Goal: Navigation & Orientation: Find specific page/section

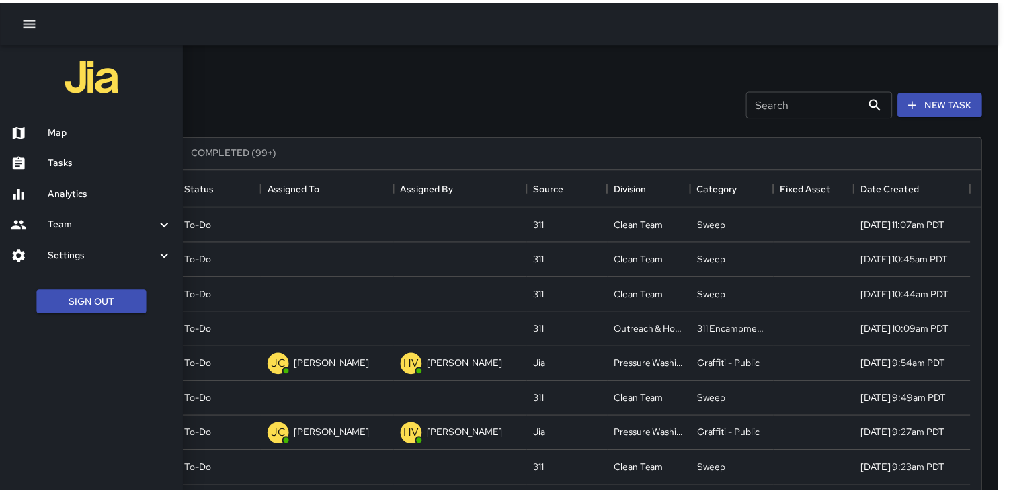
scroll to position [558, 964]
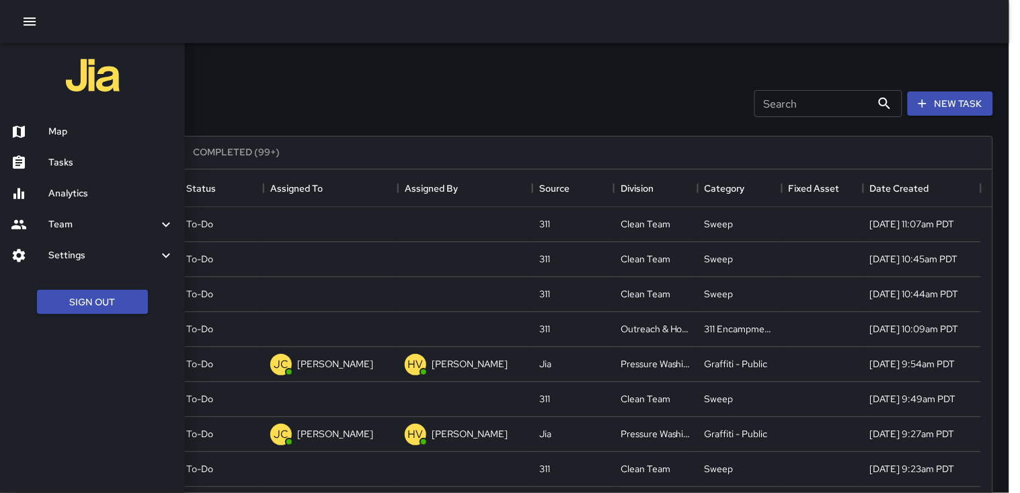
click at [391, 102] on div at bounding box center [510, 246] width 1020 height 493
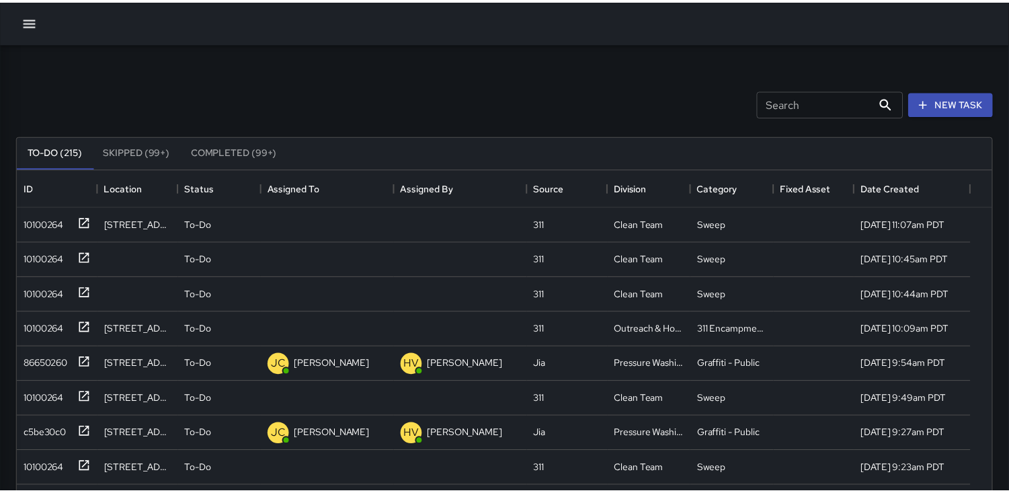
scroll to position [11, 11]
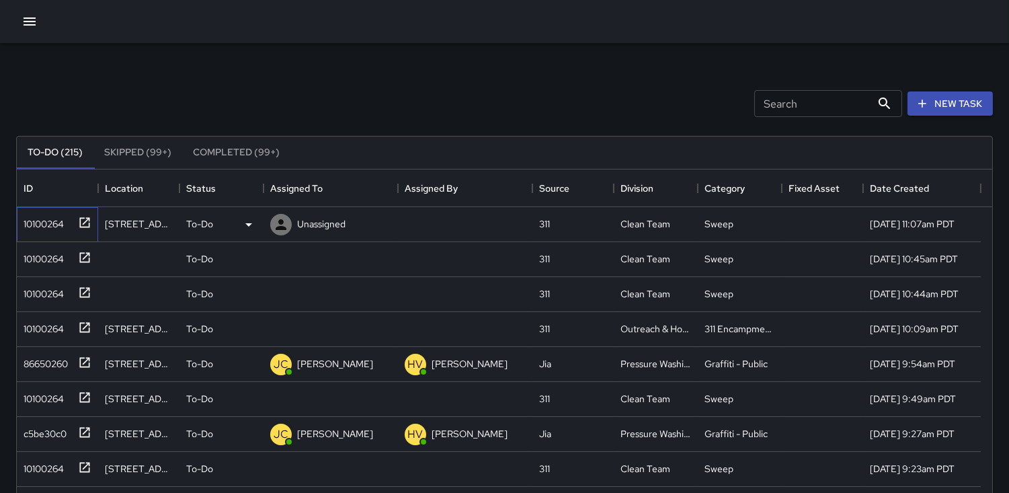
click at [36, 222] on div "10100264" at bounding box center [41, 221] width 46 height 19
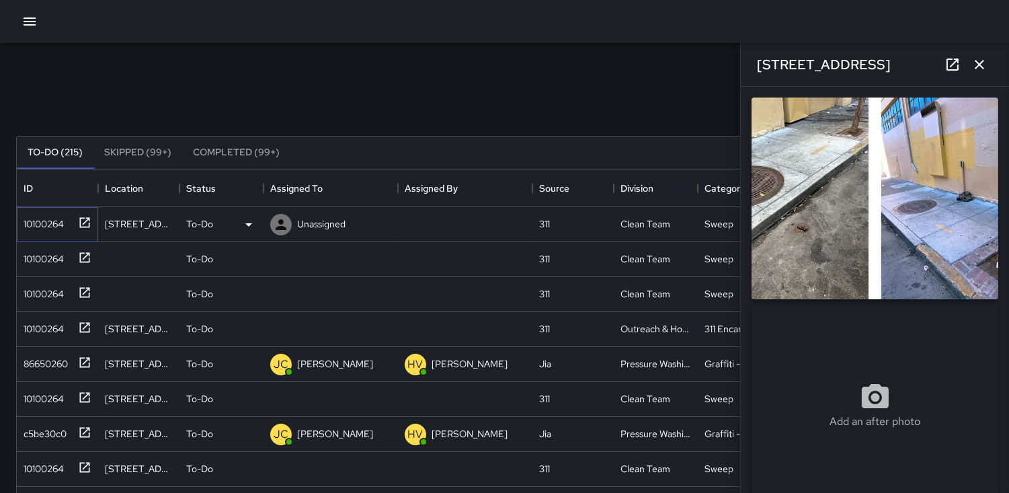
type input "**********"
click at [282, 223] on icon at bounding box center [281, 224] width 11 height 11
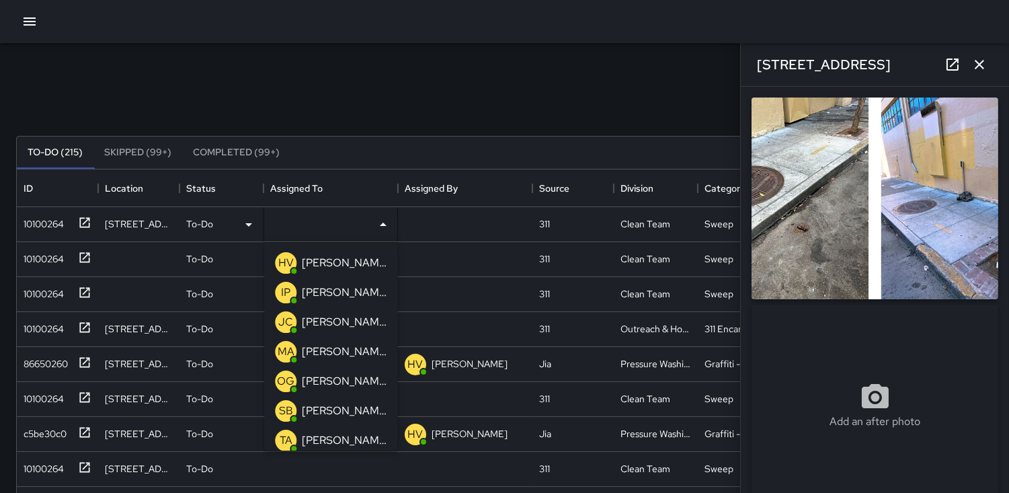
click at [290, 409] on p "SB" at bounding box center [286, 411] width 14 height 16
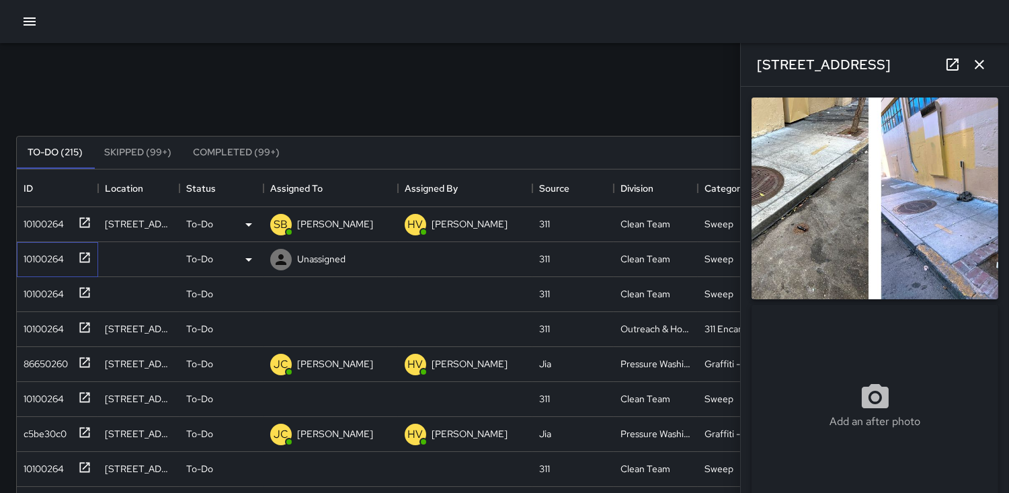
click at [42, 263] on div "10100264" at bounding box center [41, 256] width 46 height 19
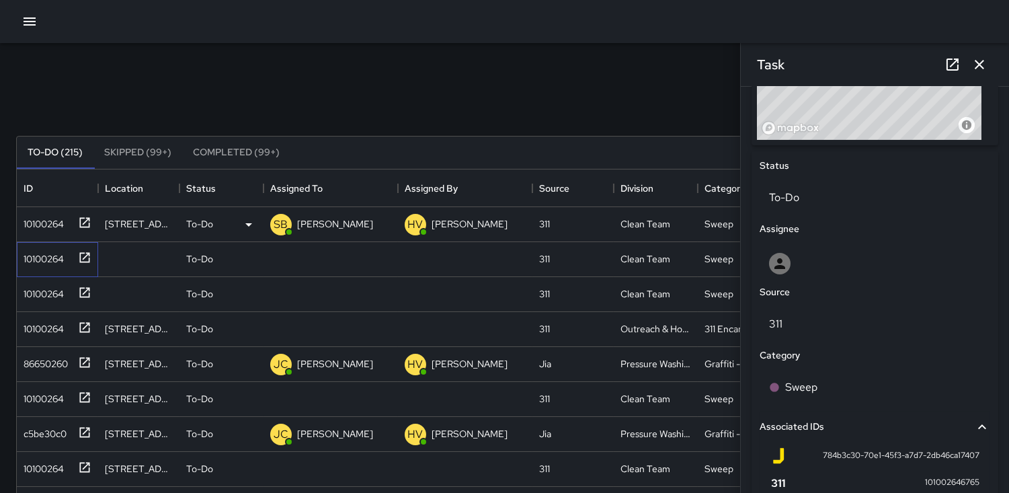
scroll to position [491, 0]
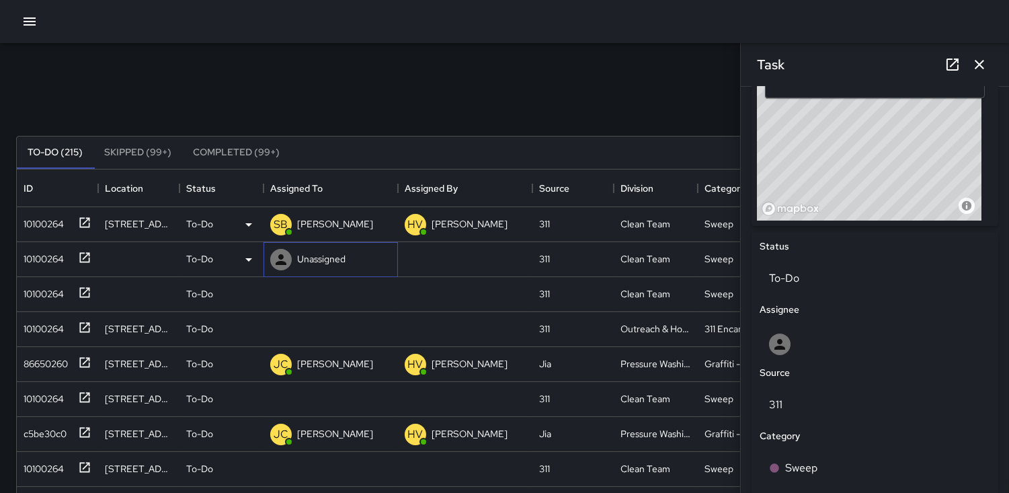
click at [277, 253] on icon at bounding box center [281, 259] width 16 height 16
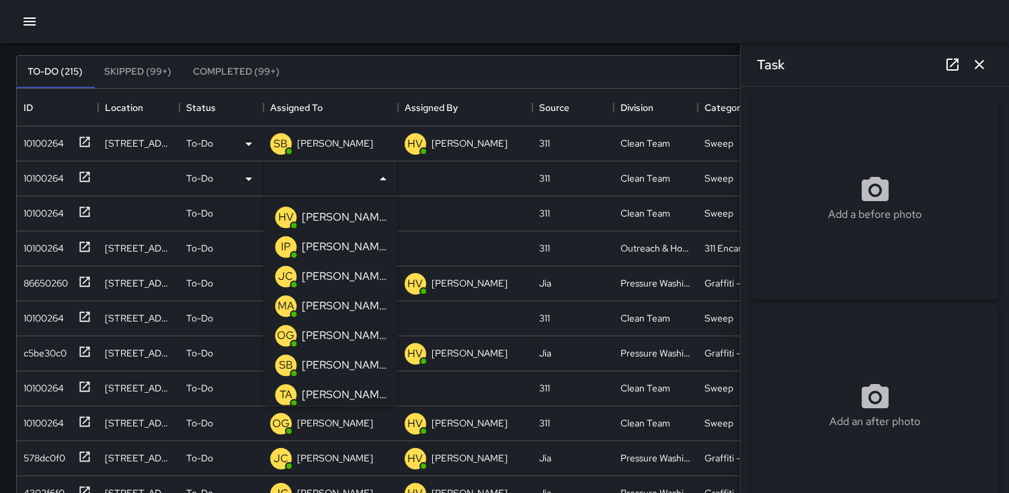
scroll to position [0, 0]
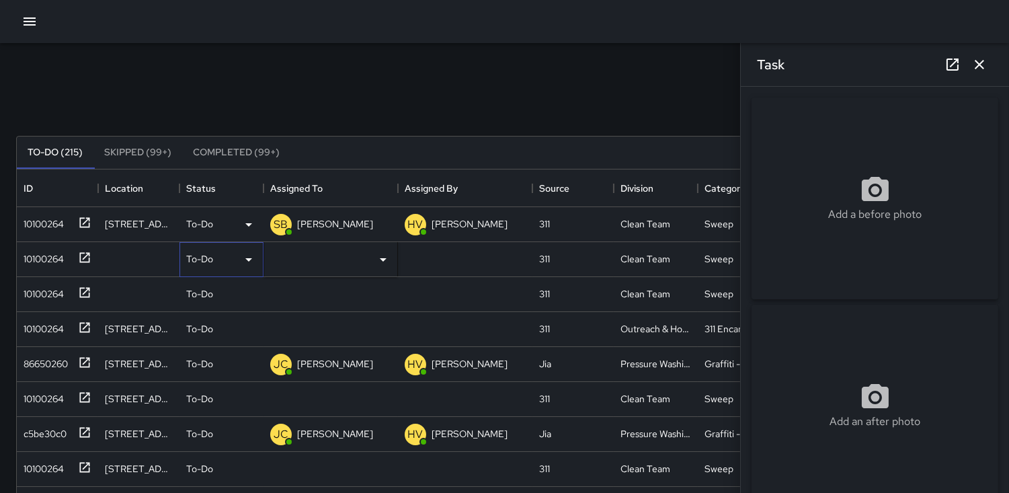
click at [249, 263] on icon at bounding box center [249, 259] width 16 height 16
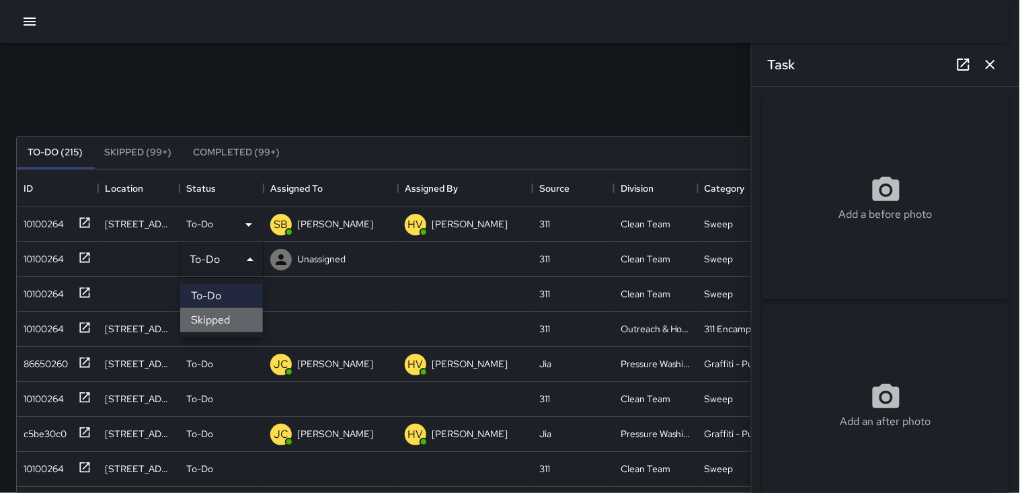
click at [239, 311] on li "Skipped" at bounding box center [221, 320] width 83 height 24
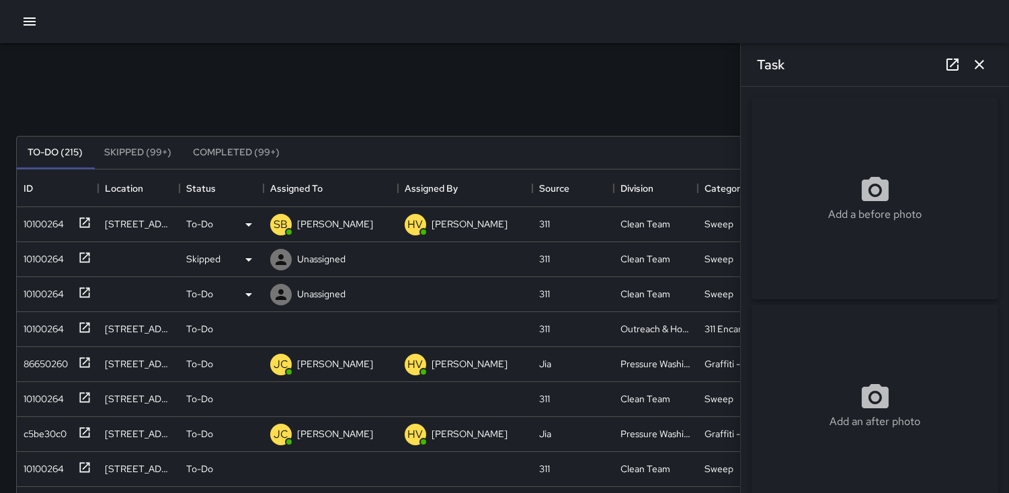
scroll to position [11, 11]
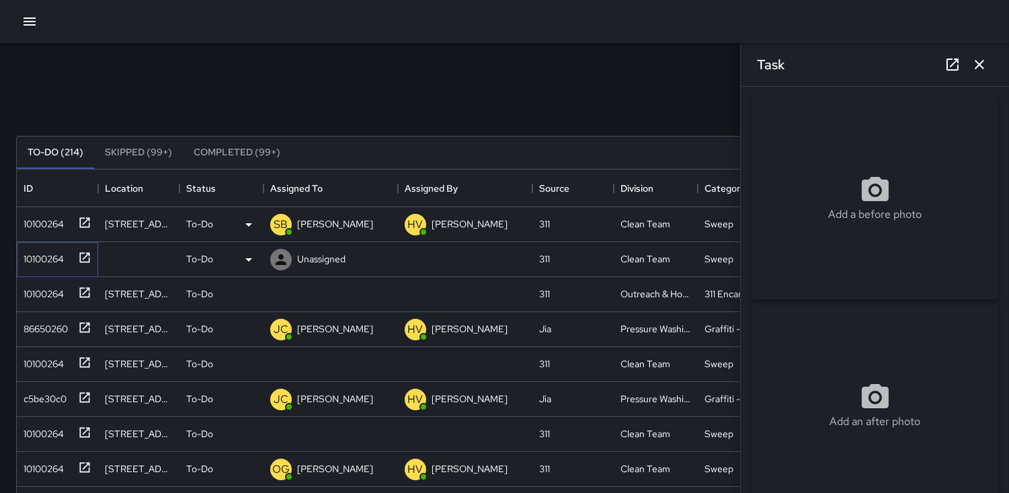
click at [43, 254] on div "10100264" at bounding box center [41, 256] width 46 height 19
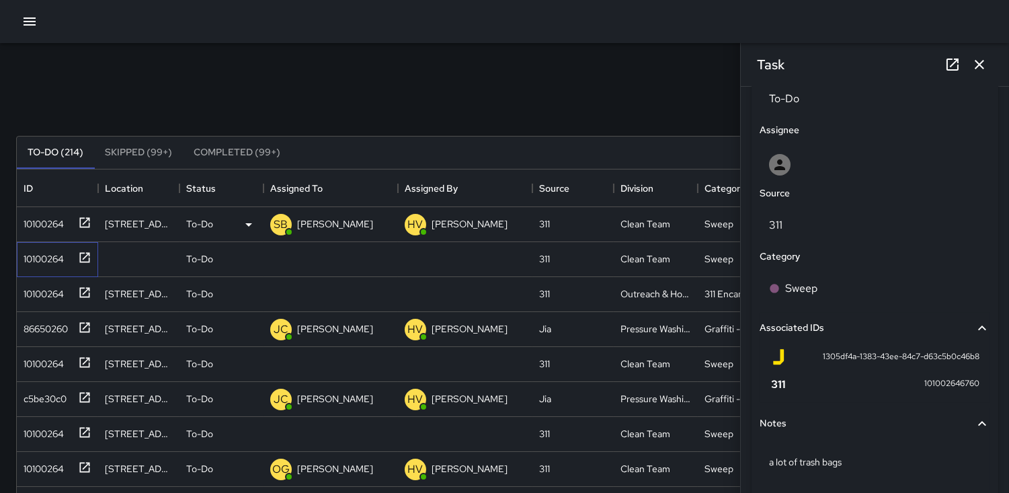
scroll to position [672, 0]
click at [249, 262] on icon at bounding box center [249, 259] width 16 height 16
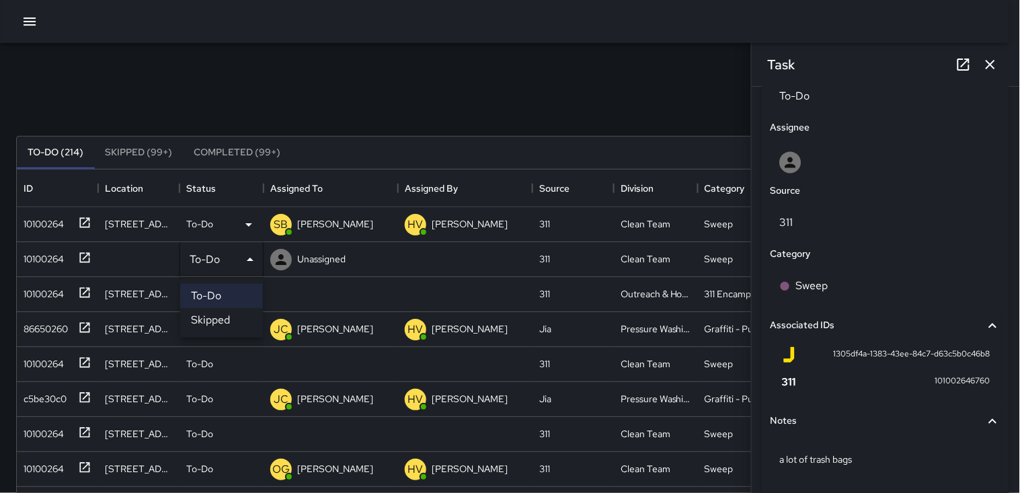
click at [226, 317] on li "Skipped" at bounding box center [221, 320] width 83 height 24
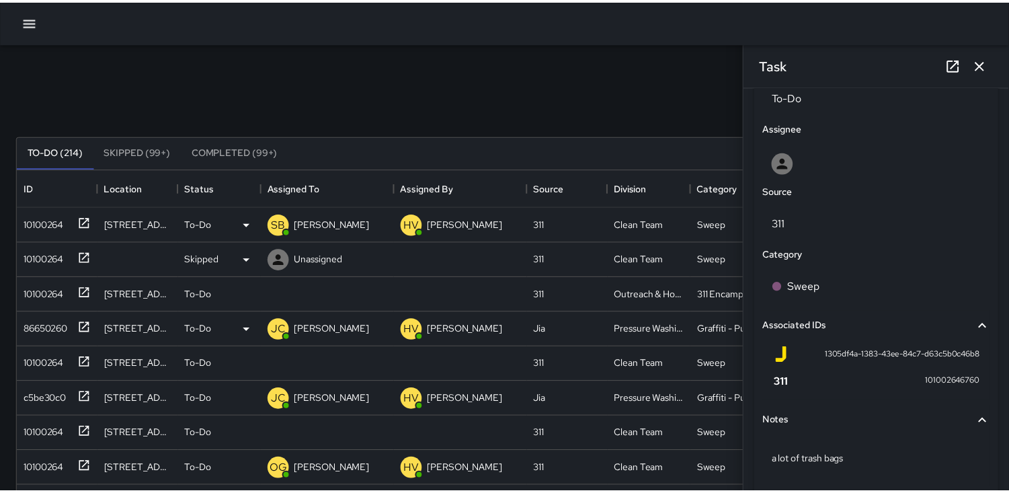
scroll to position [11, 11]
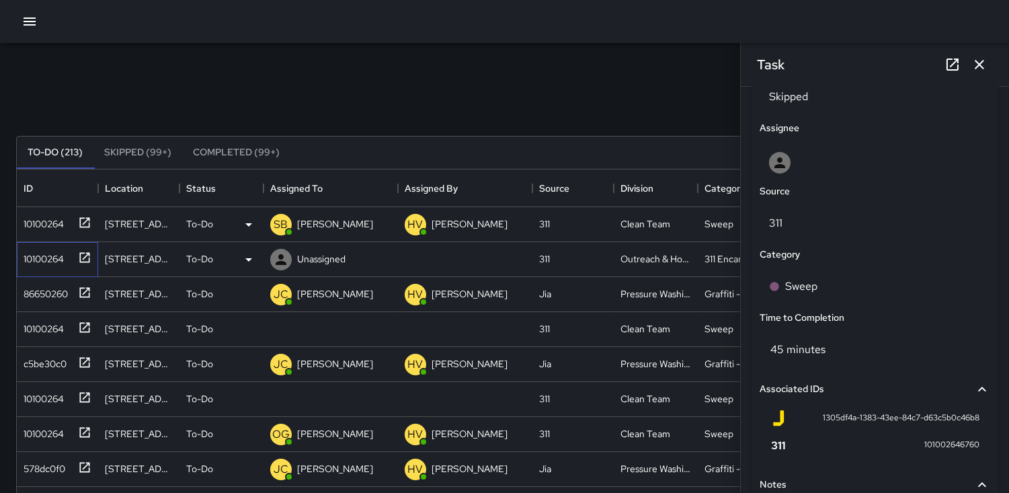
click at [27, 257] on div "10100264" at bounding box center [41, 256] width 46 height 19
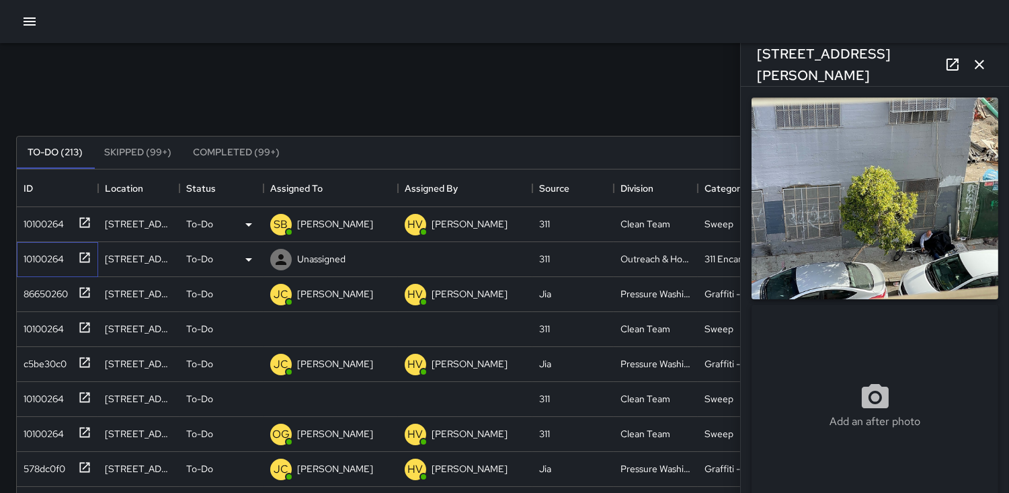
type input "**********"
click at [278, 259] on icon at bounding box center [281, 259] width 16 height 16
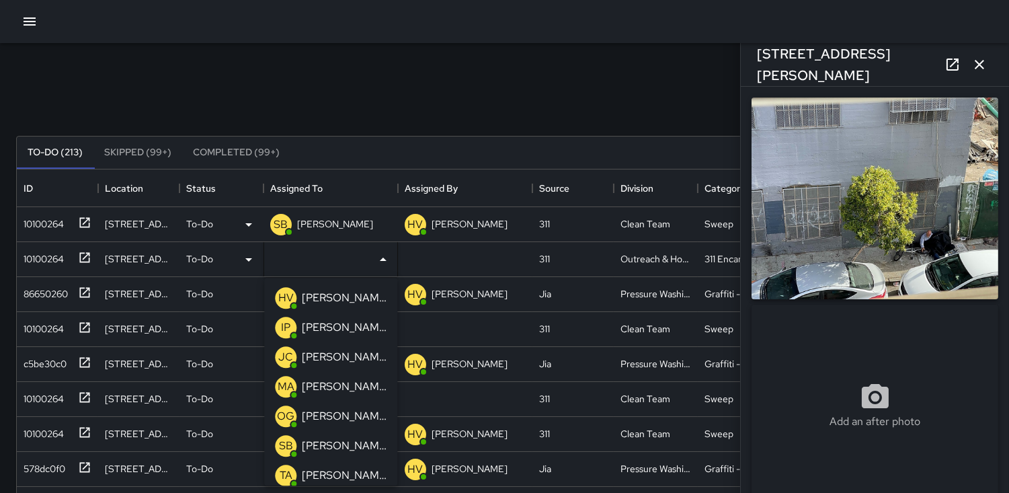
click at [283, 298] on p "HV" at bounding box center [285, 298] width 15 height 16
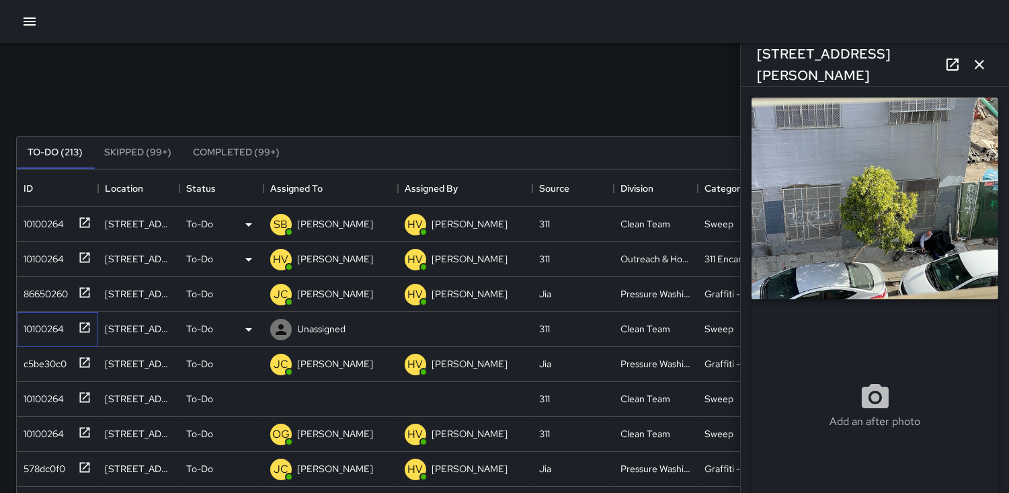
click at [54, 329] on div "10100264" at bounding box center [41, 326] width 46 height 19
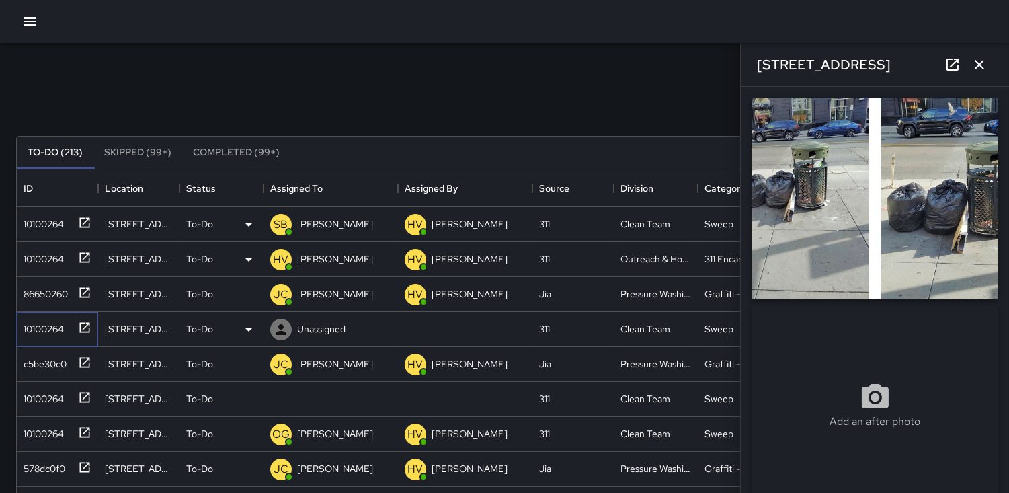
type input "**********"
click at [921, 225] on img at bounding box center [874, 198] width 247 height 202
drag, startPoint x: 919, startPoint y: 227, endPoint x: 69, endPoint y: 325, distance: 855.3
click at [69, 325] on div "10100264" at bounding box center [54, 326] width 73 height 22
click at [247, 332] on icon at bounding box center [249, 329] width 16 height 16
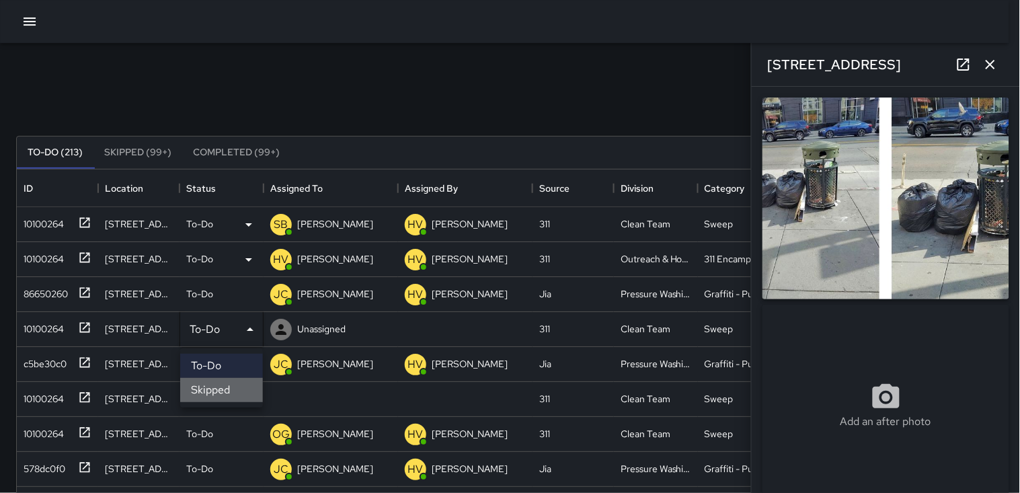
click at [226, 393] on li "Skipped" at bounding box center [221, 390] width 83 height 24
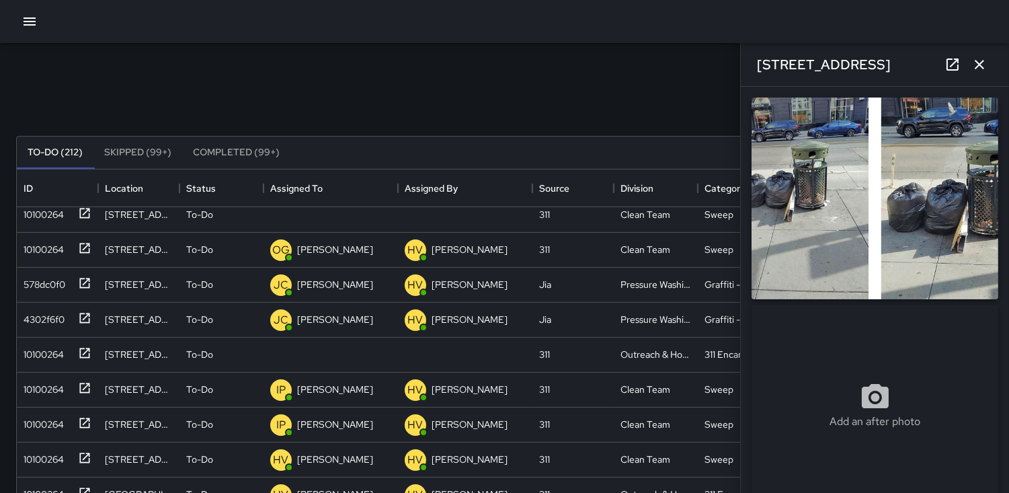
scroll to position [224, 0]
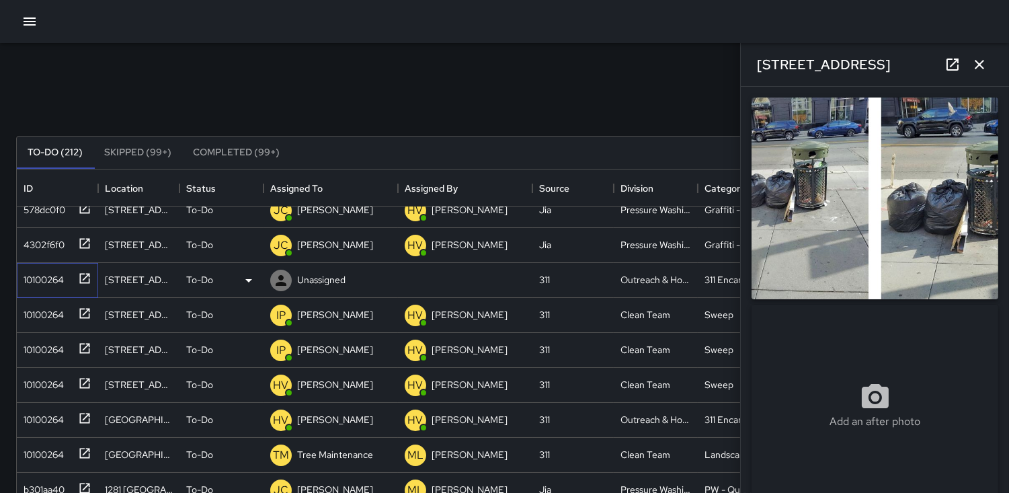
click at [39, 276] on div "10100264" at bounding box center [41, 277] width 46 height 19
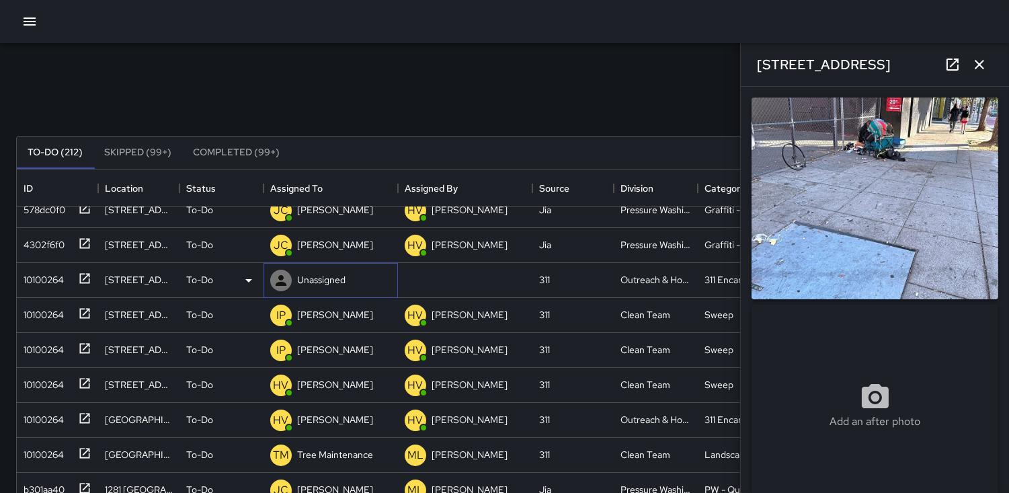
click at [276, 282] on icon at bounding box center [281, 280] width 16 height 16
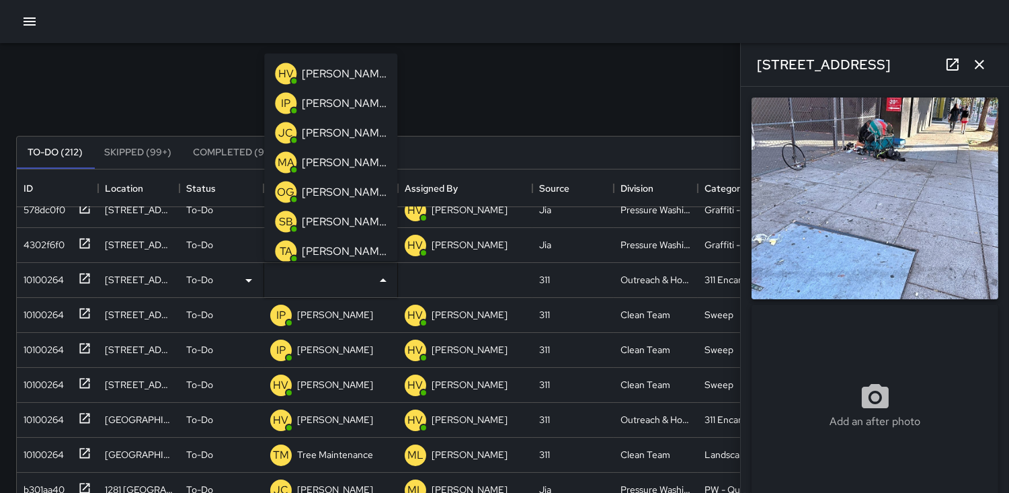
click at [289, 69] on p "HV" at bounding box center [285, 73] width 15 height 16
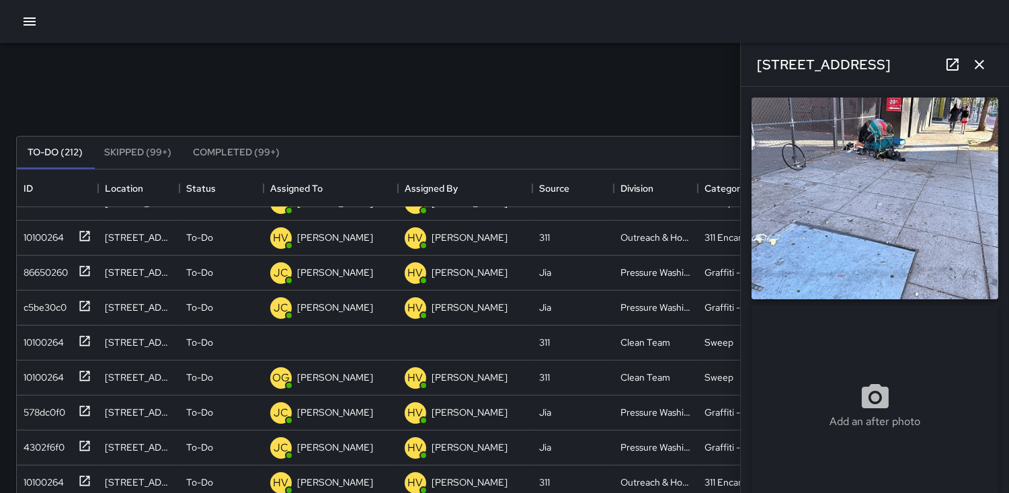
scroll to position [0, 0]
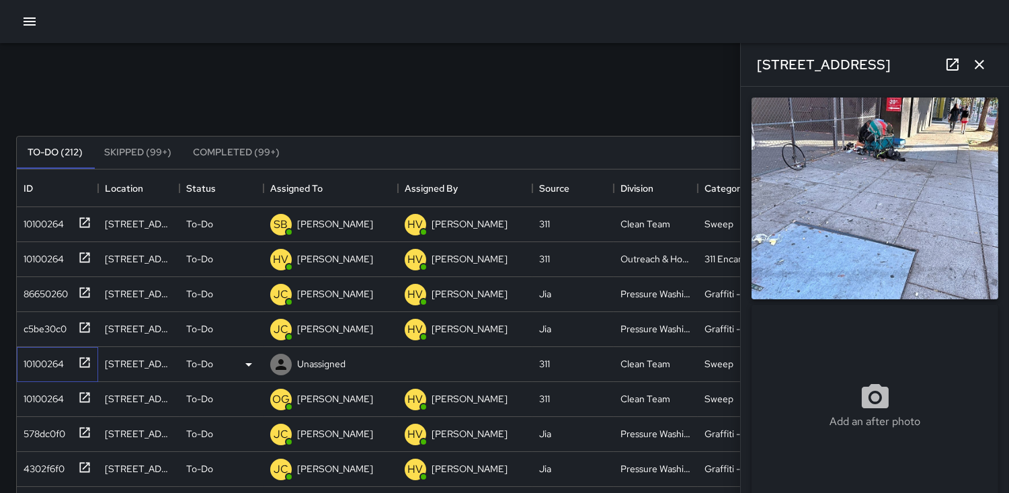
click at [48, 352] on div "10100264" at bounding box center [41, 361] width 46 height 19
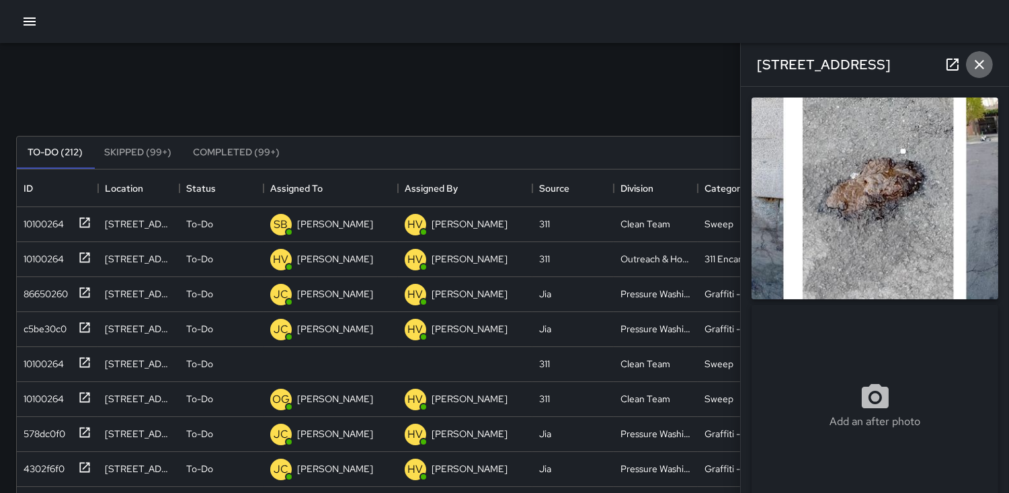
click at [979, 64] on icon "button" at bounding box center [979, 64] width 9 height 9
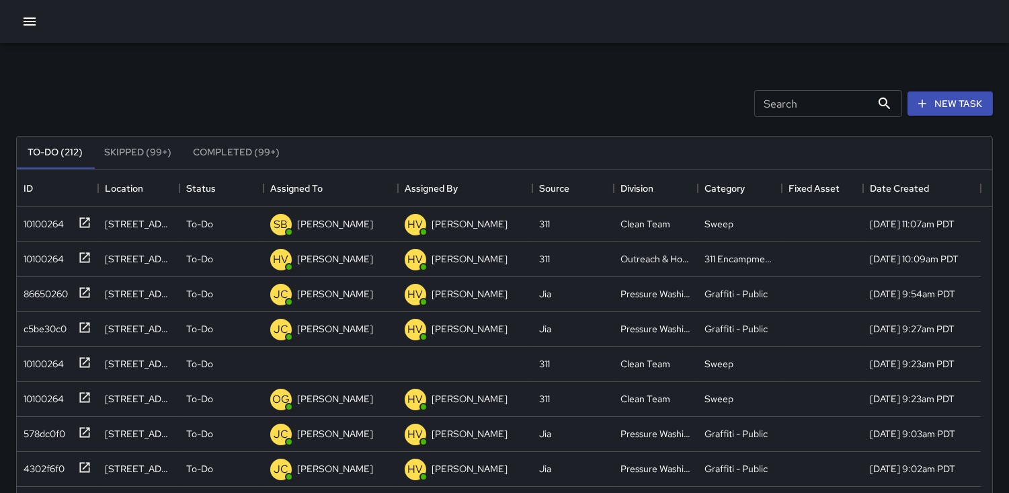
click at [765, 106] on input "Search" at bounding box center [812, 103] width 117 height 27
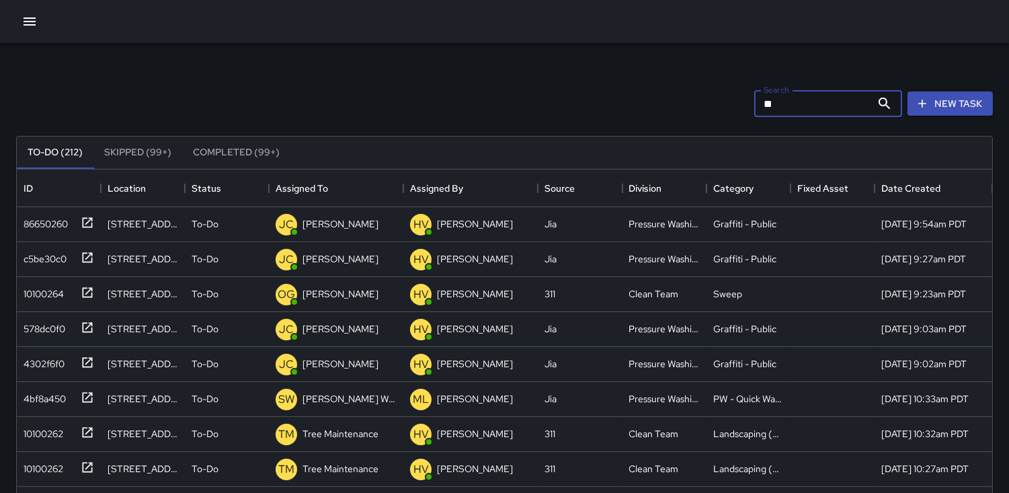
type input "*"
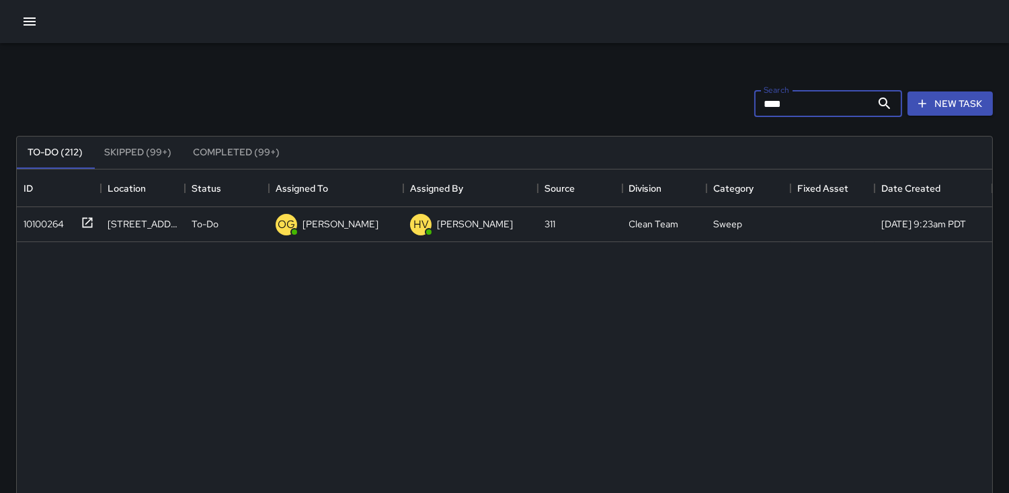
click at [790, 99] on input "****" at bounding box center [812, 103] width 117 height 27
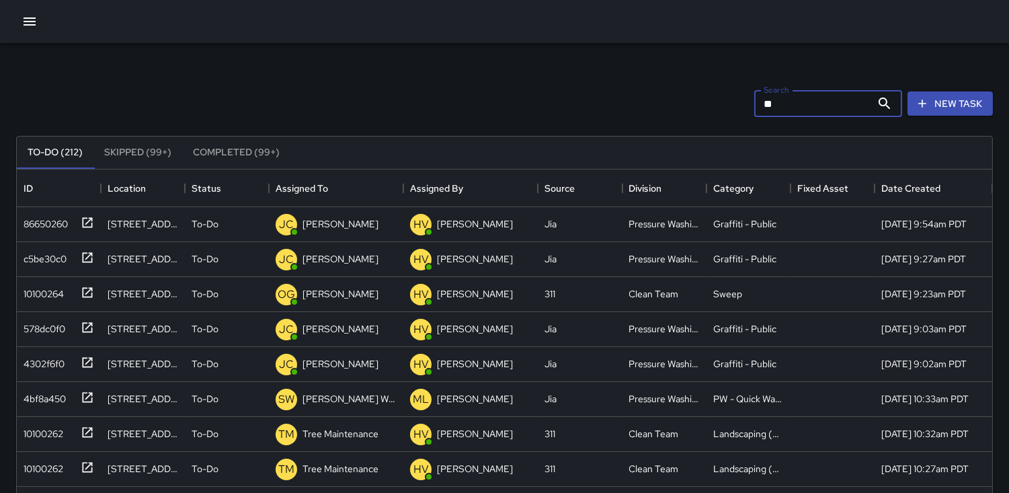
type input "*"
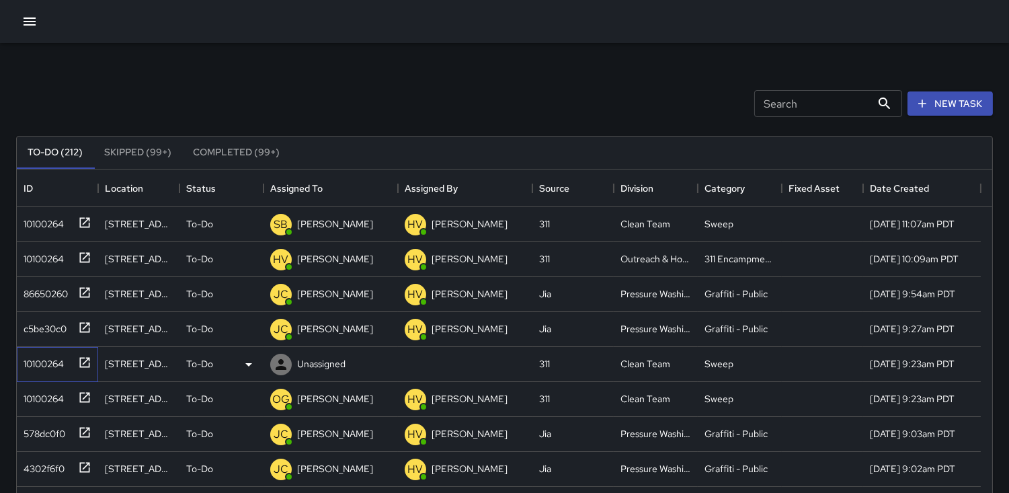
click at [28, 360] on div "10100264" at bounding box center [41, 361] width 46 height 19
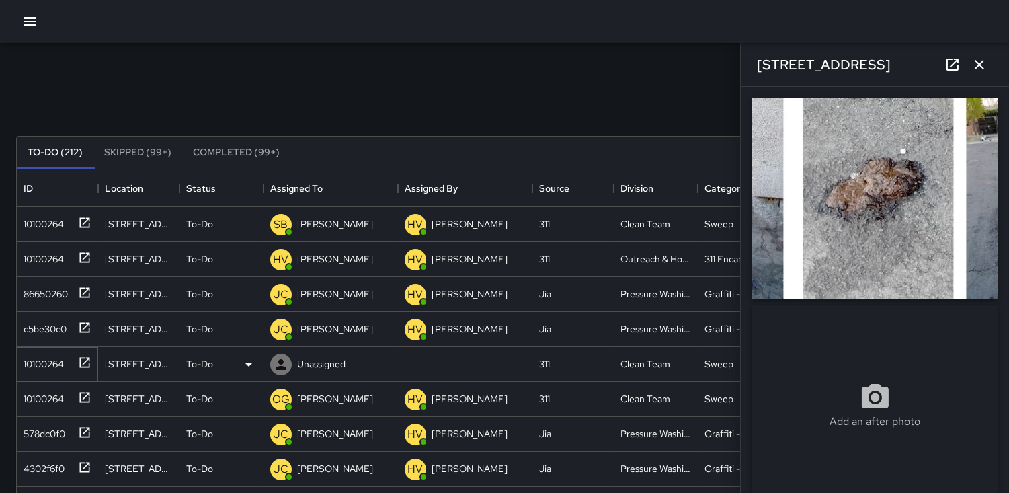
type input "**********"
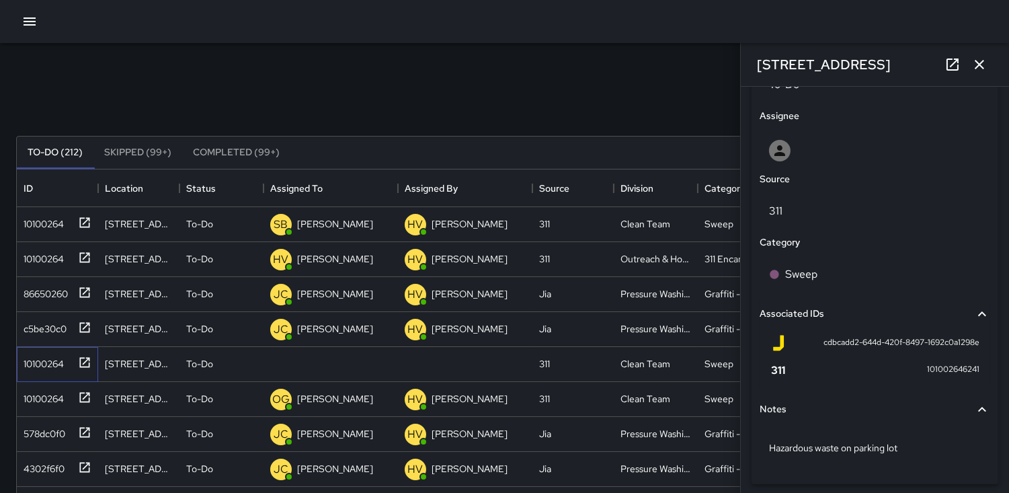
scroll to position [715, 0]
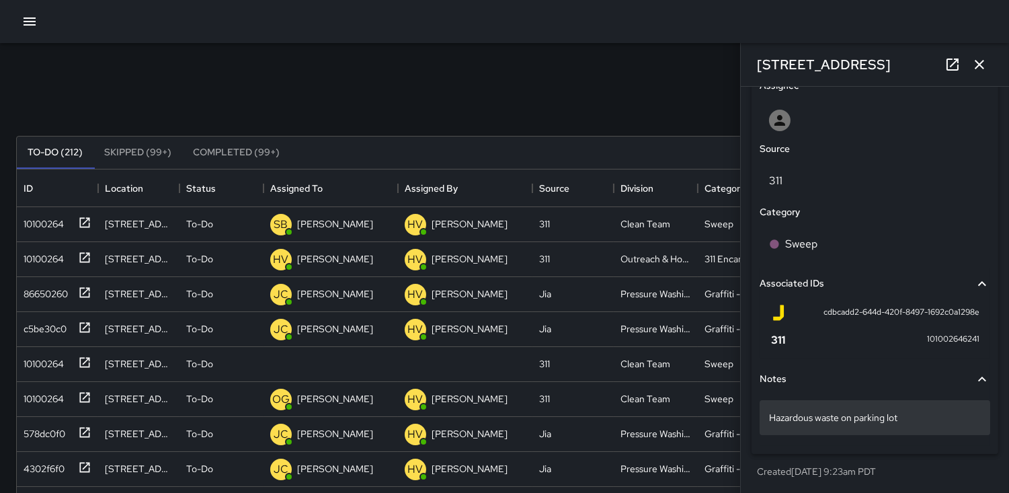
click at [909, 422] on p "Hazardous waste on parking lot" at bounding box center [875, 417] width 212 height 13
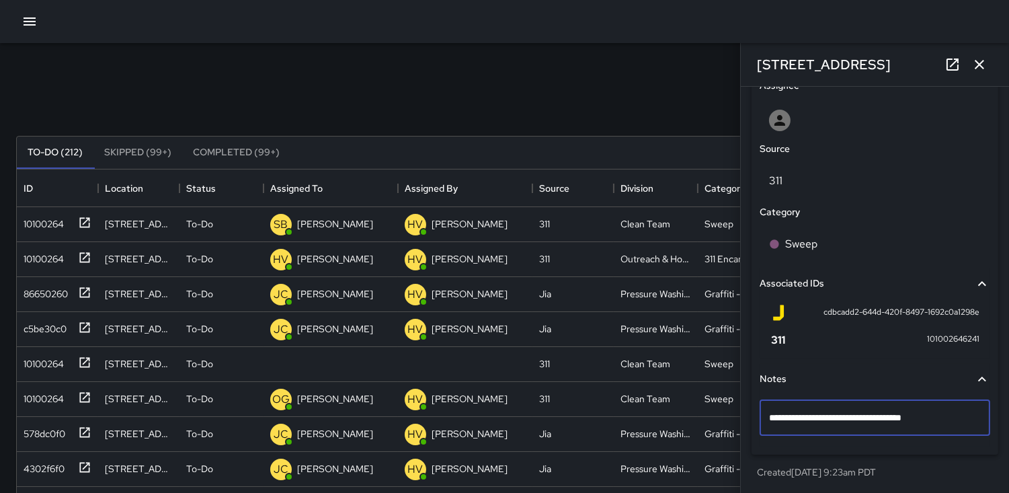
type textarea "**********"
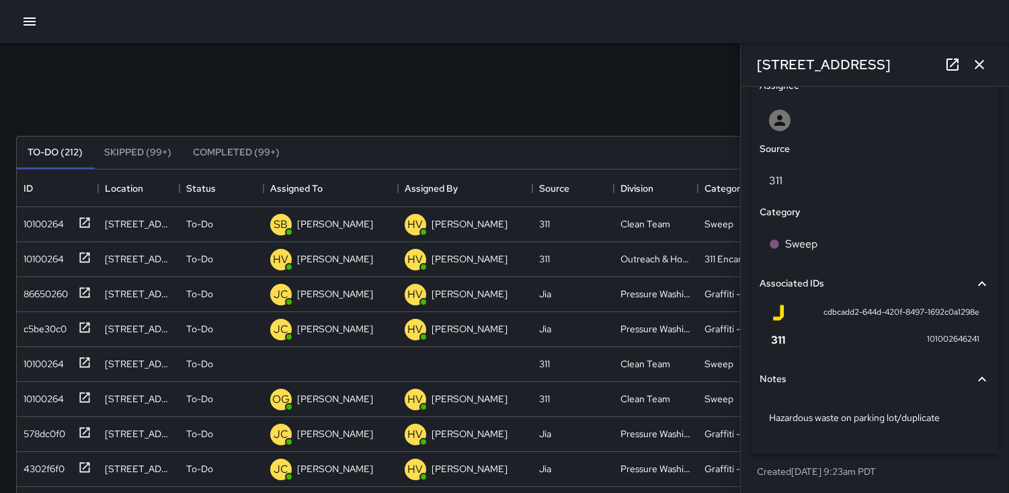
click at [981, 61] on icon "button" at bounding box center [979, 64] width 16 height 16
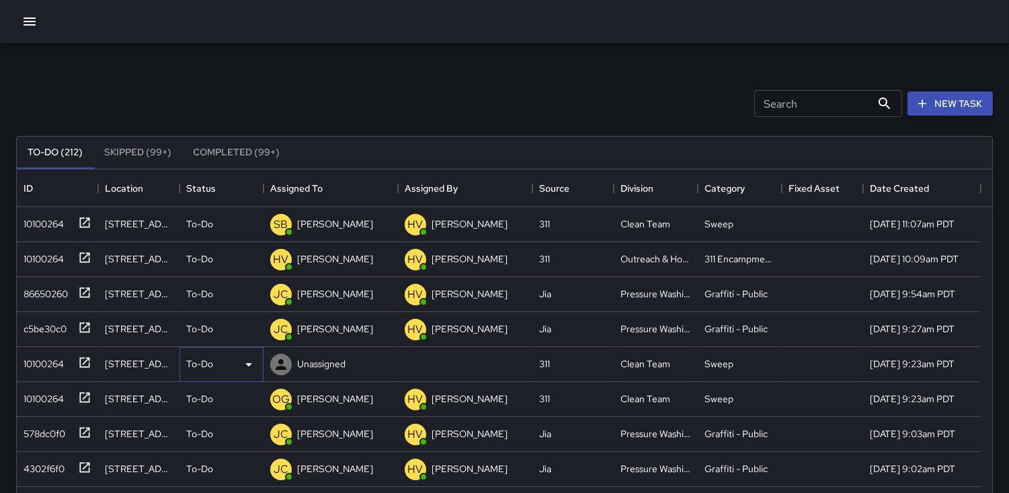
click at [244, 365] on icon at bounding box center [249, 364] width 16 height 16
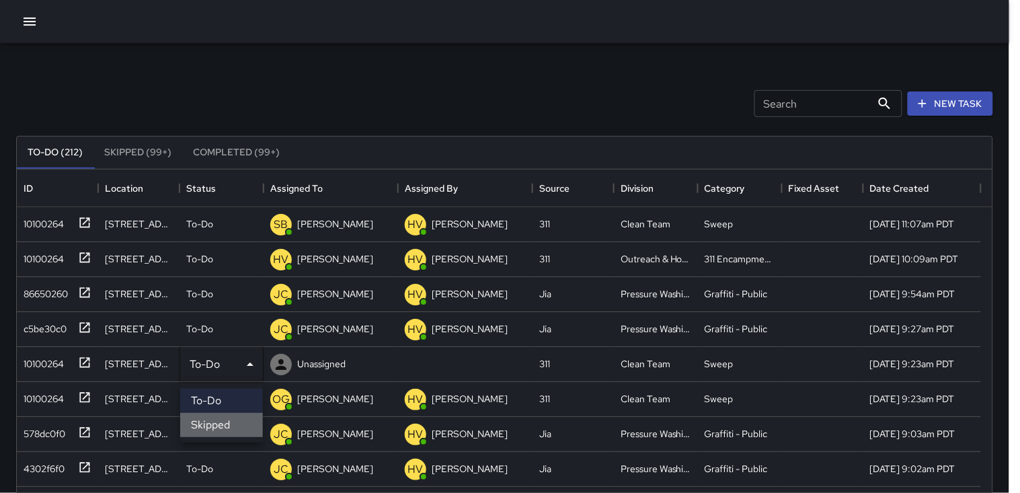
click at [202, 423] on li "Skipped" at bounding box center [221, 425] width 83 height 24
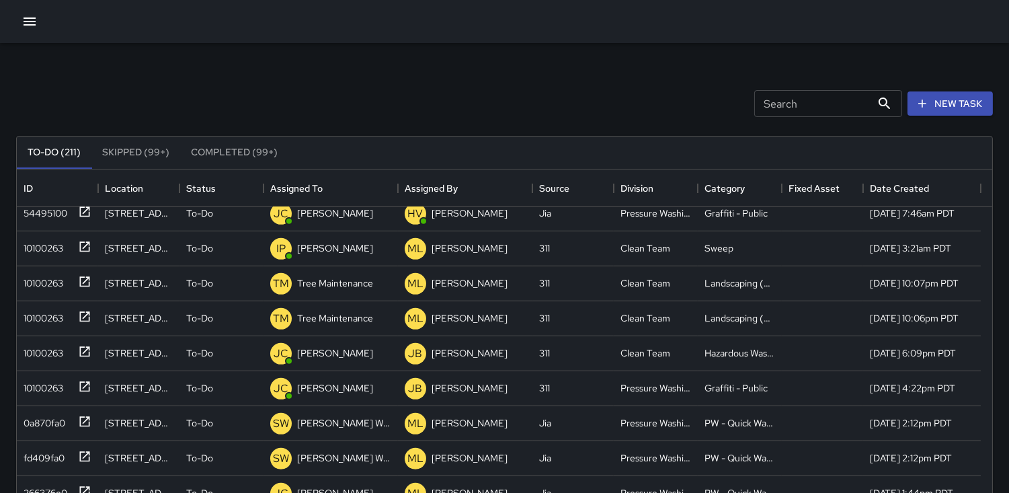
scroll to position [1344, 0]
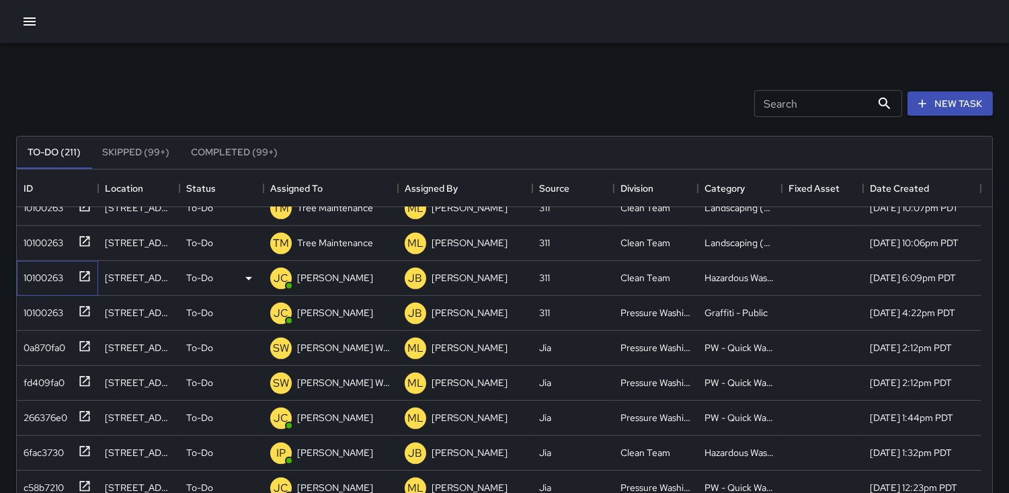
click at [41, 268] on div "10100263" at bounding box center [40, 275] width 45 height 19
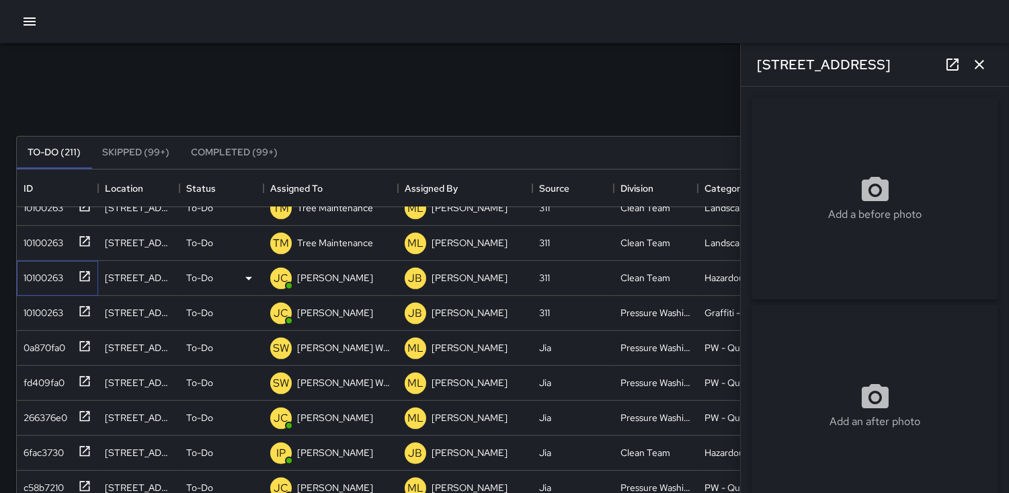
type input "**********"
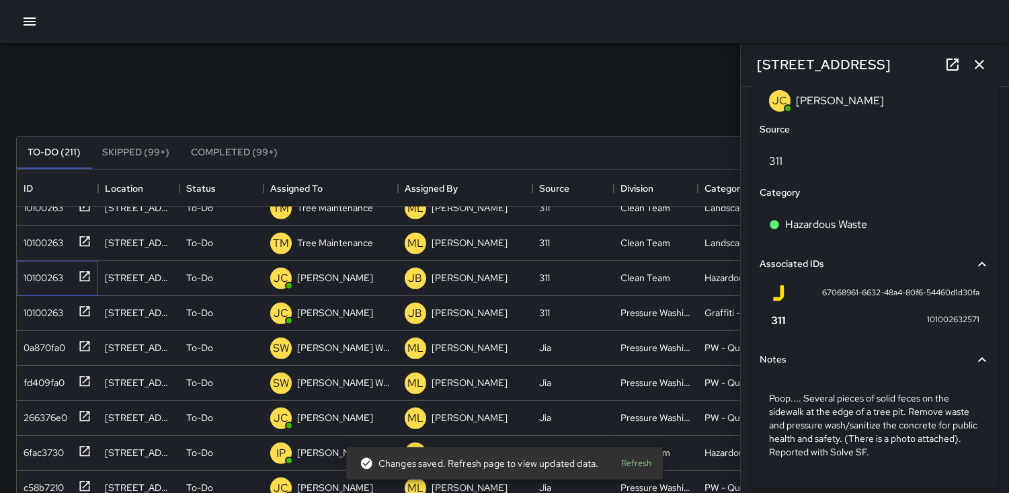
scroll to position [821, 0]
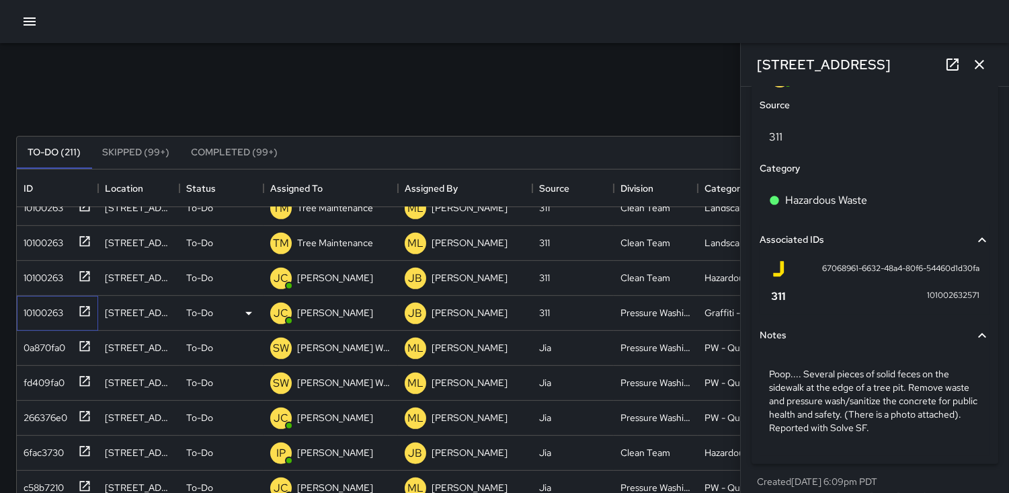
click at [50, 300] on div "10100263" at bounding box center [40, 309] width 45 height 19
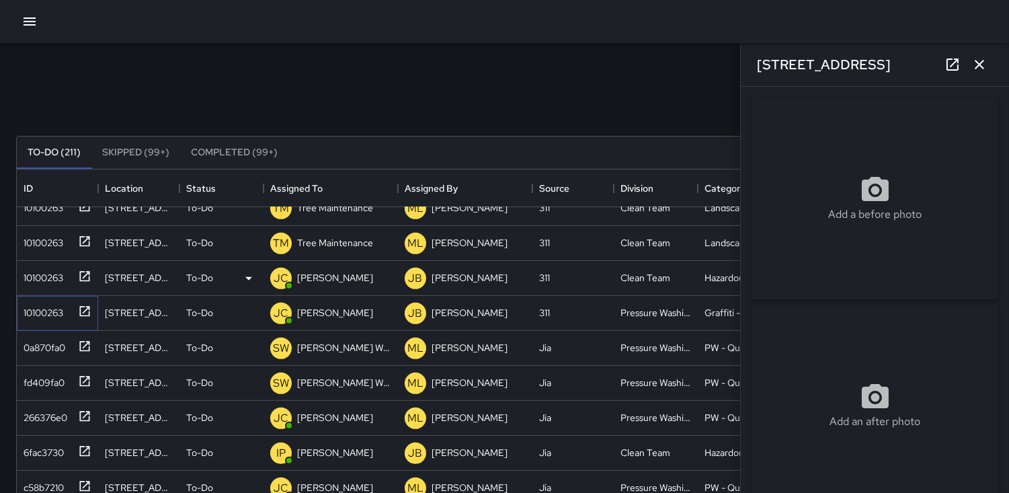
type input "**********"
click at [986, 64] on icon "button" at bounding box center [979, 64] width 16 height 16
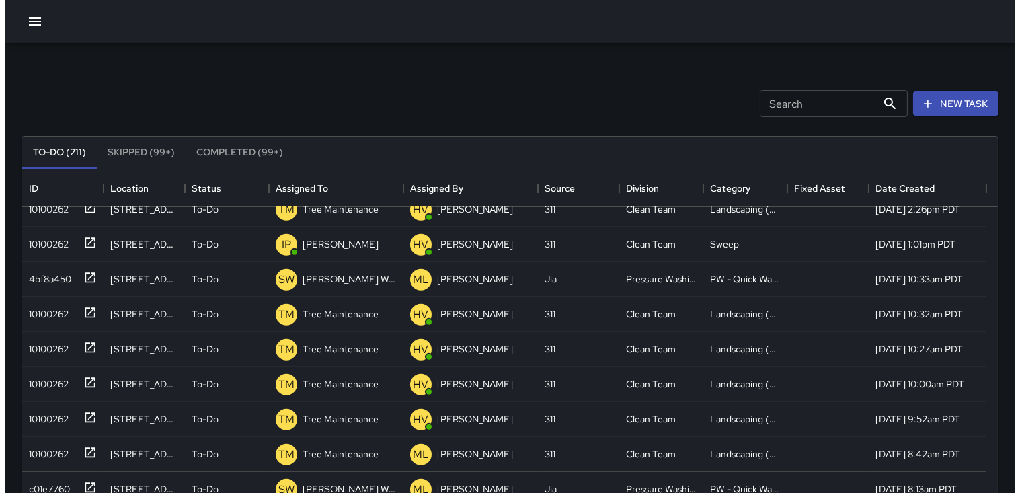
scroll to position [1717, 0]
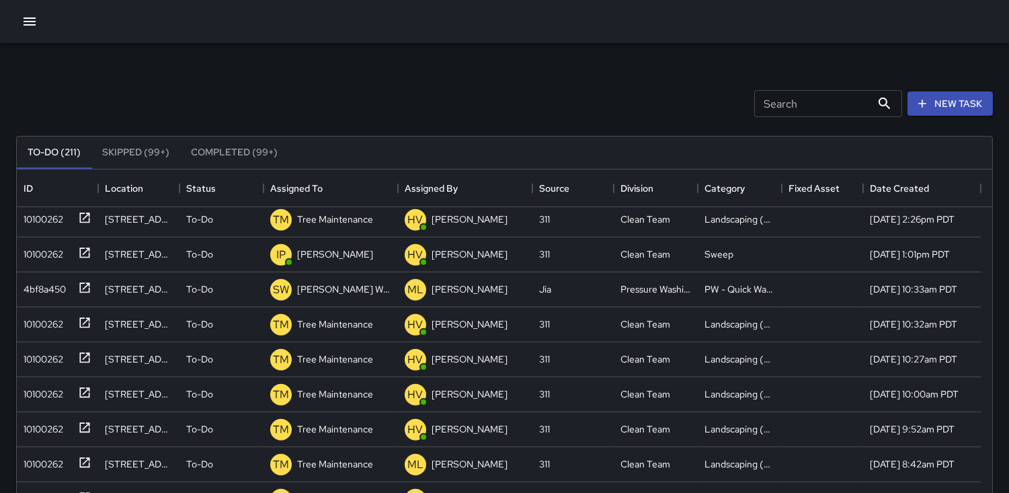
click at [765, 96] on input "Search" at bounding box center [812, 103] width 117 height 27
click at [32, 24] on icon "button" at bounding box center [30, 21] width 16 height 16
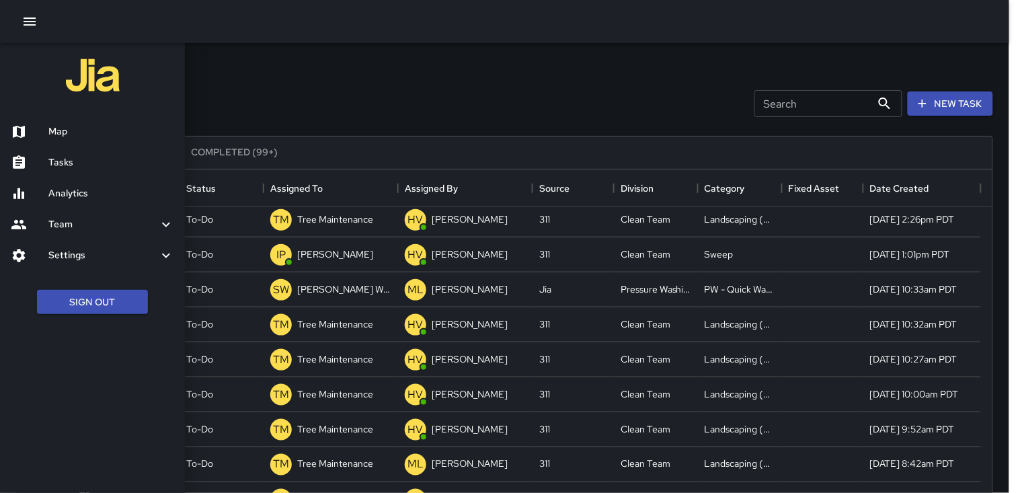
click at [73, 134] on h6 "Map" at bounding box center [111, 131] width 126 height 15
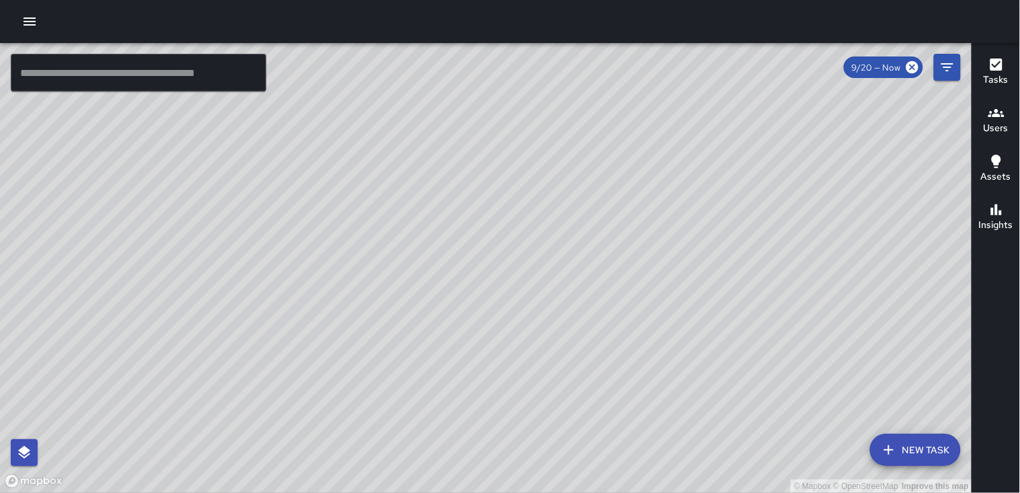
drag, startPoint x: 774, startPoint y: 233, endPoint x: 764, endPoint y: 241, distance: 12.0
click at [764, 241] on div "© Mapbox © OpenStreetMap Improve this map" at bounding box center [486, 268] width 972 height 450
click at [32, 17] on icon "button" at bounding box center [30, 21] width 16 height 16
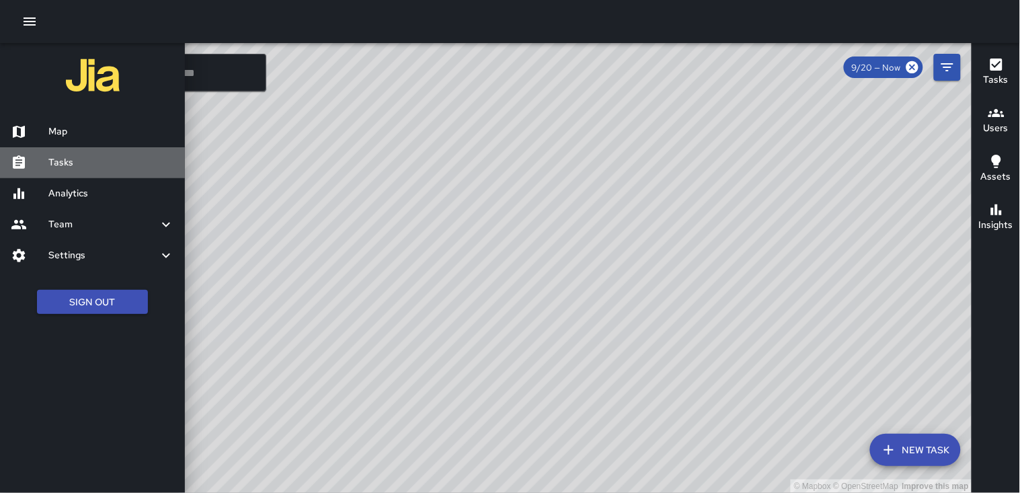
click at [88, 155] on h6 "Tasks" at bounding box center [111, 162] width 126 height 15
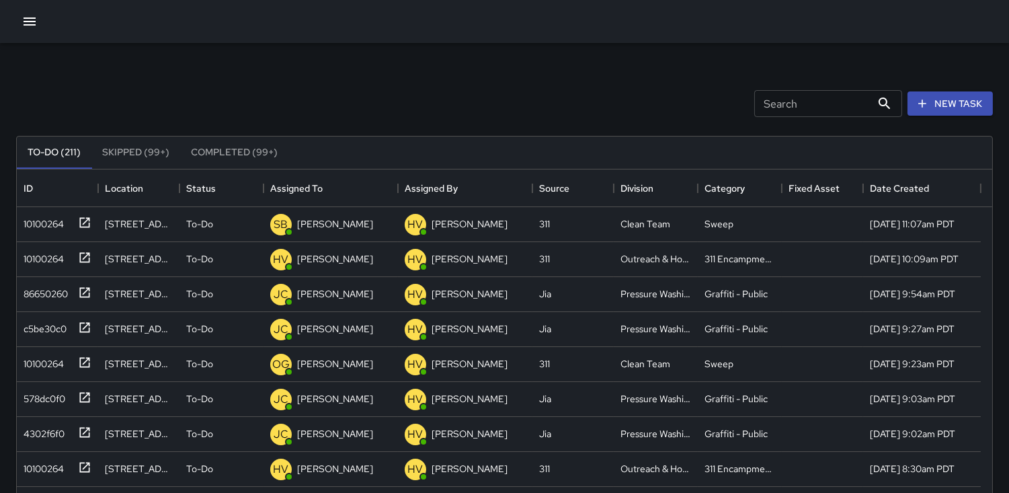
scroll to position [558, 964]
click at [762, 103] on input "Search" at bounding box center [812, 103] width 117 height 27
click at [769, 112] on input "Search" at bounding box center [812, 103] width 117 height 27
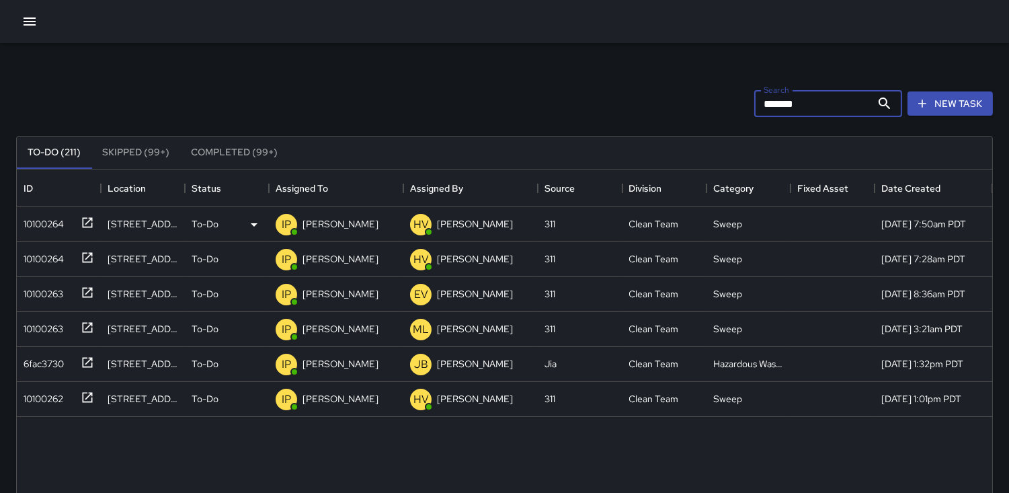
type input "*******"
click at [44, 216] on div "10100264" at bounding box center [41, 221] width 46 height 19
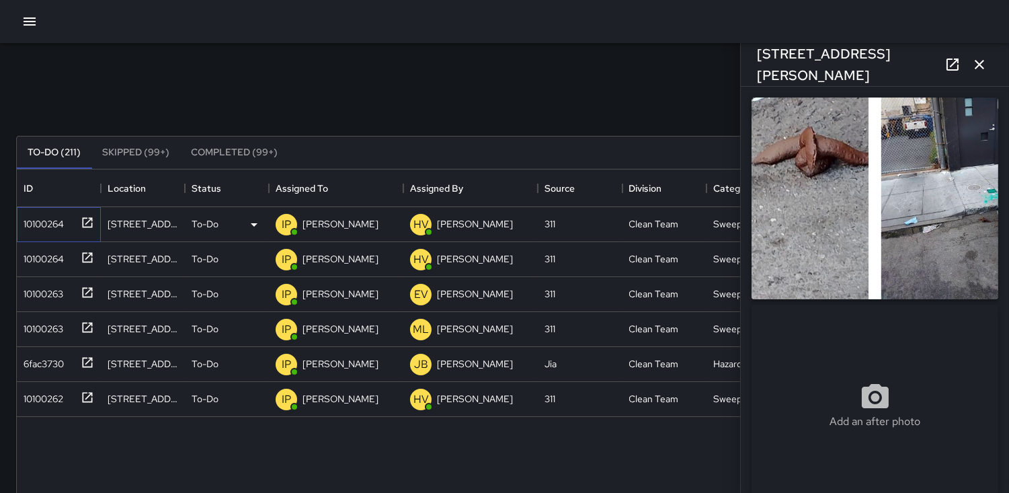
type input "**********"
click at [44, 254] on div "10100264" at bounding box center [41, 256] width 46 height 19
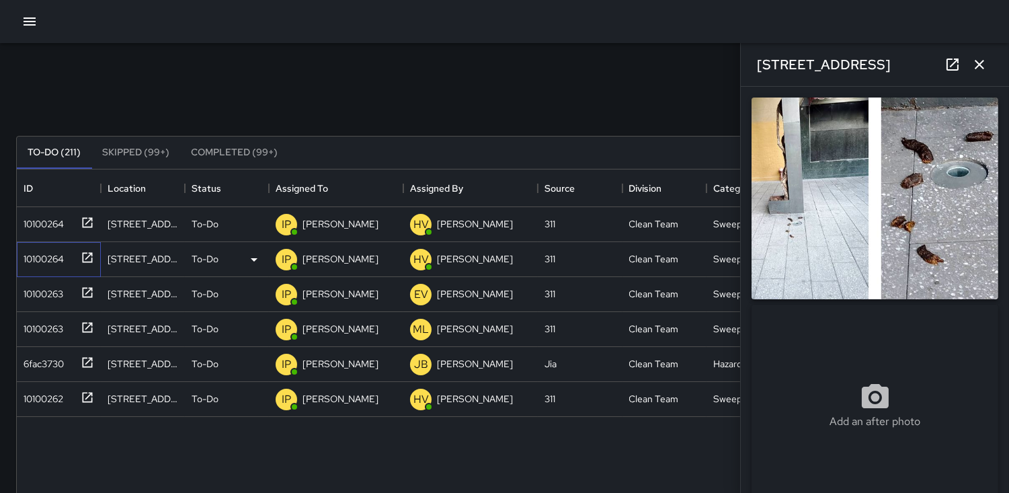
type input "**********"
click at [52, 286] on div "10100263" at bounding box center [40, 291] width 45 height 19
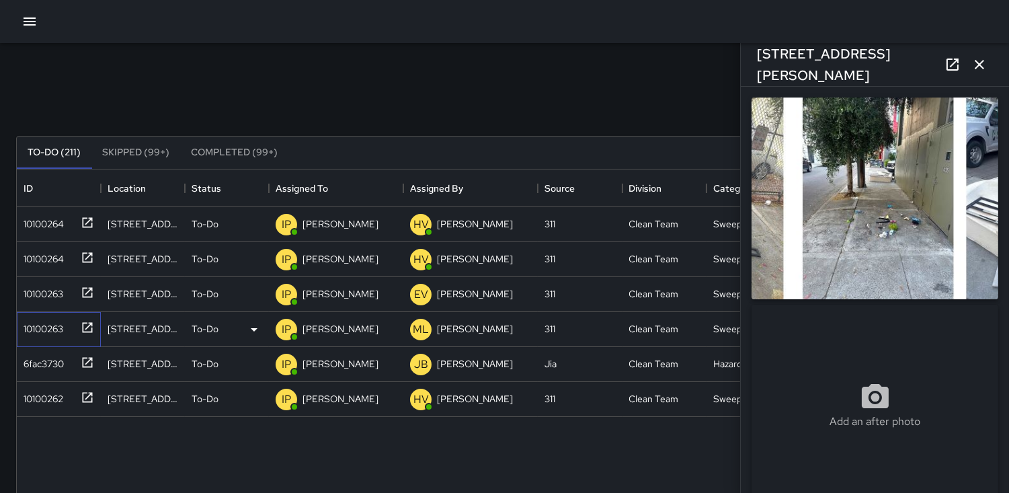
click at [52, 326] on div "10100263" at bounding box center [40, 326] width 45 height 19
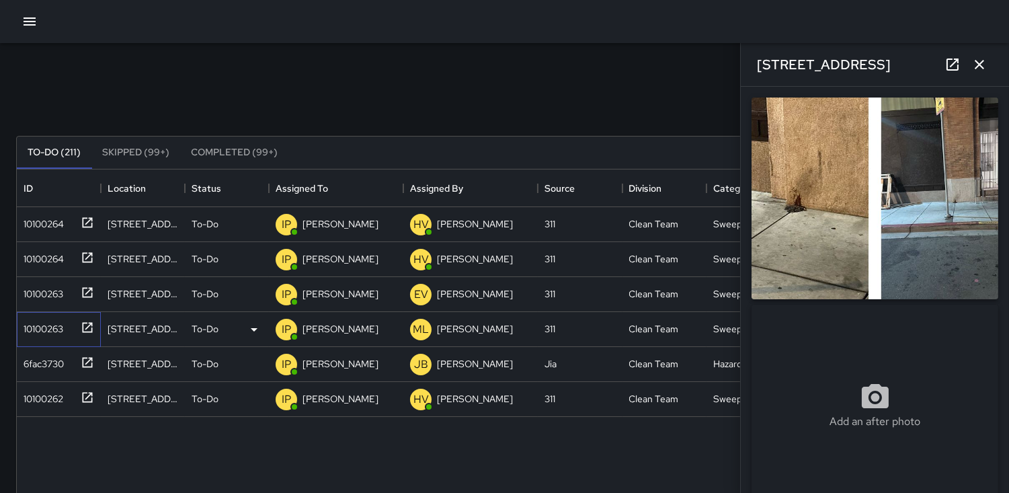
type input "**********"
click at [827, 225] on img at bounding box center [874, 198] width 247 height 202
click at [47, 327] on div "10100263" at bounding box center [40, 326] width 45 height 19
click at [48, 364] on div "6fac3730" at bounding box center [41, 361] width 46 height 19
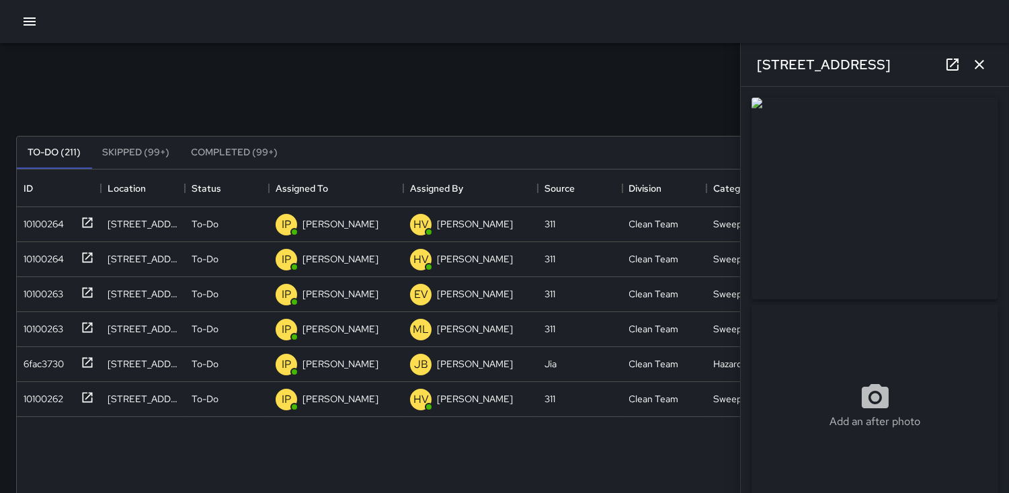
click at [899, 223] on img at bounding box center [874, 198] width 247 height 202
click at [47, 358] on div "6fac3730" at bounding box center [41, 361] width 46 height 19
click at [290, 366] on p "IP" at bounding box center [286, 364] width 9 height 16
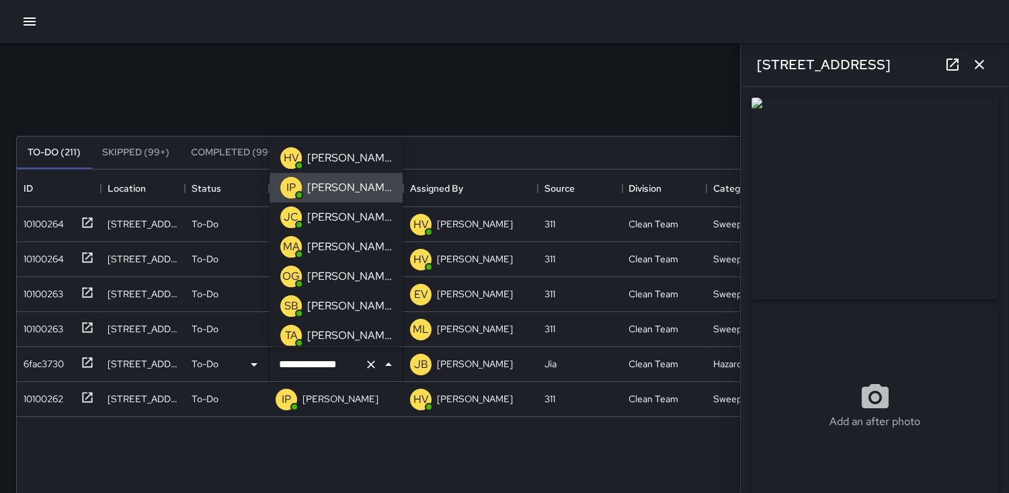
click at [368, 366] on icon "Clear" at bounding box center [370, 364] width 13 height 13
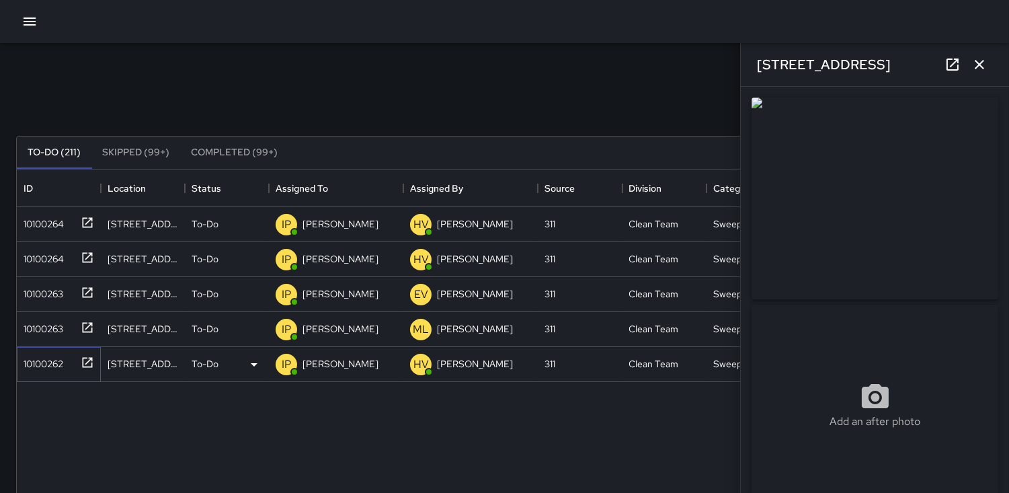
click at [50, 354] on div "10100262" at bounding box center [40, 361] width 45 height 19
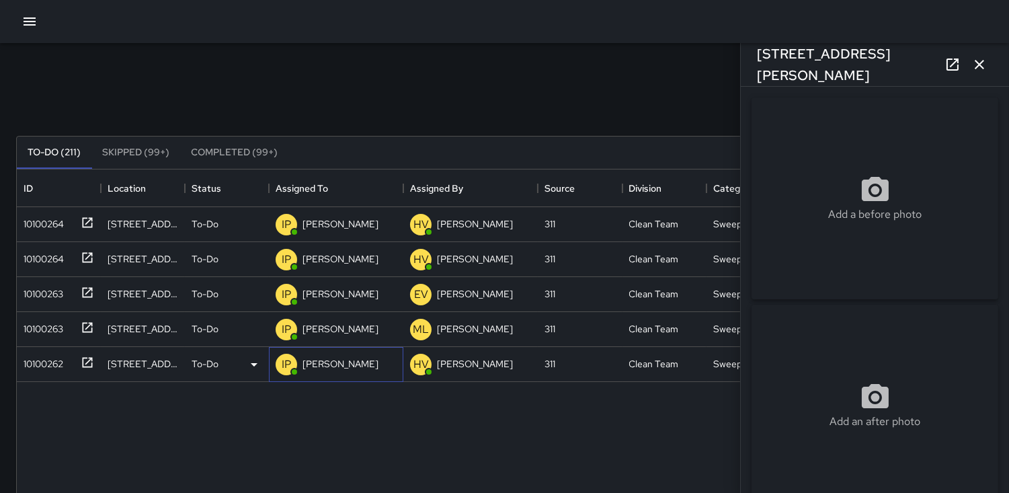
click at [286, 363] on p "IP" at bounding box center [286, 364] width 9 height 16
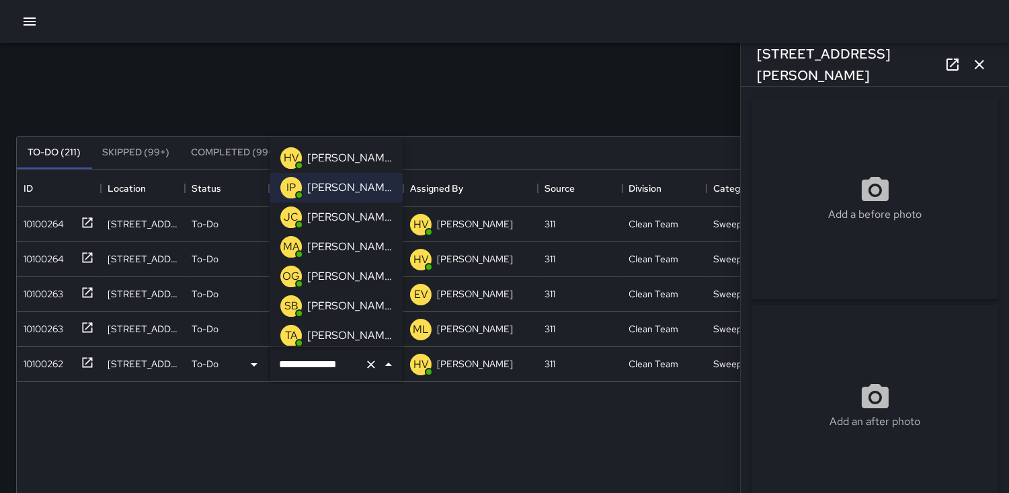
click at [290, 213] on p "JC" at bounding box center [291, 217] width 15 height 16
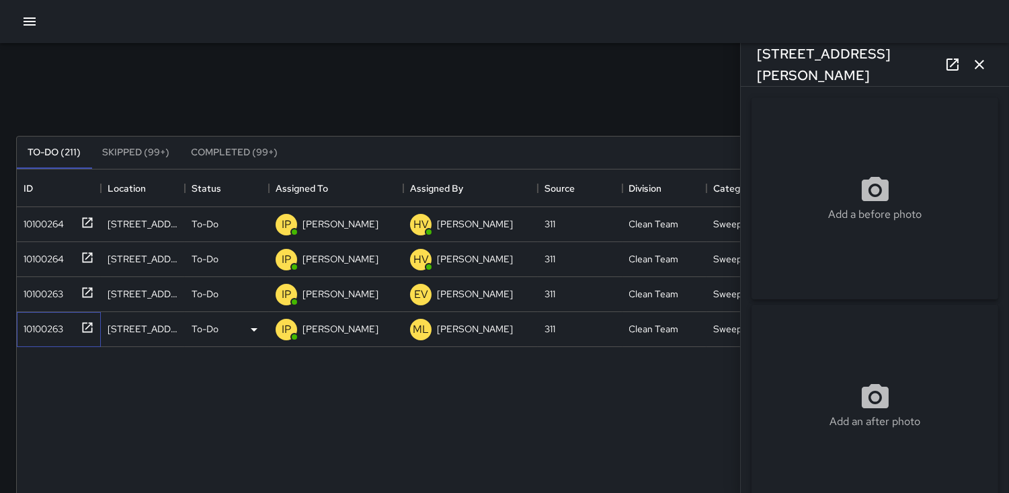
click at [36, 324] on div "10100263" at bounding box center [40, 326] width 45 height 19
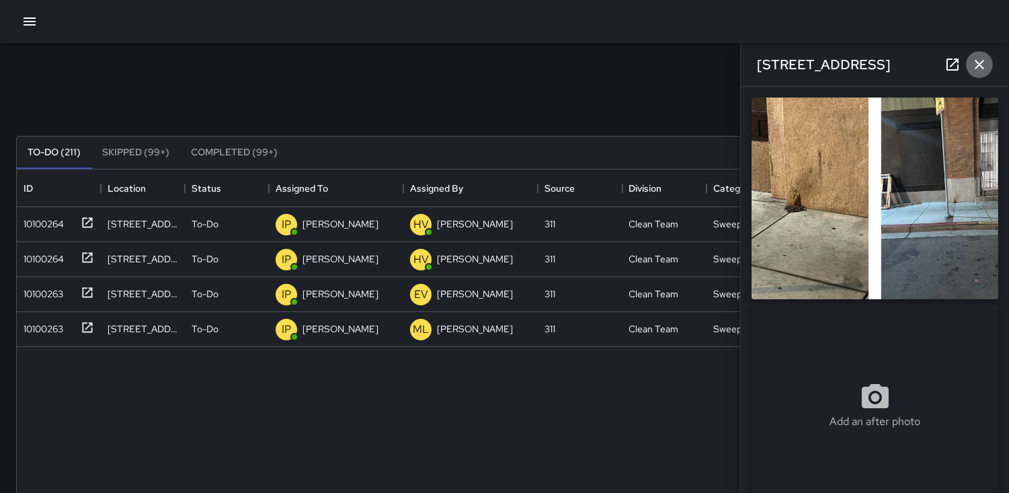
click at [985, 66] on icon "button" at bounding box center [979, 64] width 16 height 16
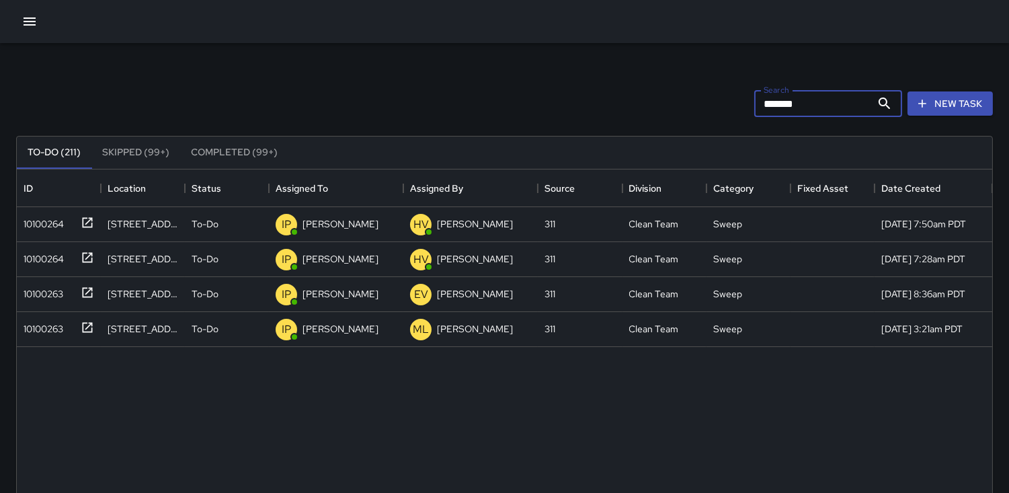
click at [818, 109] on input "*******" at bounding box center [812, 103] width 117 height 27
type input "*"
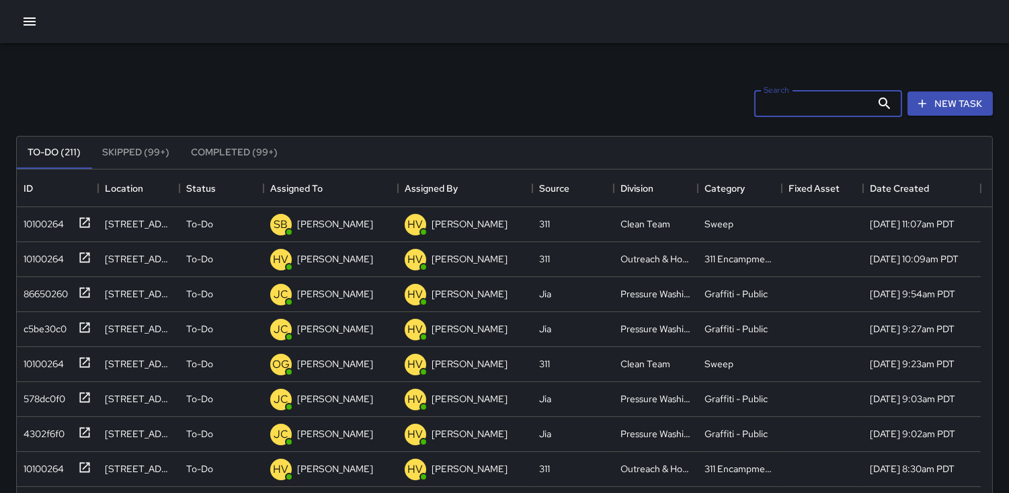
click at [770, 97] on input "Search" at bounding box center [812, 103] width 117 height 27
click at [764, 104] on input "Search" at bounding box center [812, 103] width 117 height 27
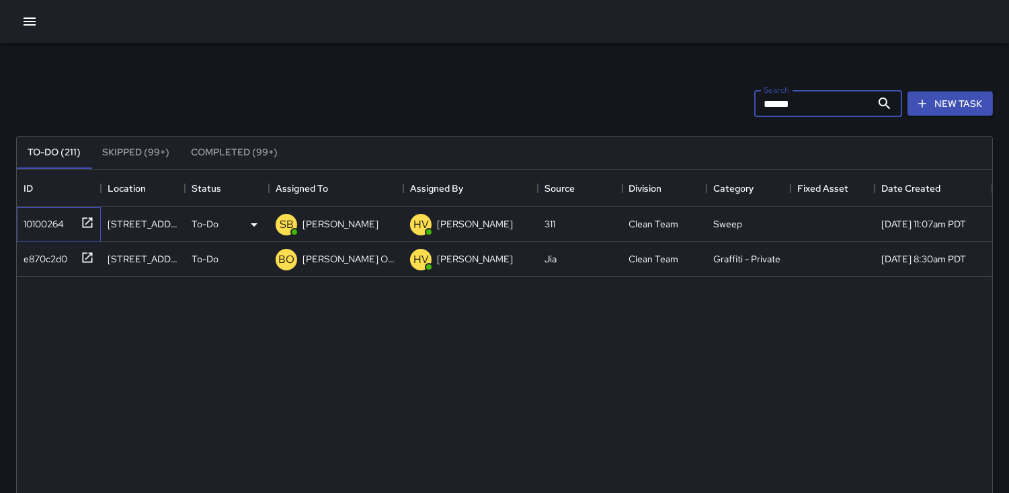
click at [45, 217] on div "10100264" at bounding box center [41, 221] width 46 height 19
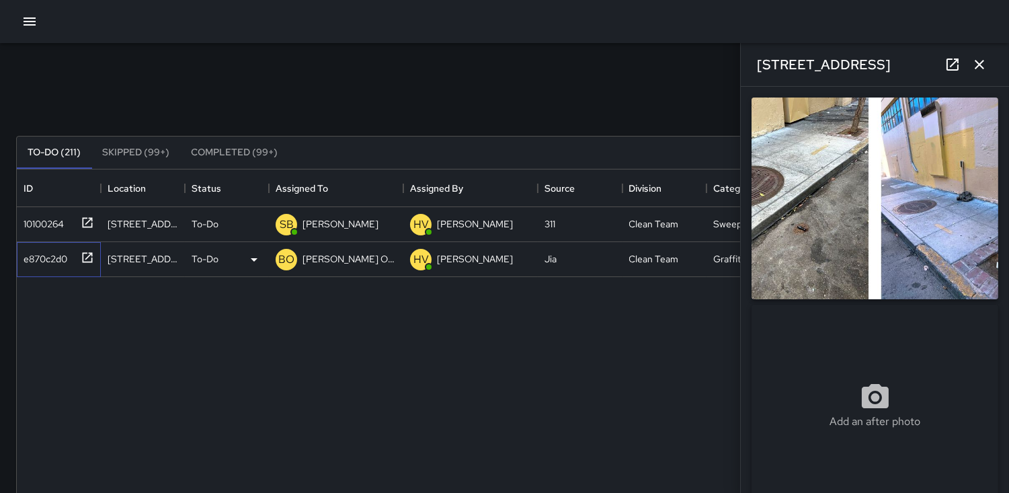
click at [55, 256] on div "e870c2d0" at bounding box center [42, 256] width 49 height 19
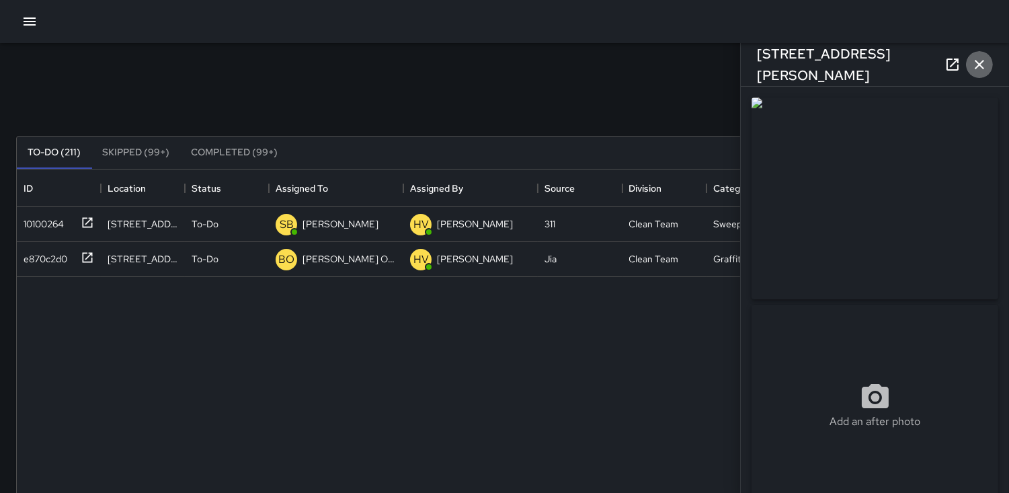
click at [980, 60] on icon "button" at bounding box center [979, 64] width 16 height 16
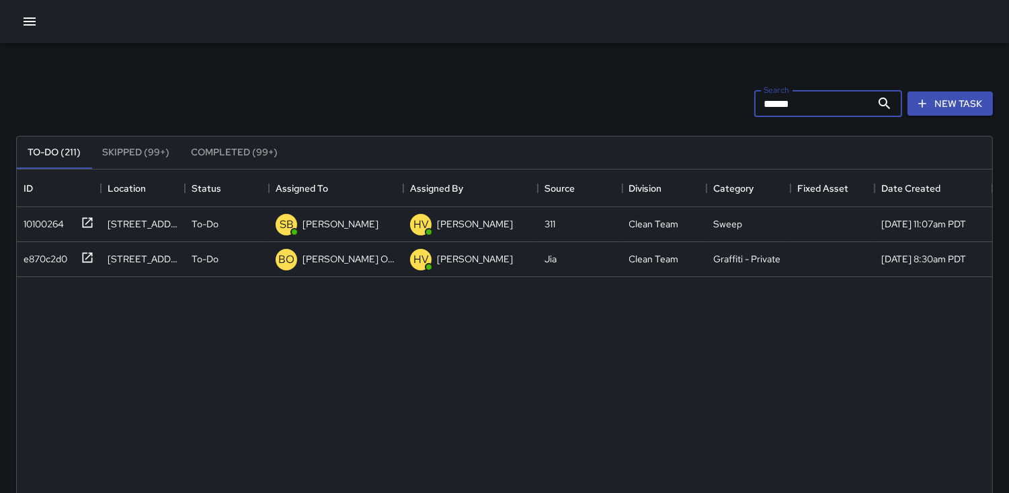
click at [825, 108] on input "******" at bounding box center [812, 103] width 117 height 27
type input "*"
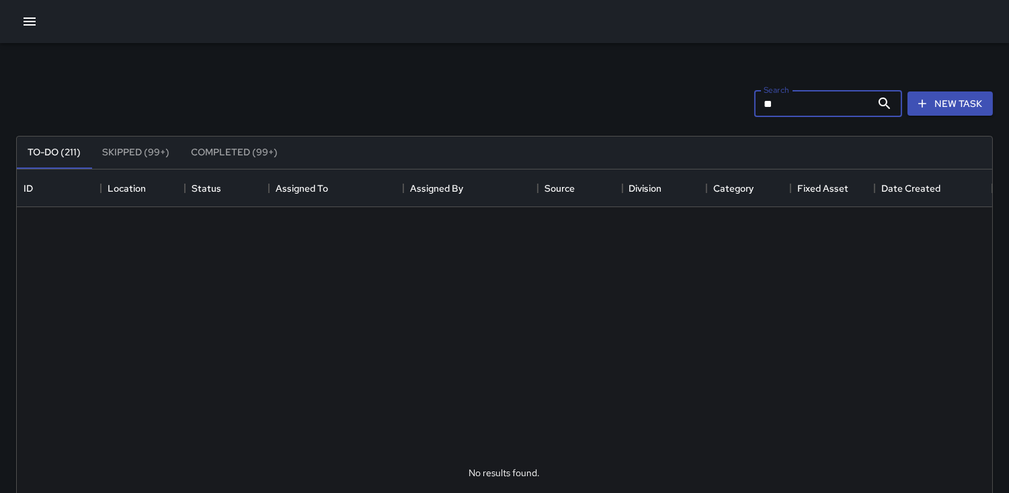
type input "*"
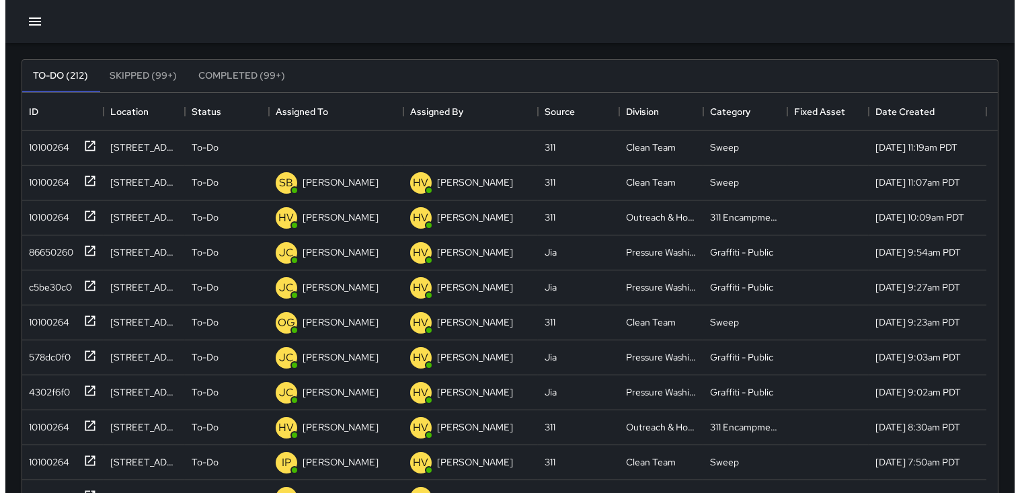
scroll to position [0, 0]
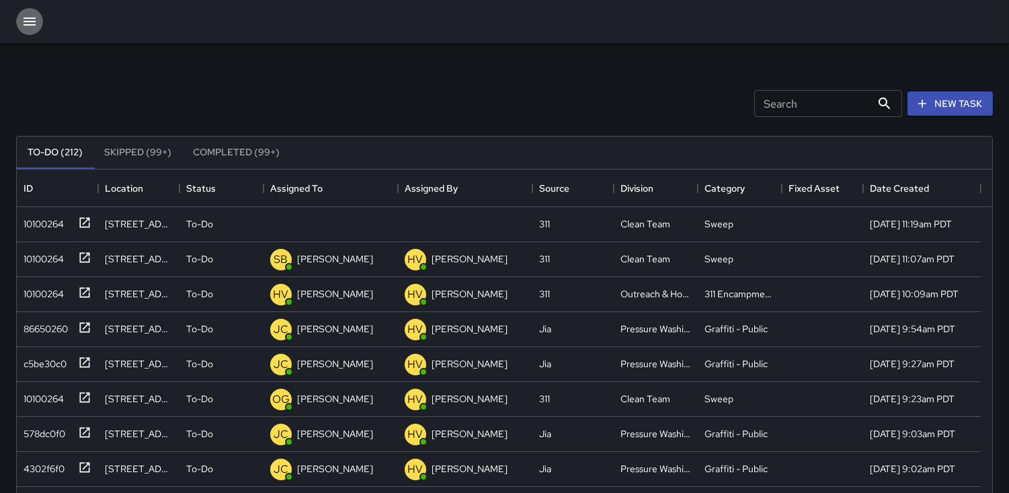
click at [32, 21] on icon "button" at bounding box center [30, 21] width 12 height 8
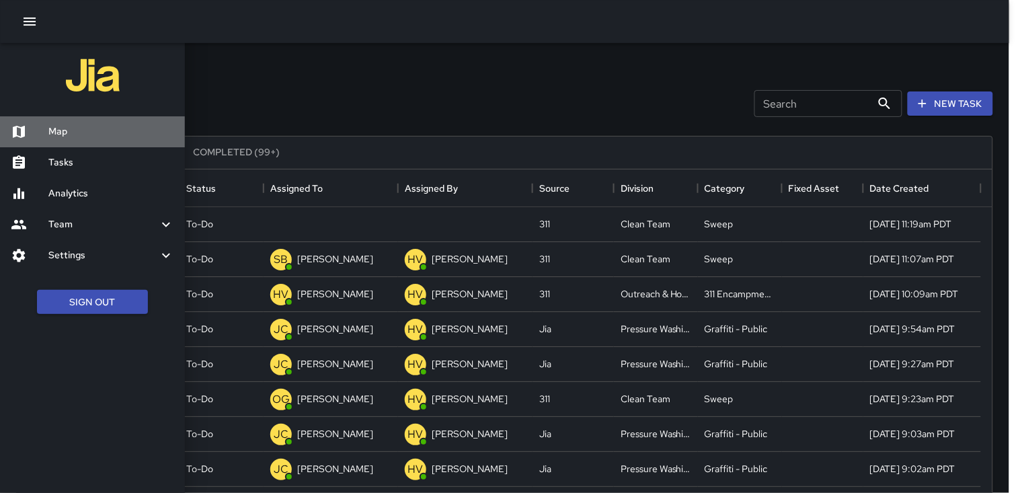
click at [65, 131] on h6 "Map" at bounding box center [111, 131] width 126 height 15
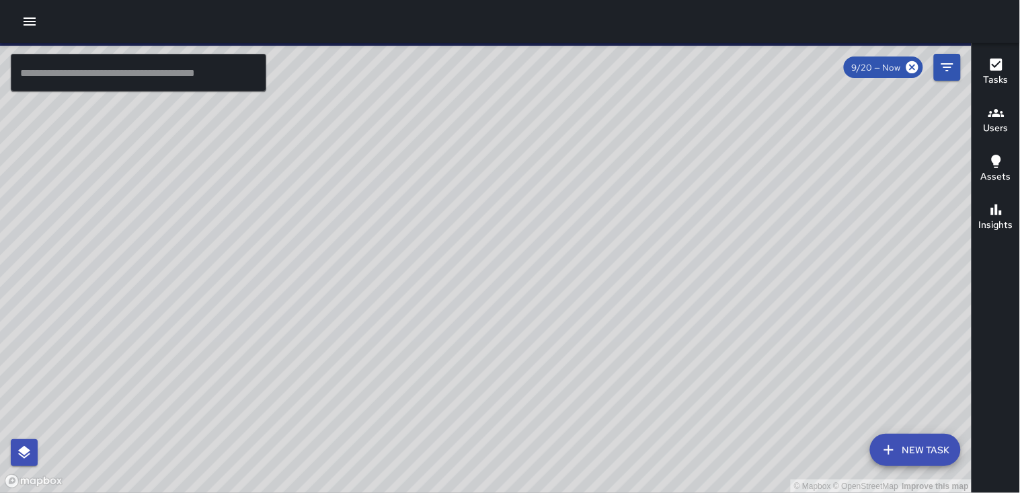
click at [997, 118] on icon "button" at bounding box center [996, 113] width 16 height 16
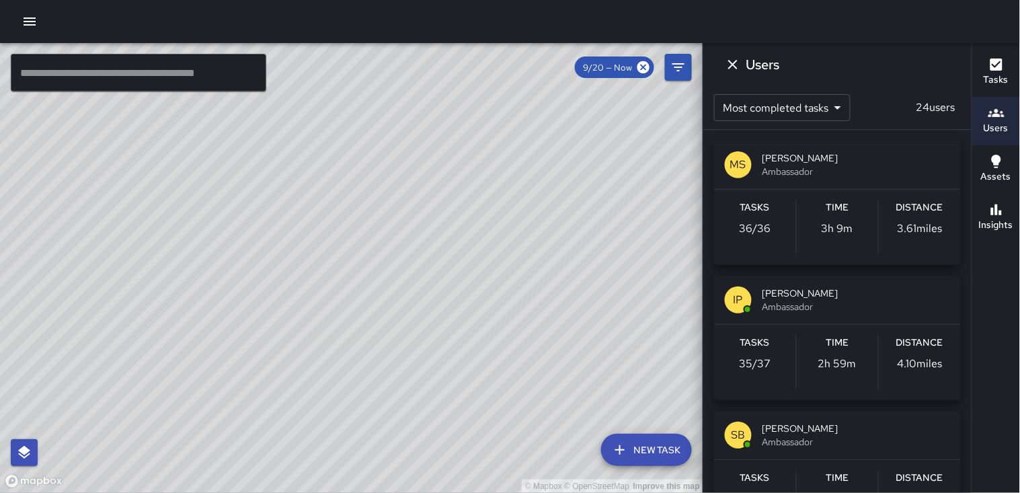
click at [922, 227] on p "3.61 miles" at bounding box center [919, 228] width 45 height 16
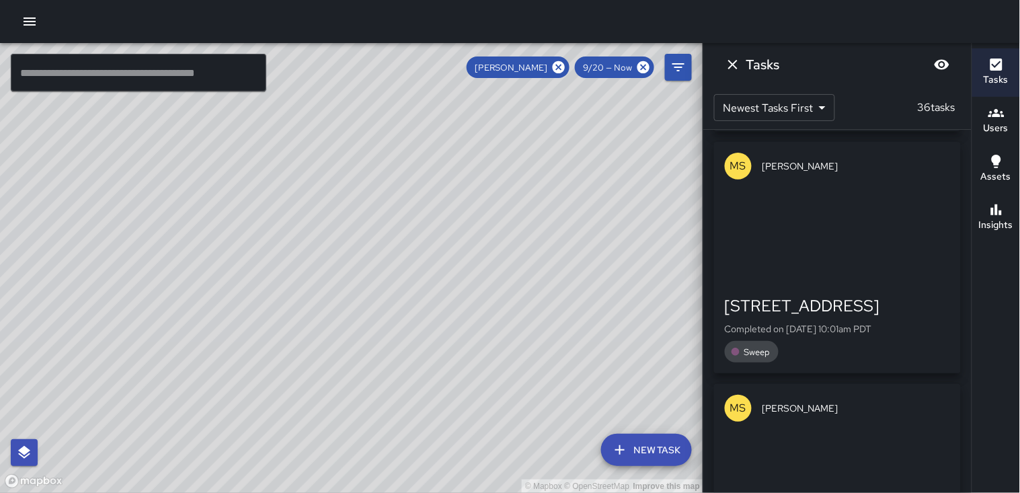
scroll to position [2315, 0]
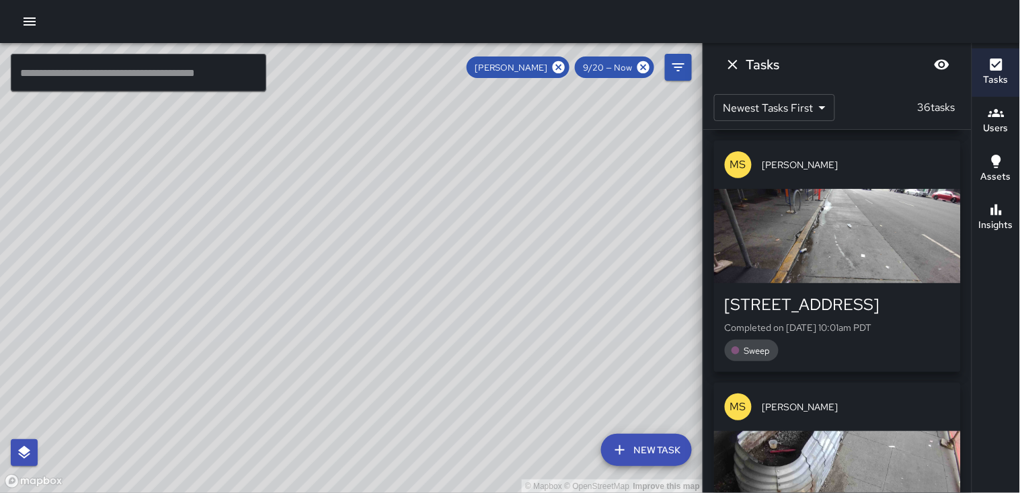
click at [823, 233] on div "button" at bounding box center [837, 236] width 247 height 94
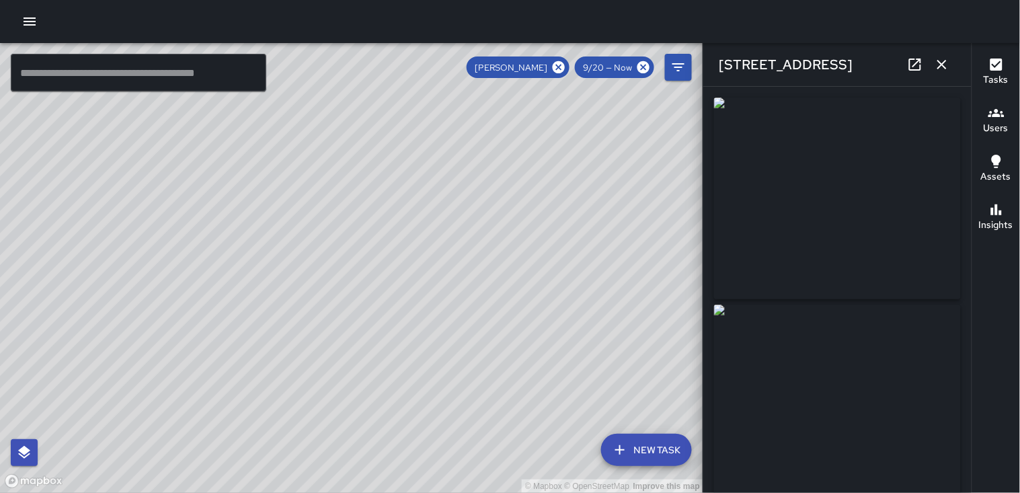
type input "**********"
drag, startPoint x: 822, startPoint y: 233, endPoint x: 986, endPoint y: 282, distance: 171.2
click at [986, 282] on div "Tasks Users Assets Insights" at bounding box center [995, 268] width 48 height 450
click at [807, 243] on img at bounding box center [837, 198] width 247 height 202
click at [943, 69] on icon "button" at bounding box center [942, 64] width 16 height 16
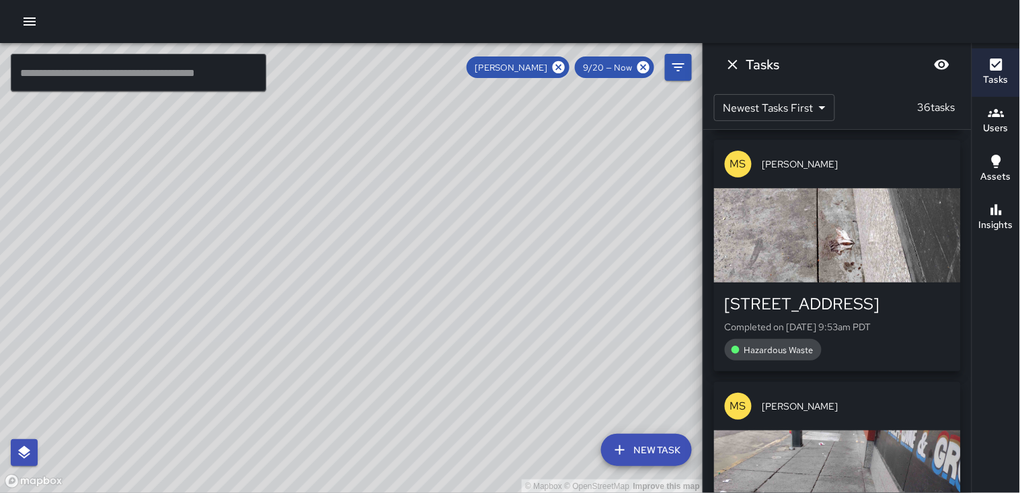
scroll to position [2838, 0]
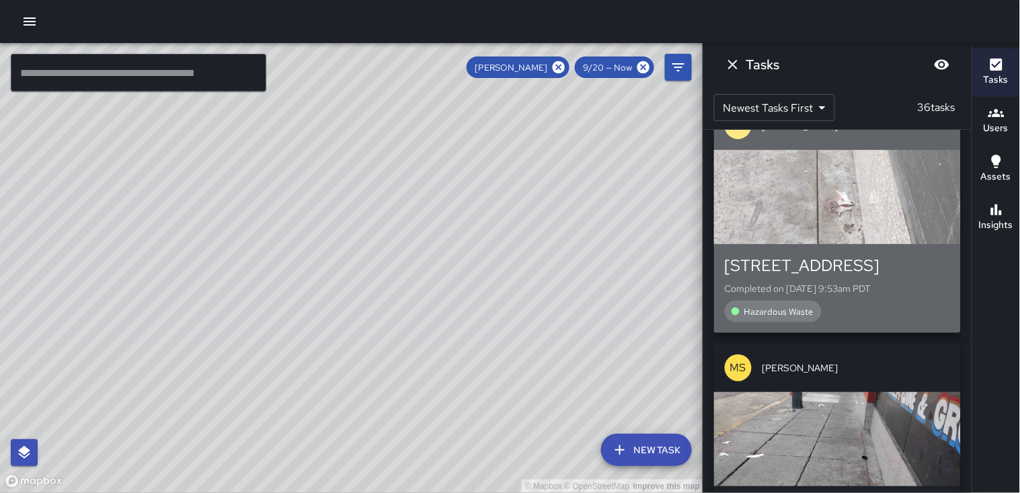
click at [897, 202] on div "button" at bounding box center [837, 197] width 247 height 94
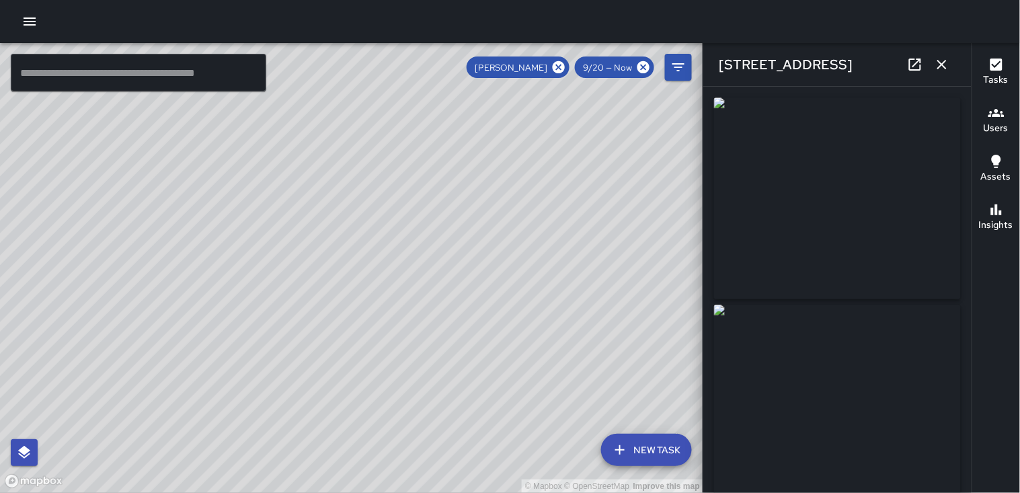
type input "**********"
click at [930, 62] on button "button" at bounding box center [941, 64] width 27 height 27
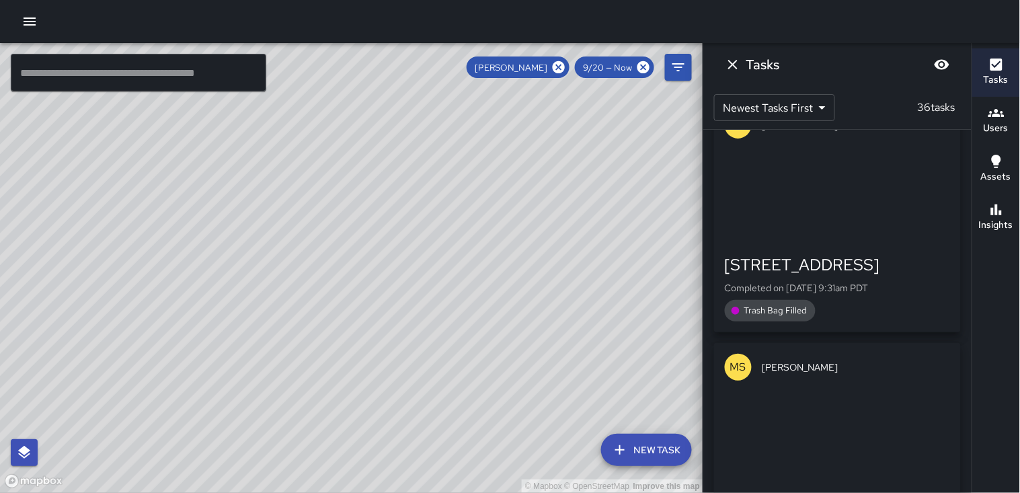
scroll to position [4555, 0]
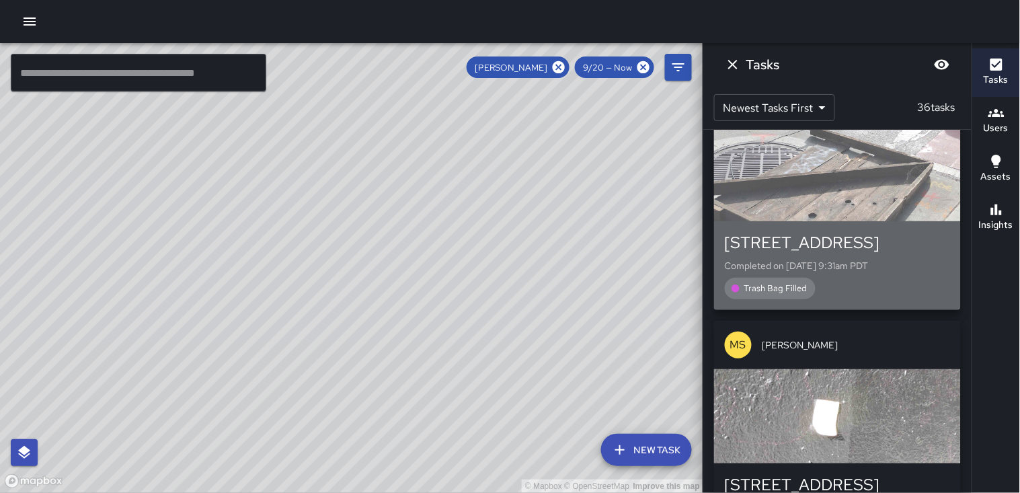
click at [827, 208] on div "button" at bounding box center [837, 174] width 247 height 94
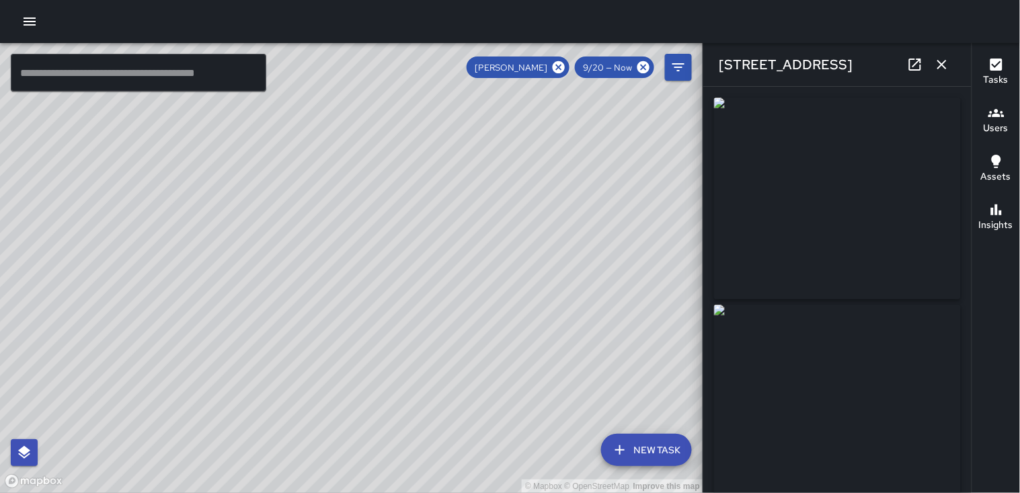
type input "**********"
drag, startPoint x: 827, startPoint y: 208, endPoint x: 1019, endPoint y: 333, distance: 229.3
click at [1019, 333] on div "Tasks Users Assets Insights" at bounding box center [995, 268] width 48 height 450
click at [945, 68] on icon "button" at bounding box center [941, 64] width 9 height 9
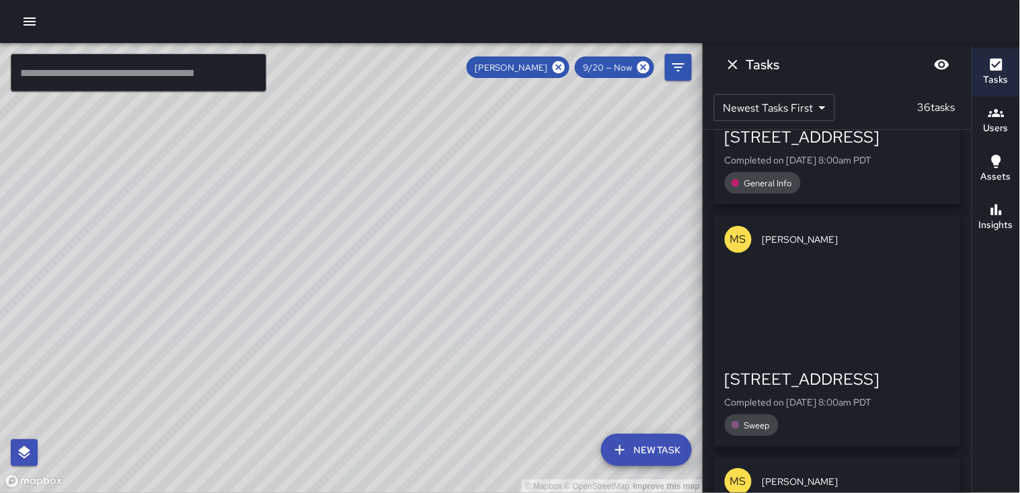
scroll to position [7832, 0]
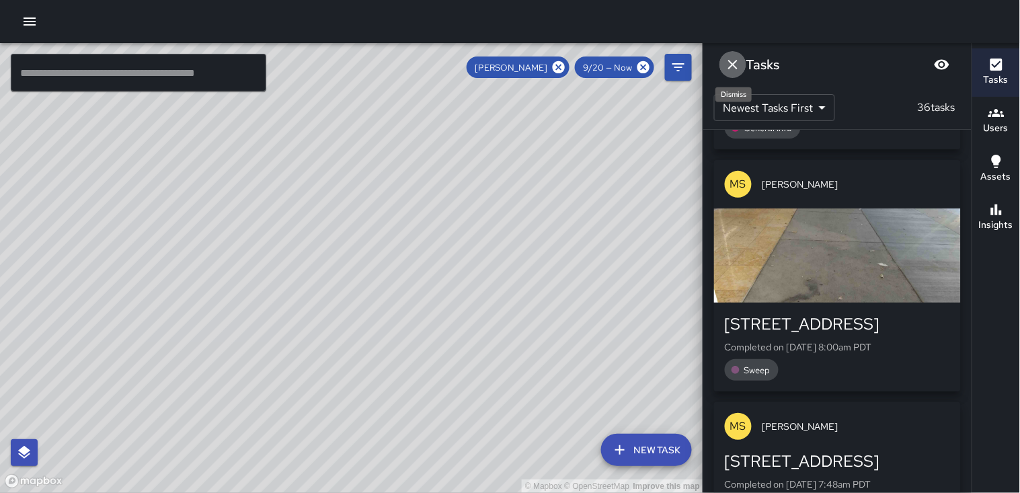
click at [728, 65] on icon "Dismiss" at bounding box center [733, 64] width 16 height 16
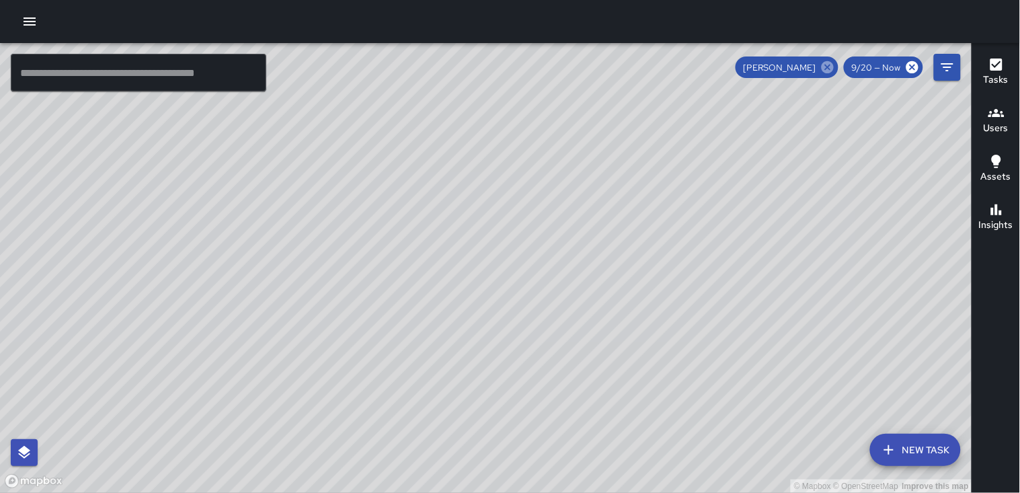
click at [829, 68] on icon at bounding box center [827, 67] width 15 height 15
click at [990, 128] on h6 "Users" at bounding box center [995, 128] width 25 height 15
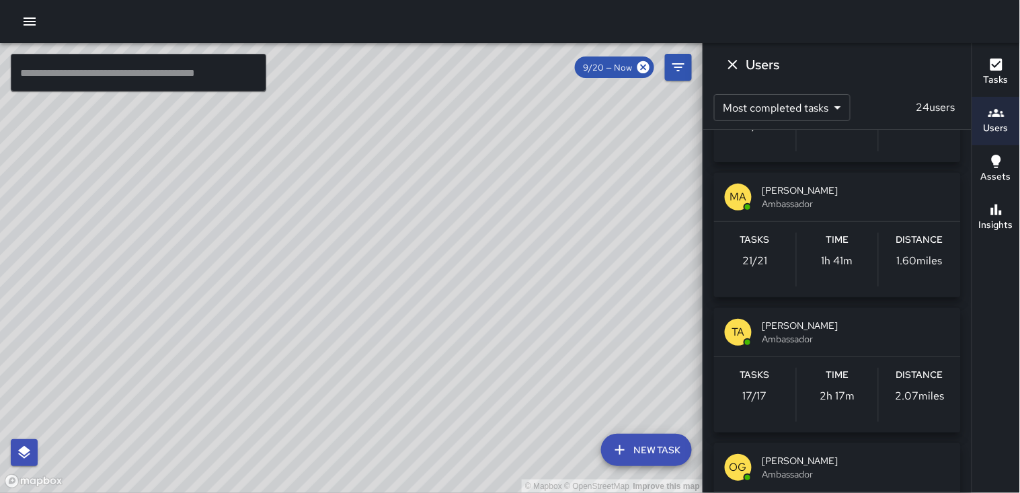
scroll to position [448, 0]
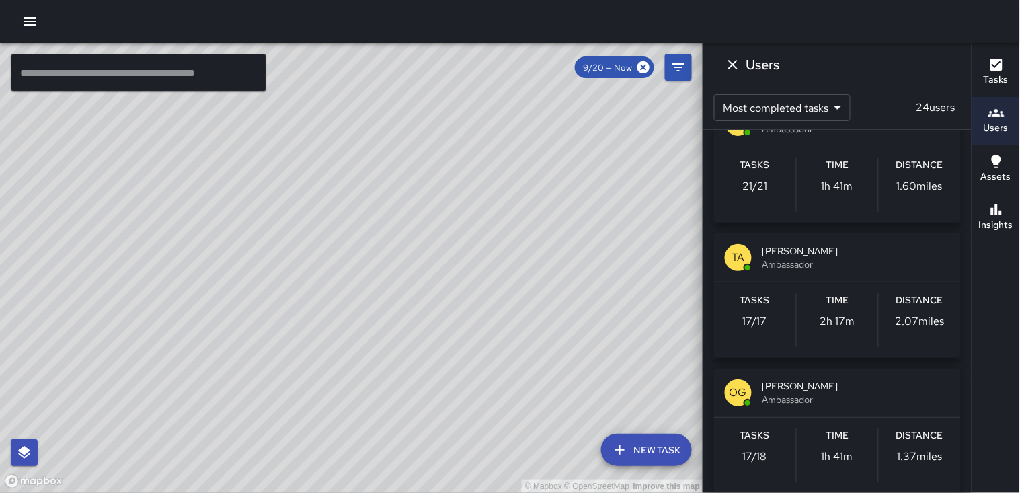
click at [913, 307] on h6 "Distance" at bounding box center [919, 300] width 47 height 15
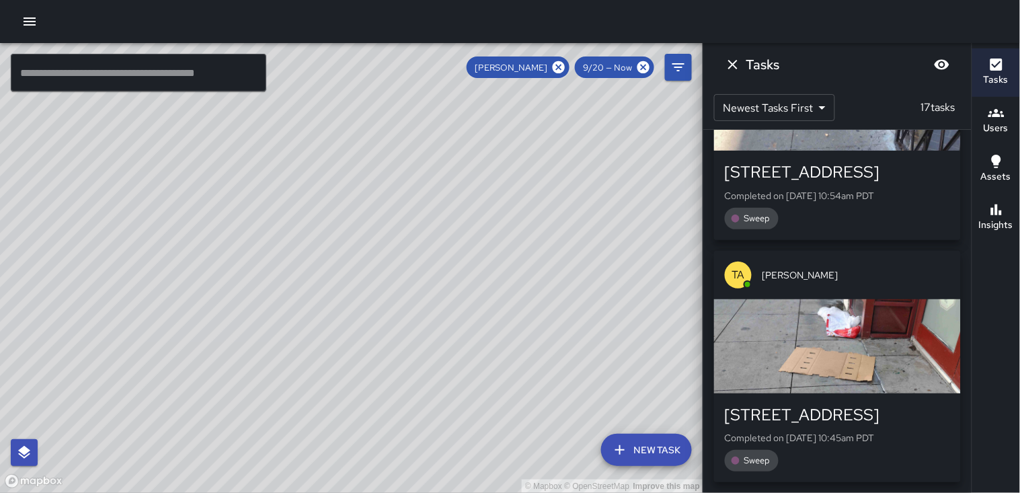
scroll to position [0, 0]
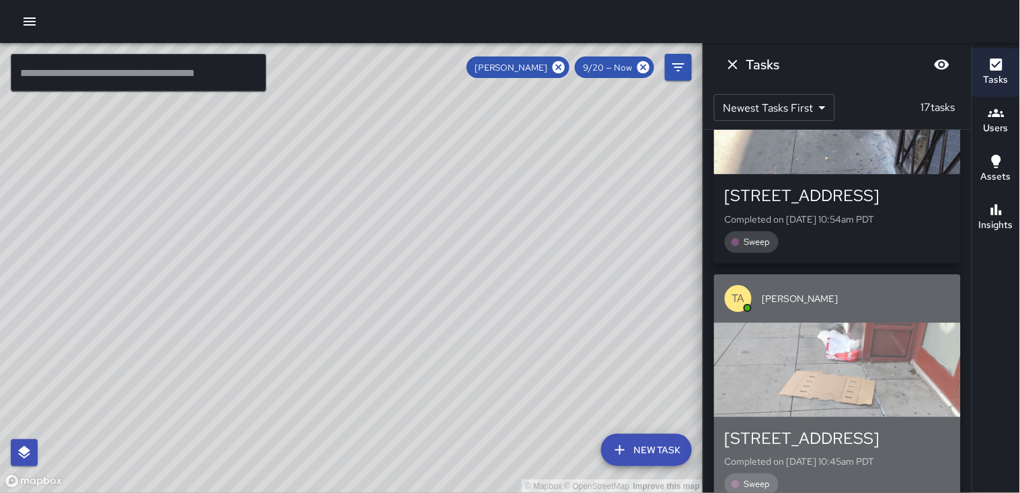
click at [904, 323] on div "button" at bounding box center [837, 370] width 247 height 94
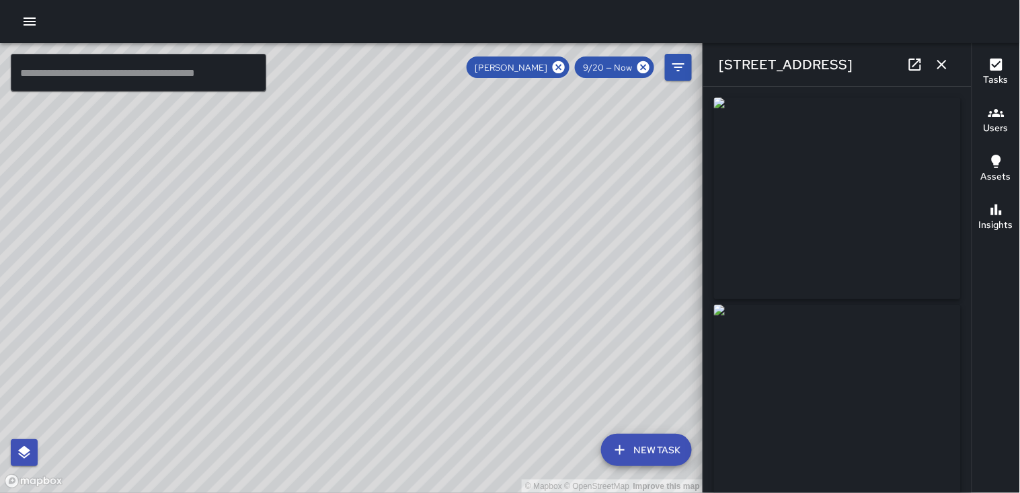
type input "**********"
drag, startPoint x: 899, startPoint y: 313, endPoint x: 945, endPoint y: 67, distance: 249.6
click at [945, 67] on icon "button" at bounding box center [941, 64] width 9 height 9
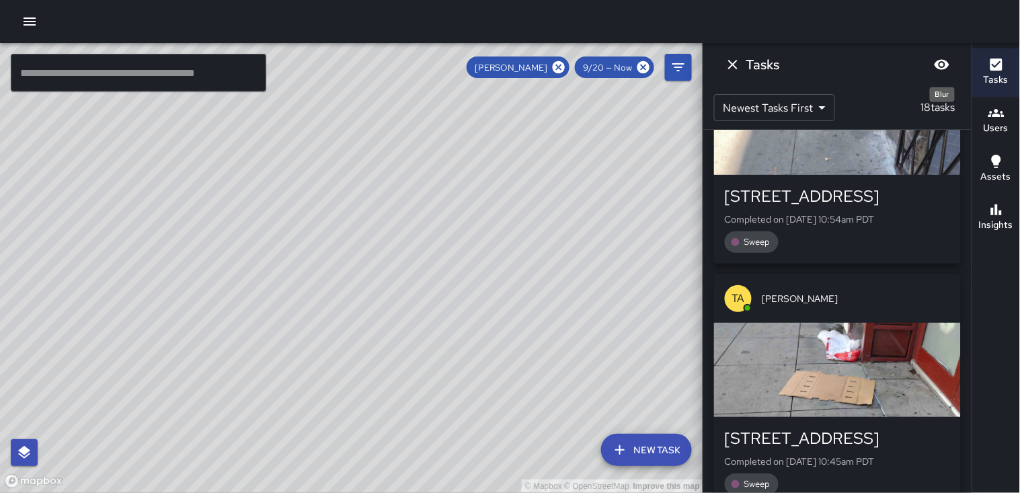
click at [950, 63] on button "Blur" at bounding box center [941, 64] width 27 height 27
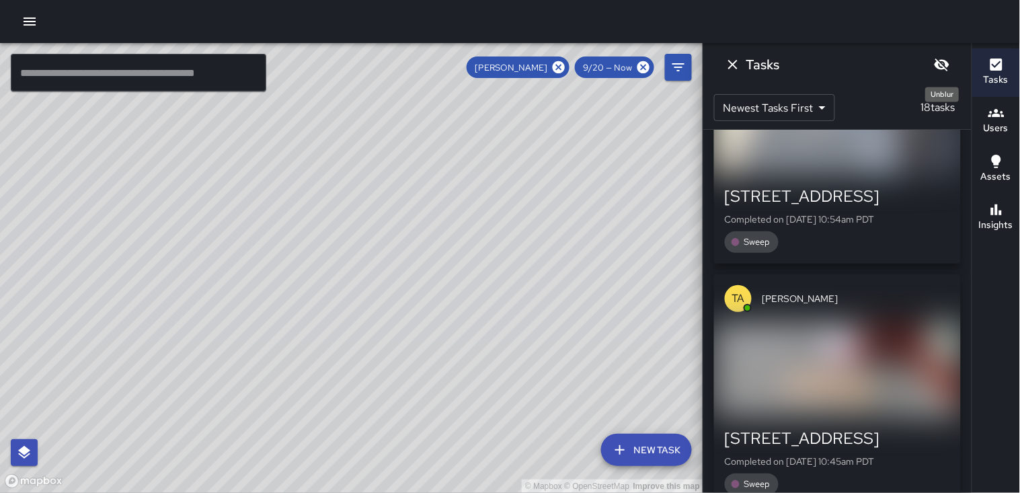
click at [944, 61] on icon "Unblur" at bounding box center [941, 64] width 15 height 13
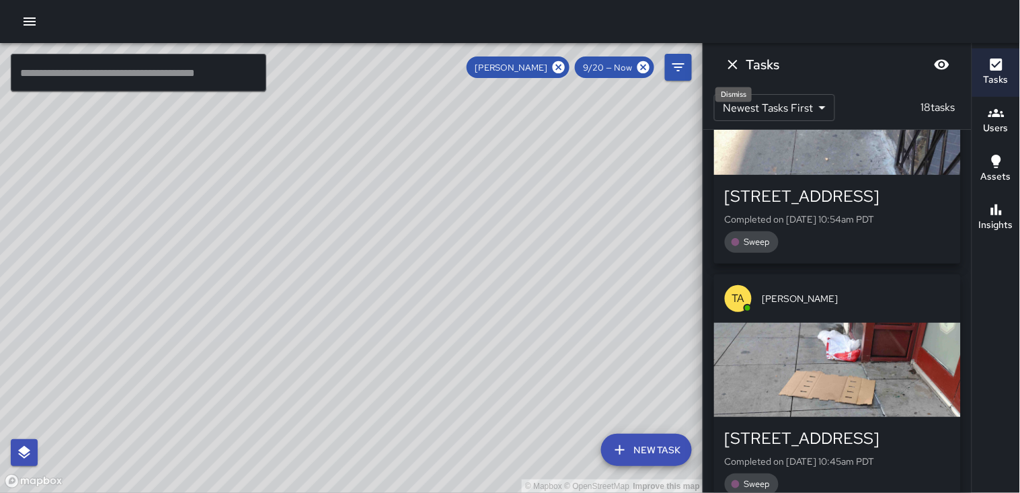
click at [734, 65] on icon "Dismiss" at bounding box center [732, 64] width 9 height 9
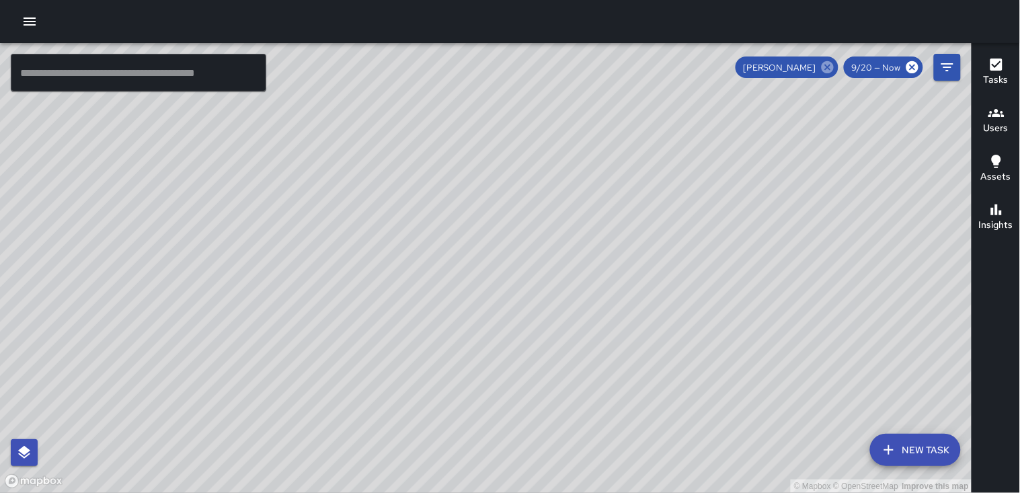
click at [827, 67] on icon at bounding box center [827, 67] width 12 height 12
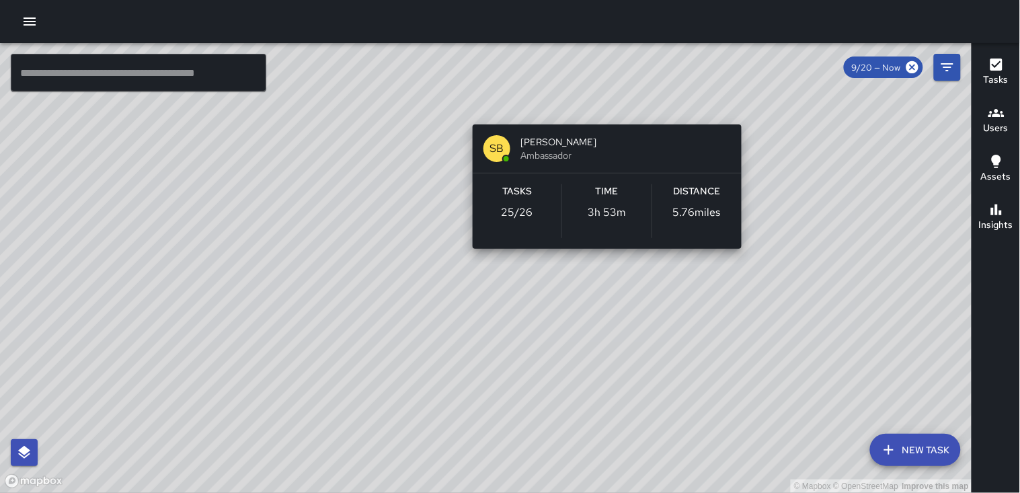
scroll to position [14197, 0]
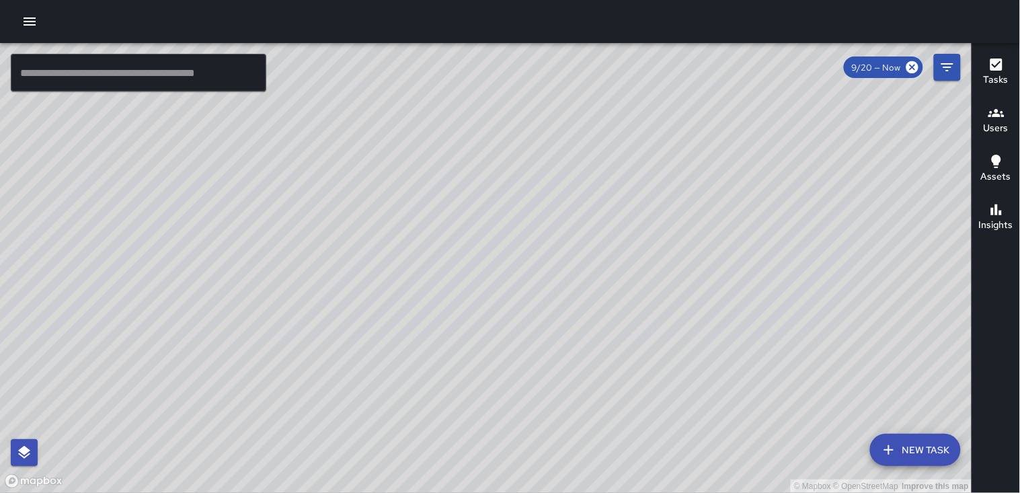
click at [178, 331] on div "© Mapbox © OpenStreetMap Improve this map" at bounding box center [486, 268] width 972 height 450
click at [989, 118] on icon "button" at bounding box center [996, 113] width 16 height 16
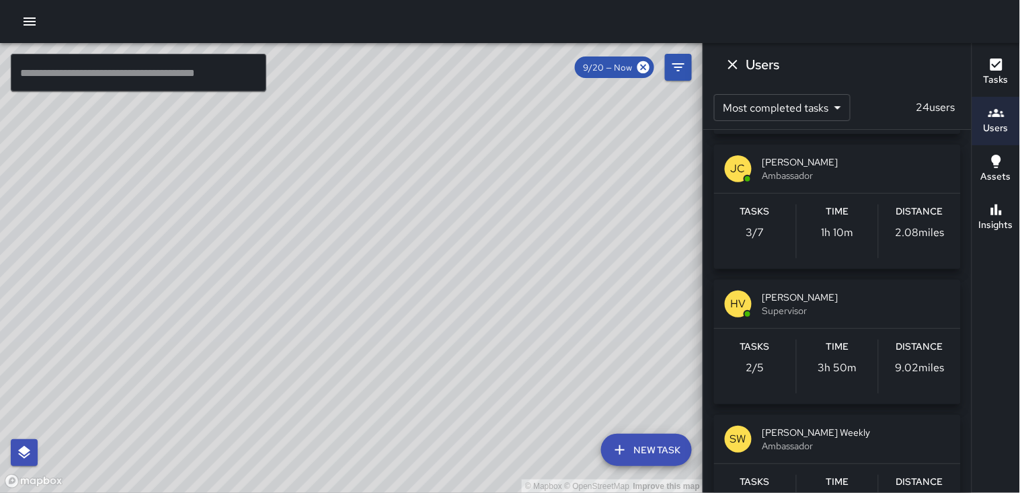
scroll to position [821, 0]
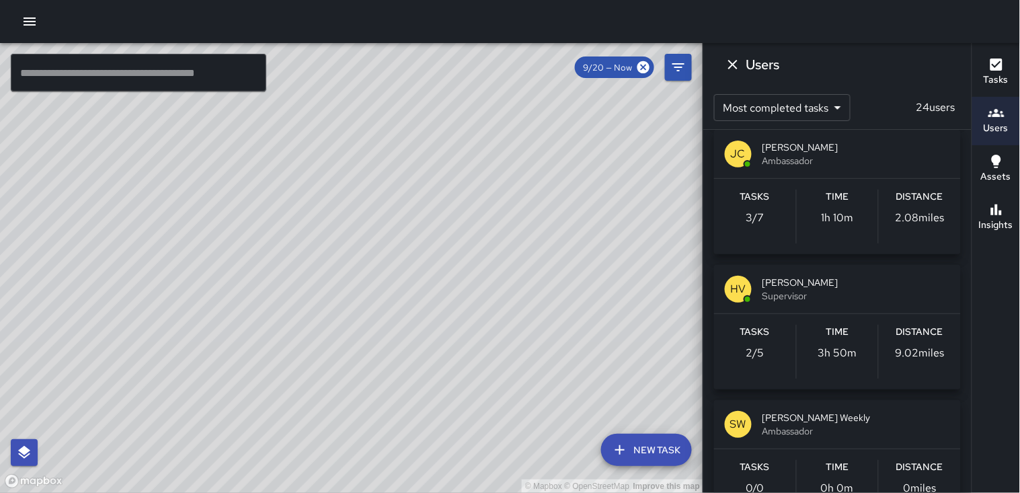
click at [817, 286] on span "[PERSON_NAME]" at bounding box center [856, 282] width 188 height 13
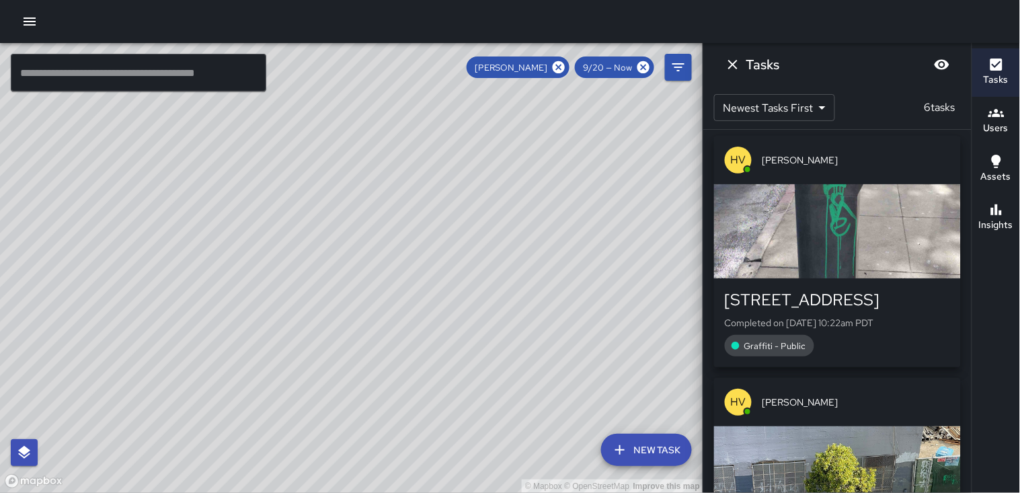
scroll to position [0, 0]
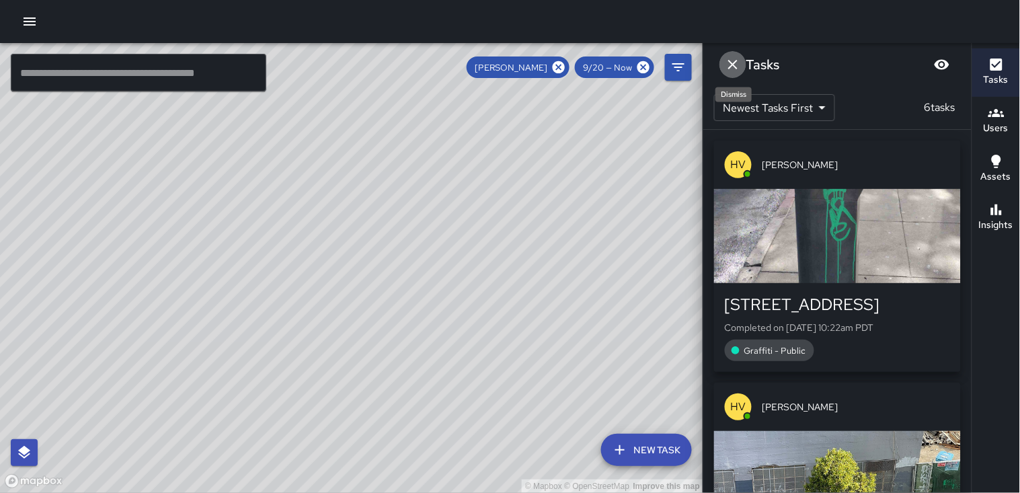
click at [727, 65] on icon "Dismiss" at bounding box center [733, 64] width 16 height 16
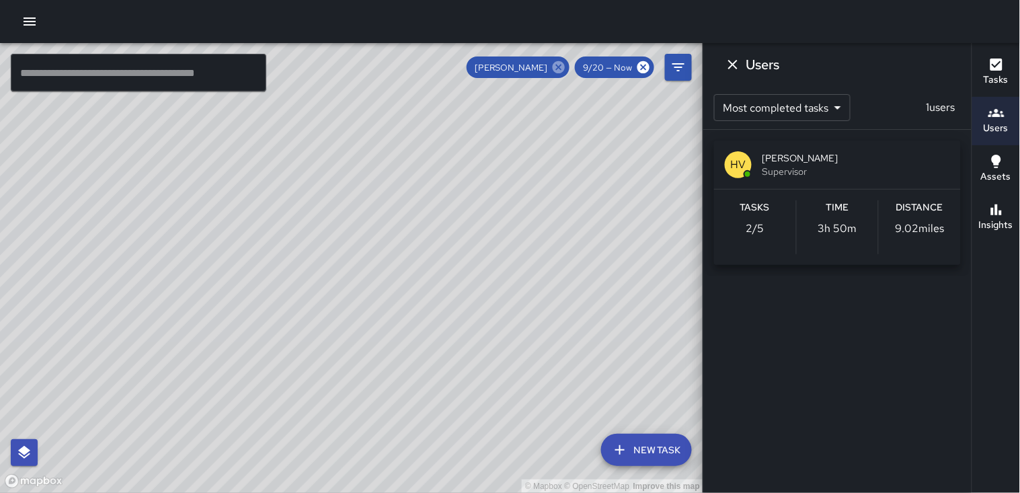
click at [557, 65] on icon at bounding box center [559, 67] width 12 height 12
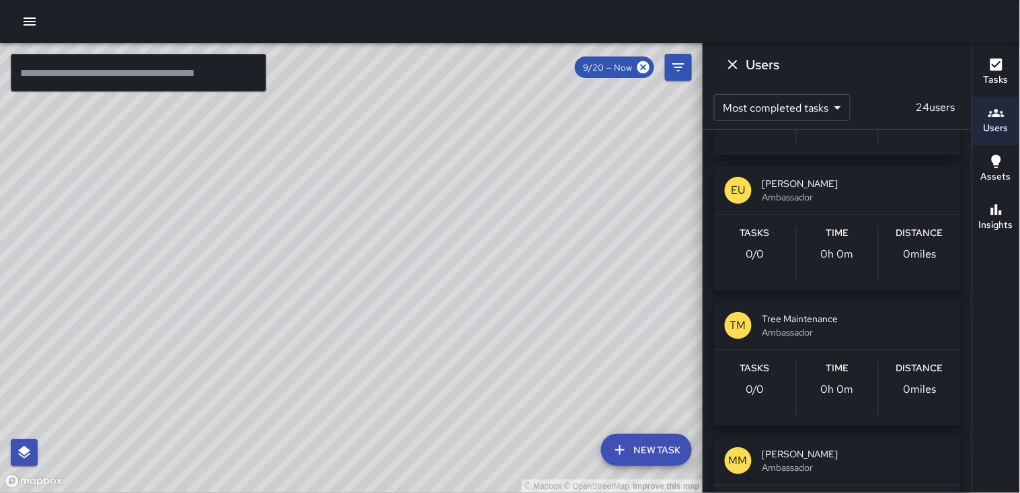
scroll to position [1194, 0]
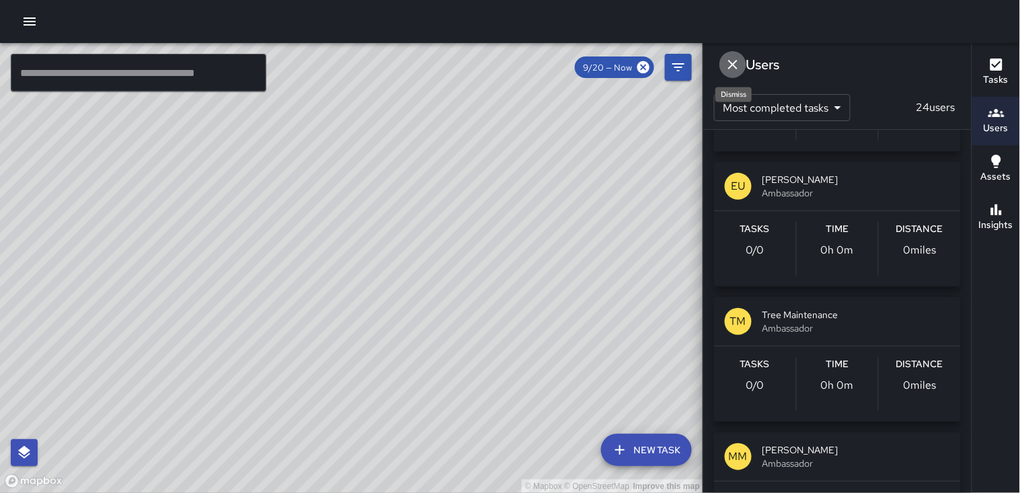
click at [728, 64] on icon "Dismiss" at bounding box center [733, 64] width 16 height 16
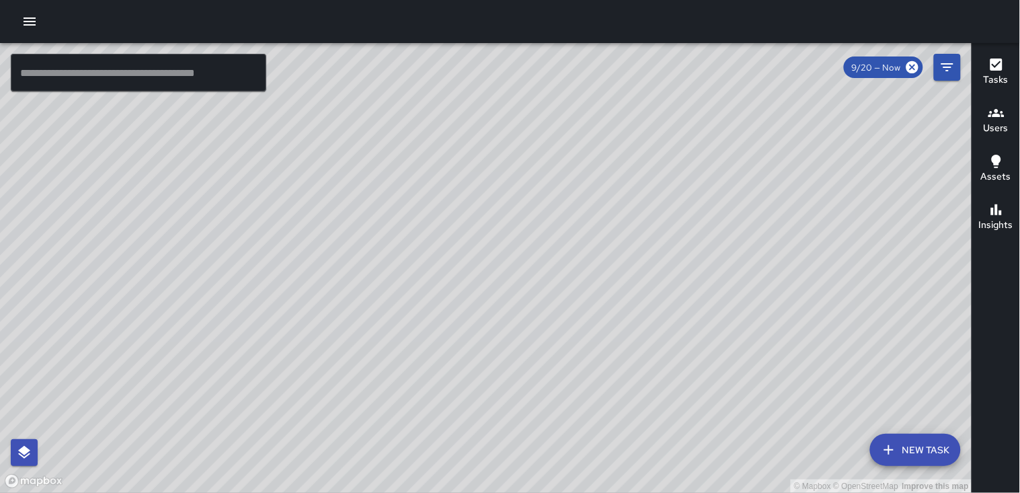
drag, startPoint x: 471, startPoint y: 247, endPoint x: 671, endPoint y: 222, distance: 201.1
click at [671, 222] on div "© Mapbox © OpenStreetMap Improve this map" at bounding box center [486, 268] width 972 height 450
click at [997, 126] on h6 "Users" at bounding box center [995, 128] width 25 height 15
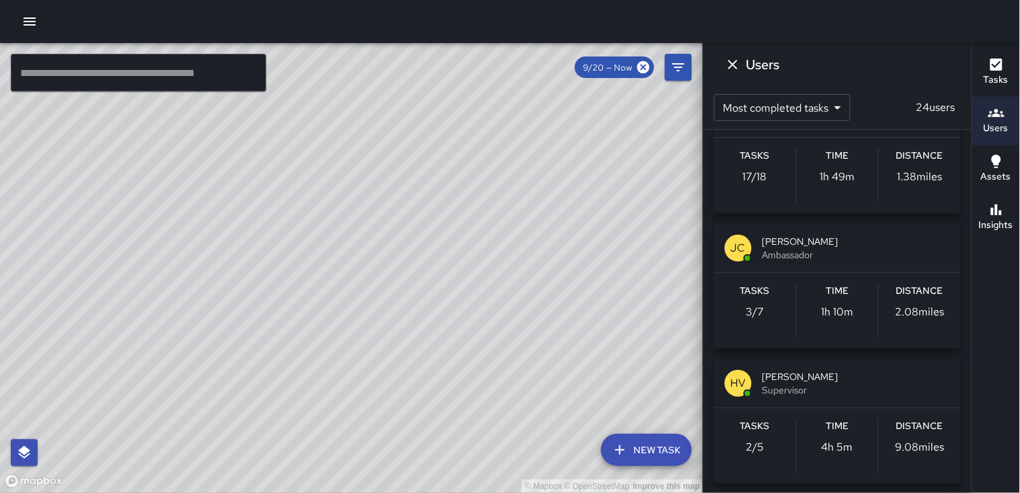
scroll to position [725, 0]
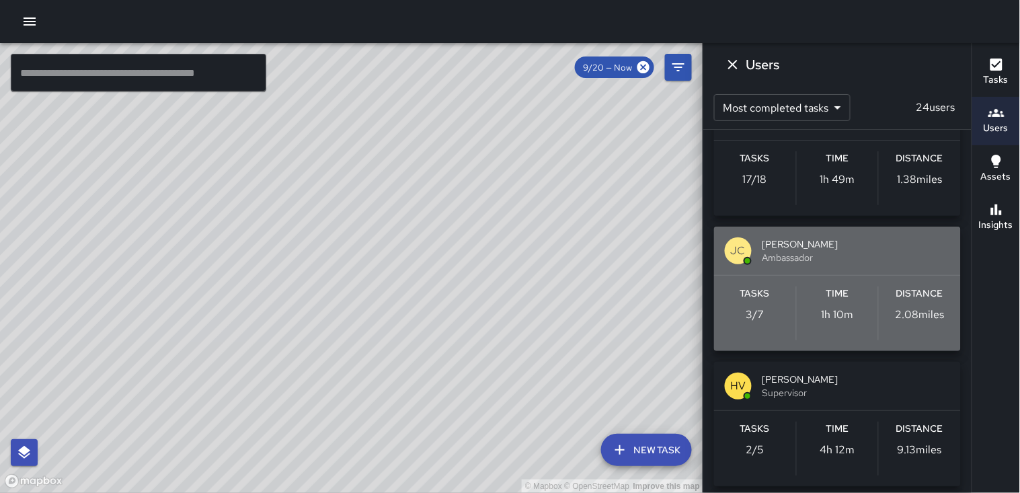
click at [904, 315] on p "2.08 miles" at bounding box center [919, 315] width 49 height 16
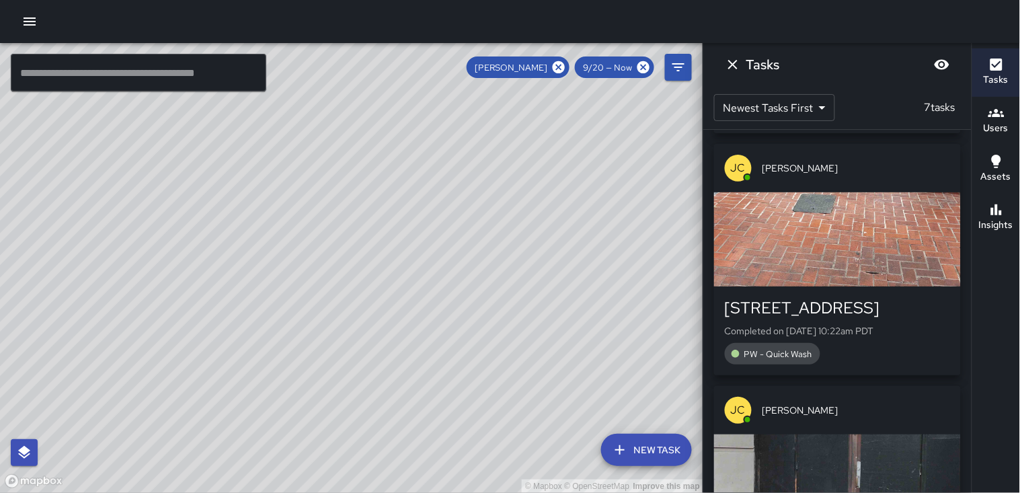
scroll to position [220, 0]
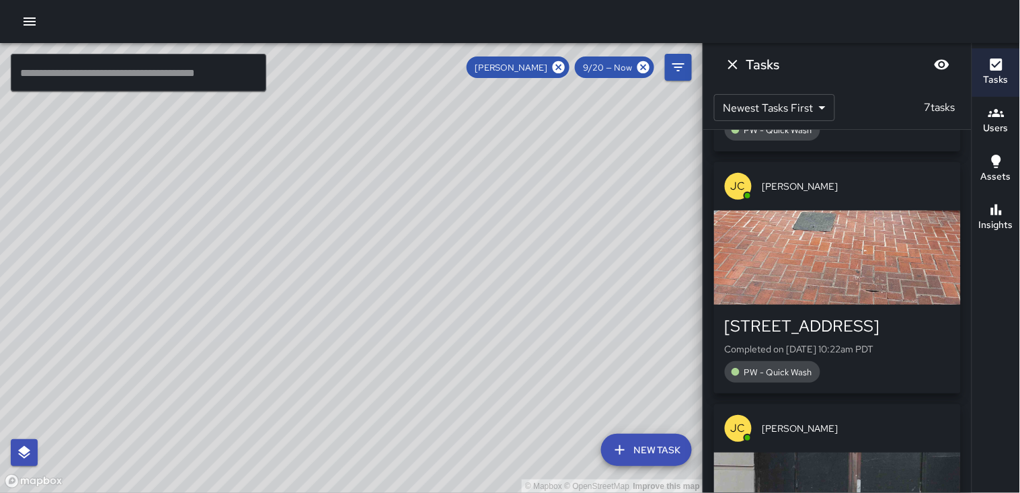
click at [922, 106] on p "7 tasks" at bounding box center [940, 107] width 42 height 16
click at [941, 68] on icon "Blur" at bounding box center [941, 65] width 15 height 10
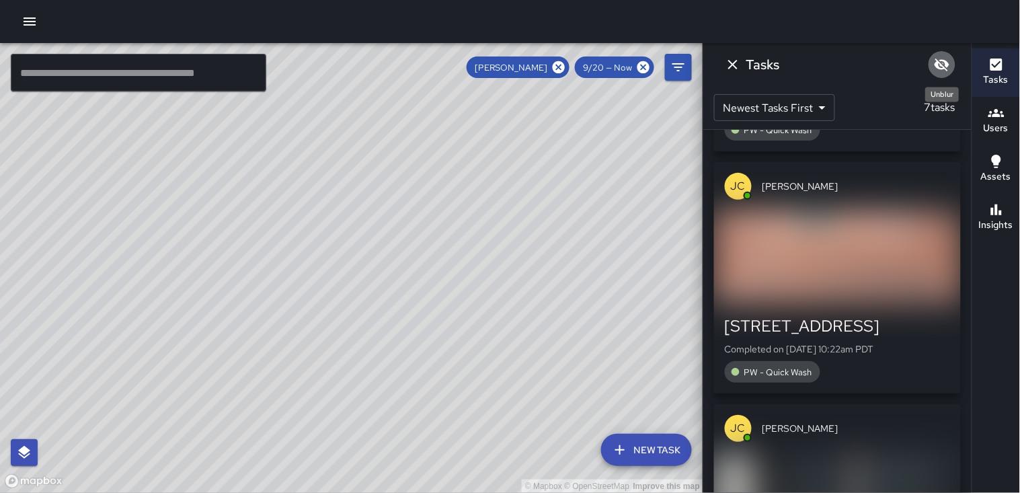
click at [941, 68] on icon "Unblur" at bounding box center [941, 64] width 15 height 13
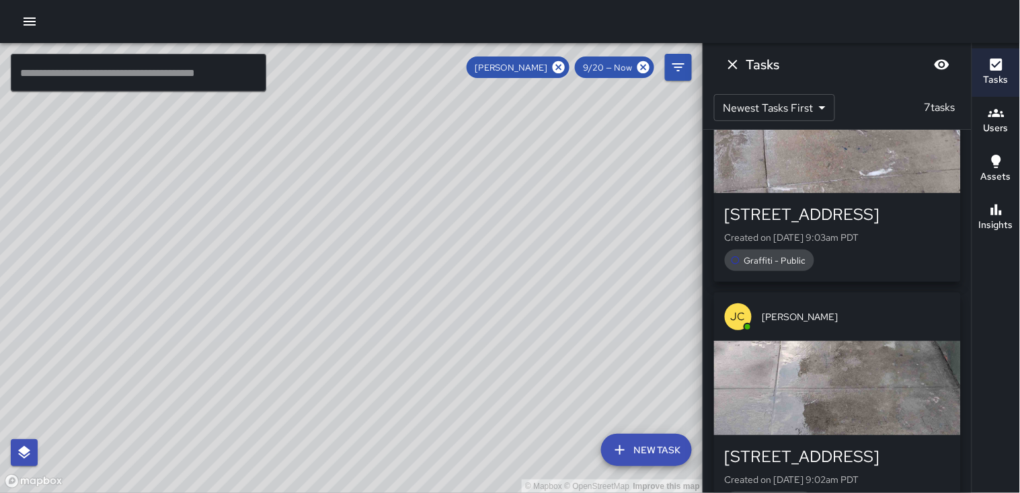
scroll to position [1341, 0]
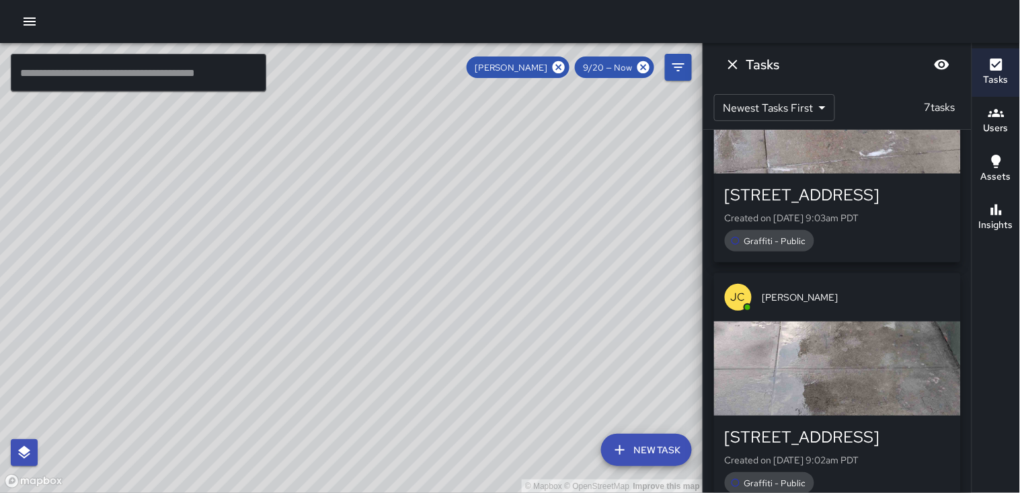
click at [1008, 175] on h6 "Assets" at bounding box center [996, 176] width 30 height 15
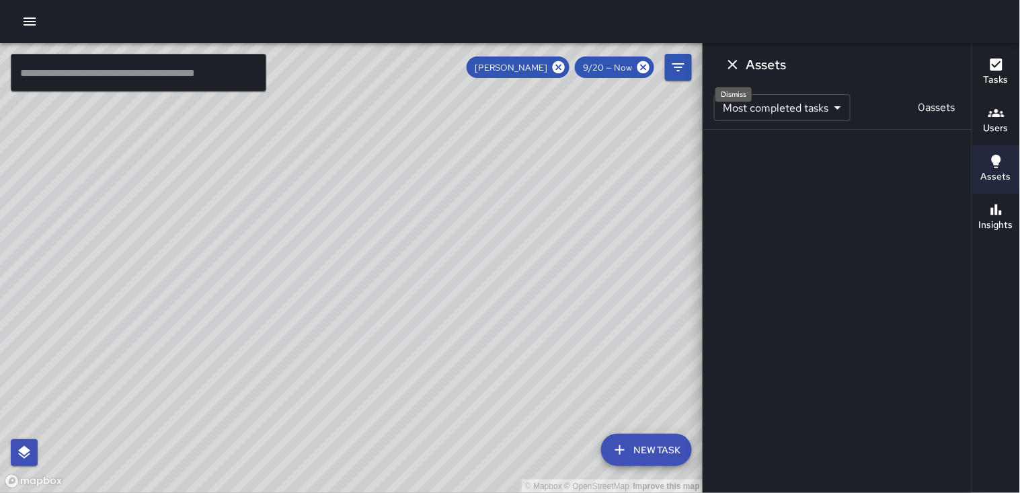
click at [735, 65] on icon "Dismiss" at bounding box center [733, 64] width 16 height 16
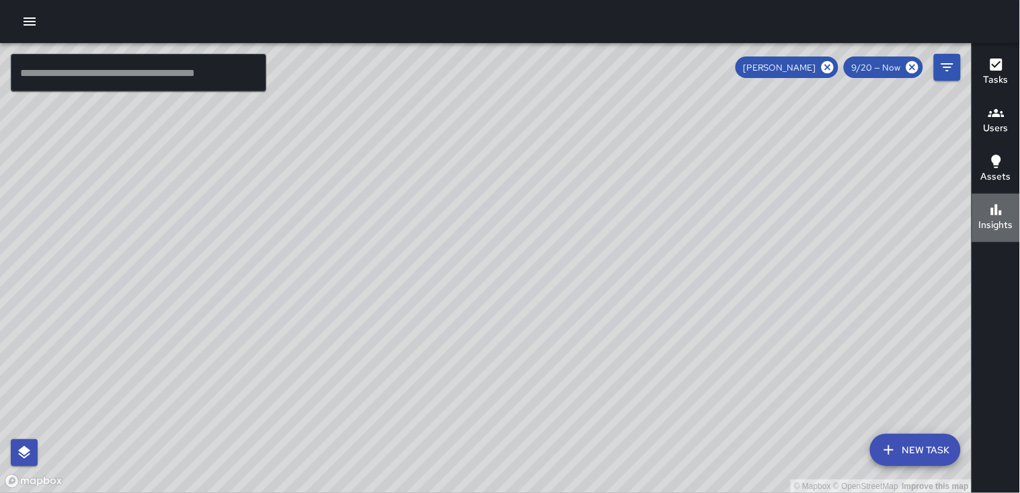
click at [999, 220] on h6 "Insights" at bounding box center [996, 225] width 34 height 15
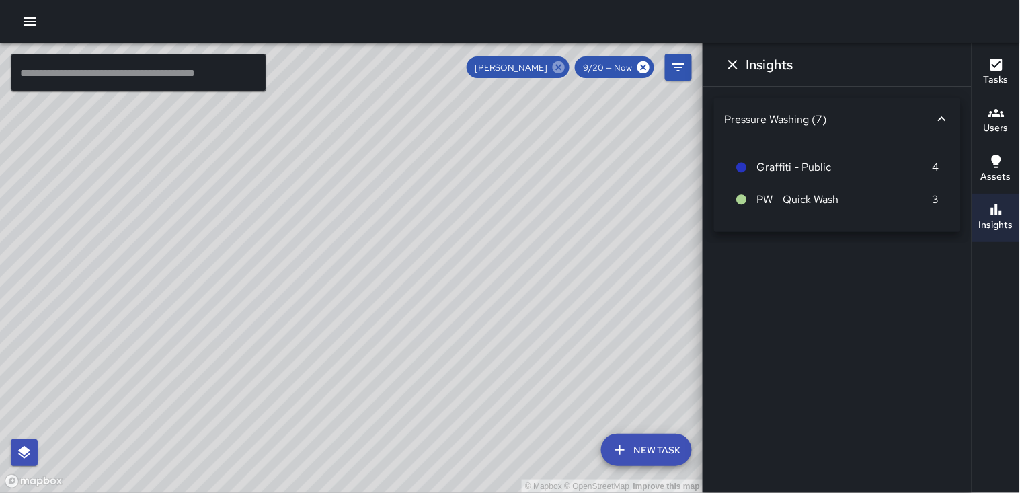
click at [563, 66] on icon at bounding box center [559, 67] width 12 height 12
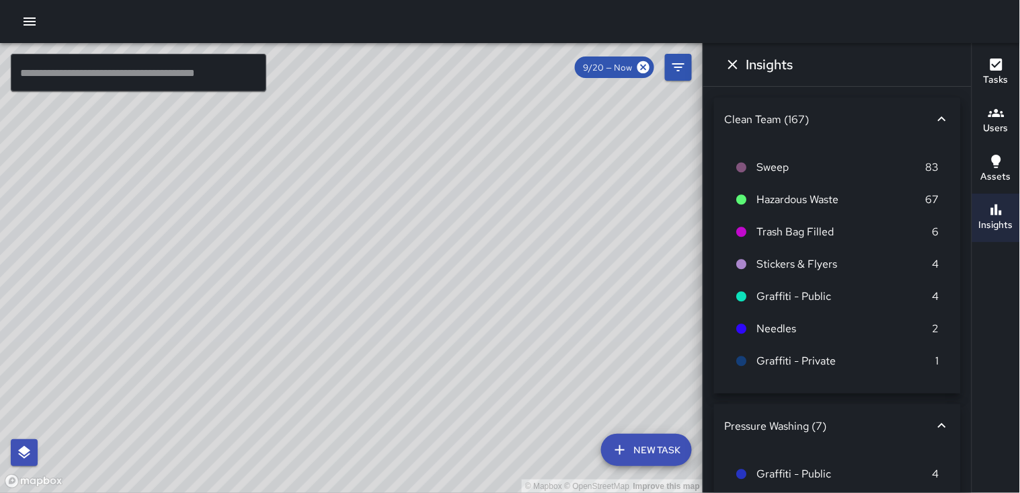
scroll to position [36045, 0]
click at [740, 65] on icon "Dismiss" at bounding box center [733, 64] width 16 height 16
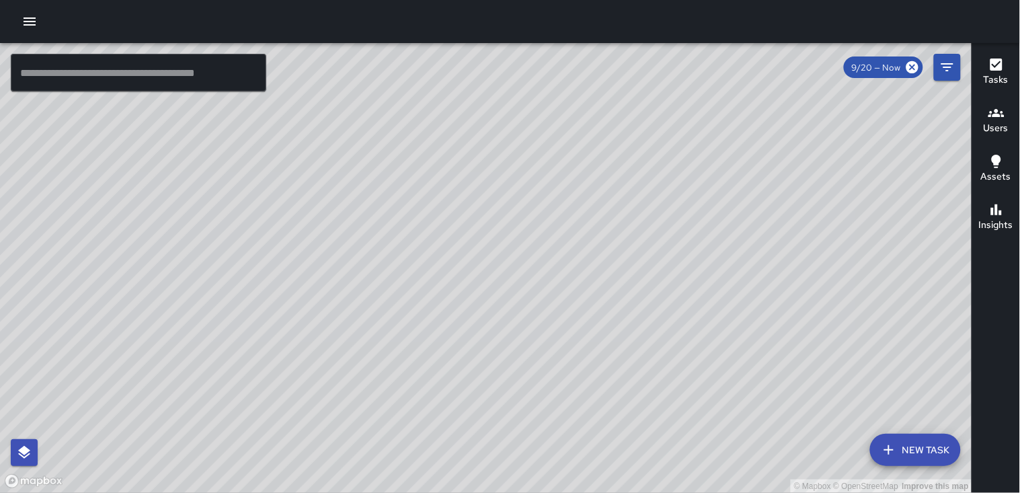
click at [875, 69] on span "9/20 — Now" at bounding box center [876, 67] width 65 height 11
click at [950, 63] on icon "Filters" at bounding box center [947, 67] width 12 height 8
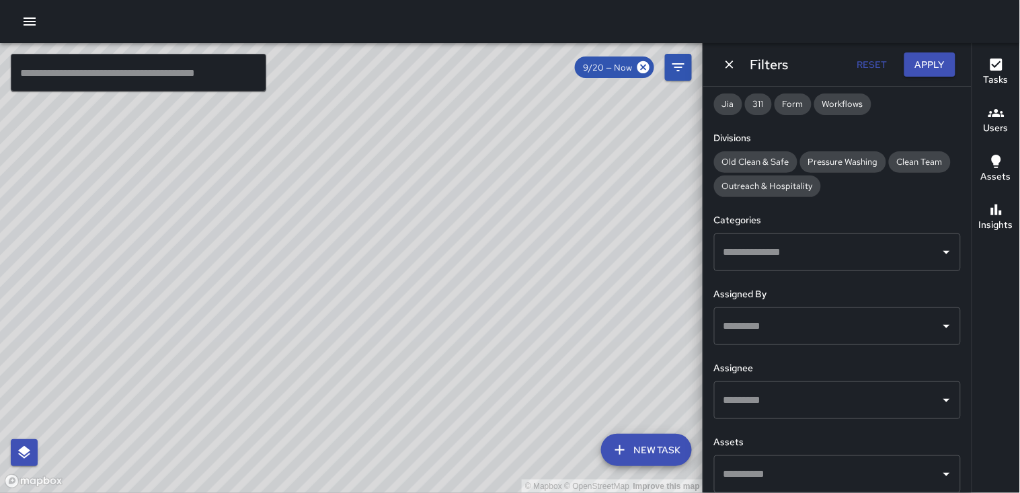
scroll to position [233, 0]
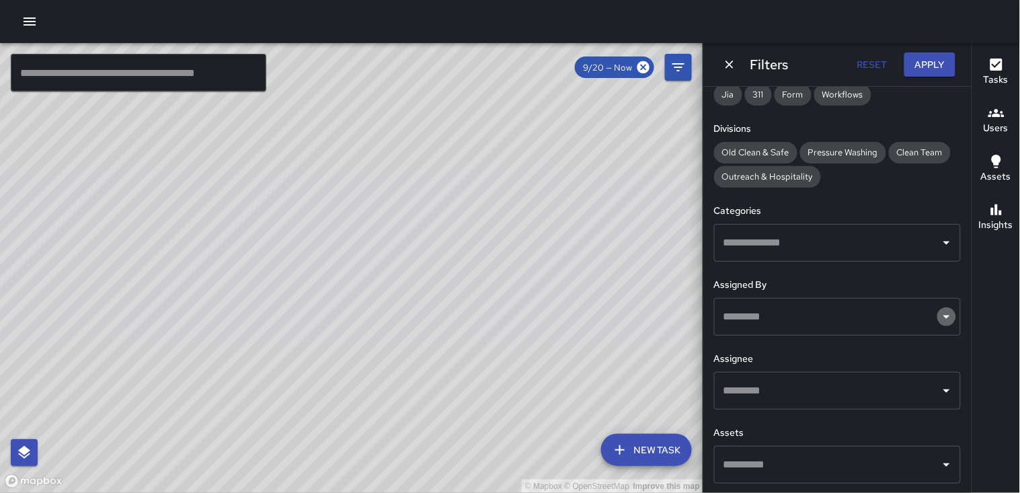
click at [941, 319] on icon "Open" at bounding box center [946, 317] width 16 height 16
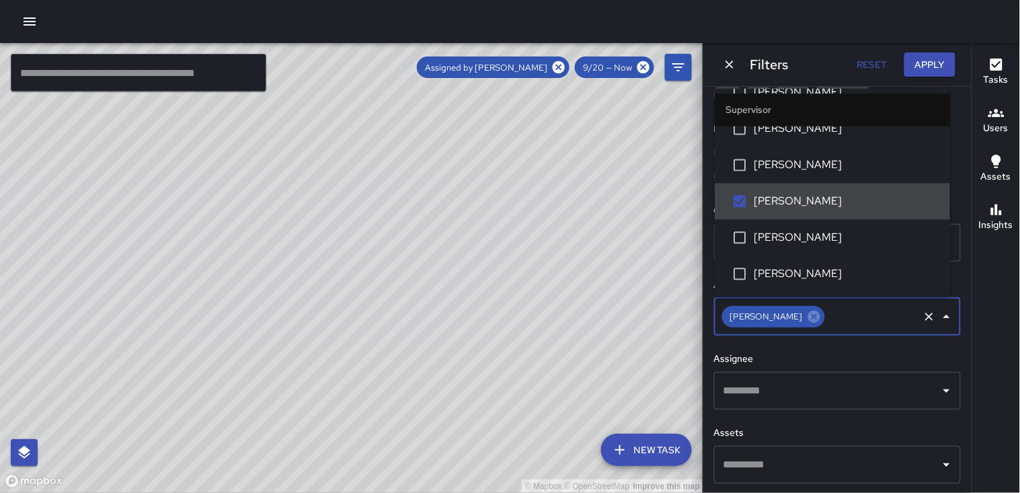
scroll to position [1647, 0]
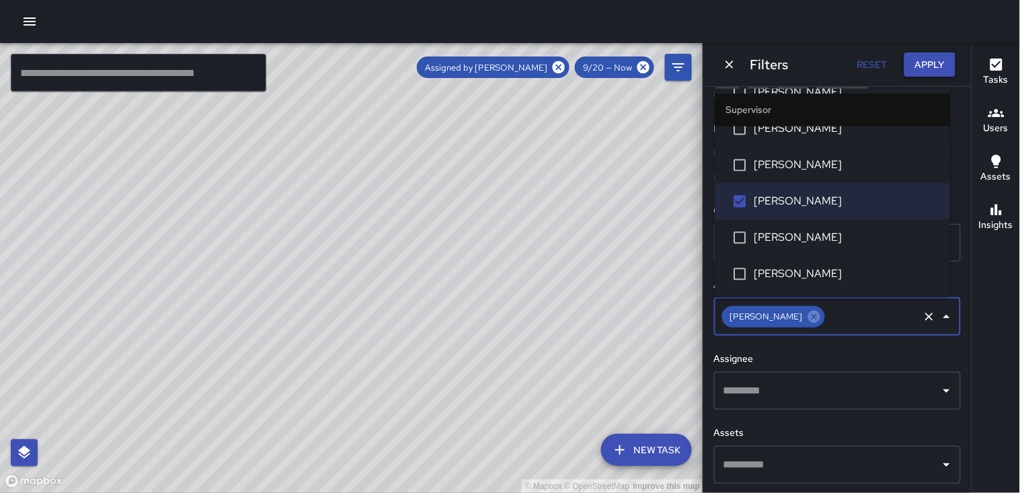
click at [933, 65] on button "Apply" at bounding box center [929, 64] width 51 height 25
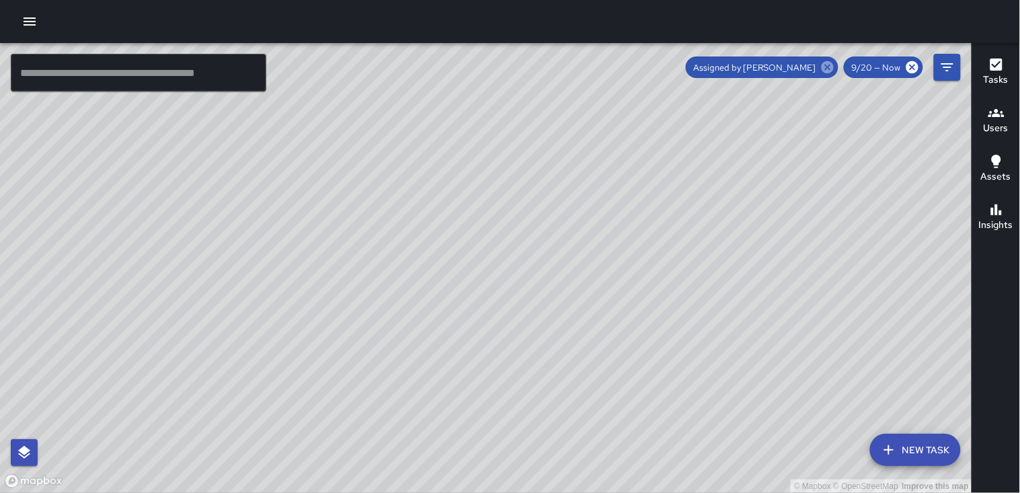
click at [829, 65] on icon at bounding box center [827, 67] width 12 height 12
drag, startPoint x: 688, startPoint y: 156, endPoint x: 649, endPoint y: 210, distance: 67.0
click at [649, 210] on div "© Mapbox © OpenStreetMap Improve this map" at bounding box center [486, 268] width 972 height 450
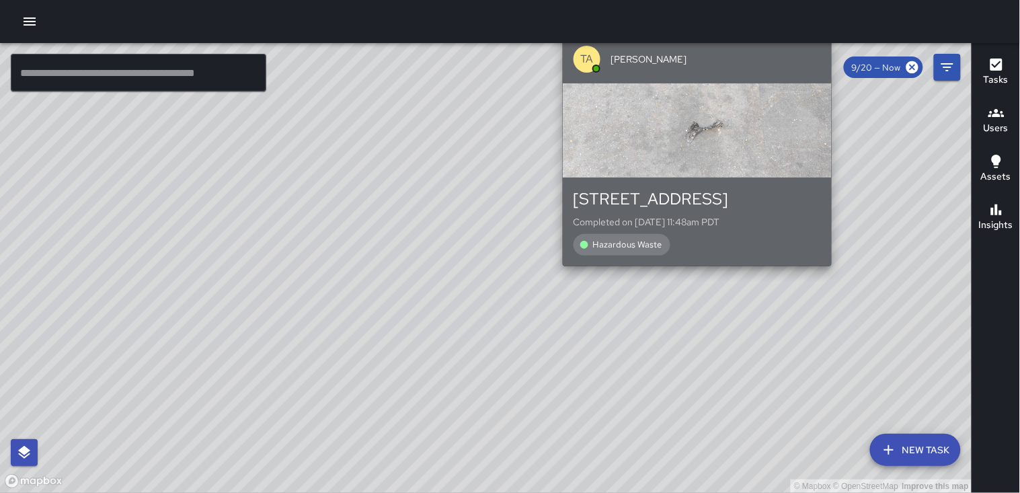
click at [686, 151] on div "button" at bounding box center [697, 130] width 269 height 94
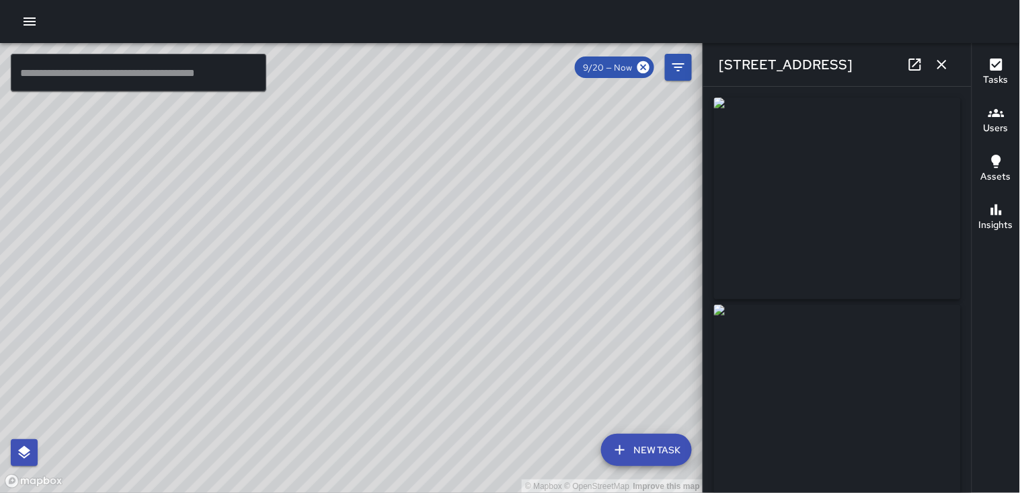
type input "**********"
click at [944, 58] on icon "button" at bounding box center [942, 64] width 16 height 16
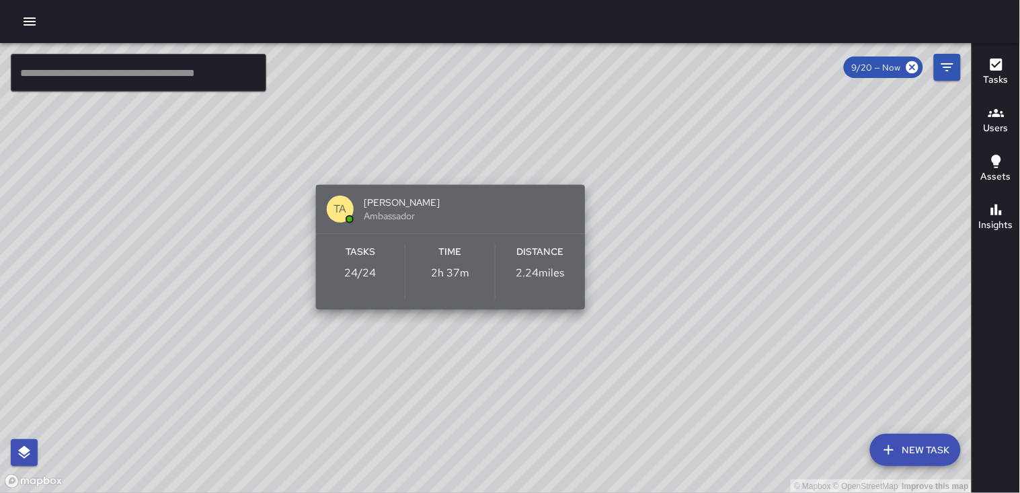
drag, startPoint x: 550, startPoint y: 239, endPoint x: 550, endPoint y: 255, distance: 16.1
click at [550, 255] on div "Tasks 24 / 24 Time 2h 37m Distance 2.24 miles" at bounding box center [450, 271] width 269 height 75
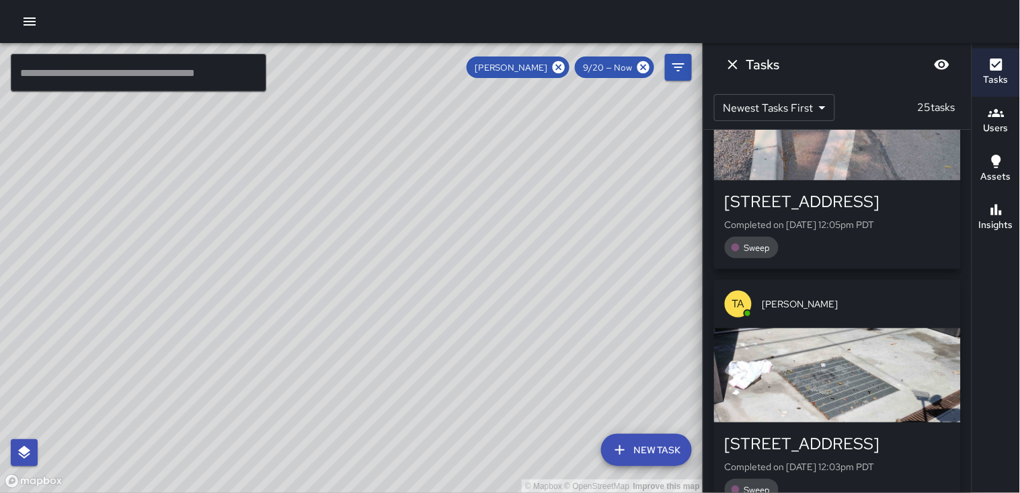
scroll to position [393, 0]
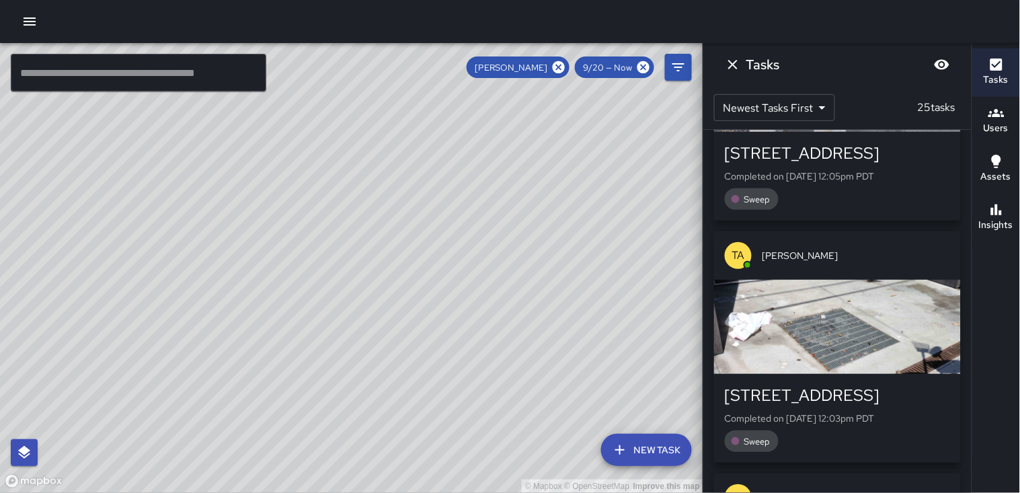
click at [780, 304] on div "button" at bounding box center [837, 327] width 247 height 94
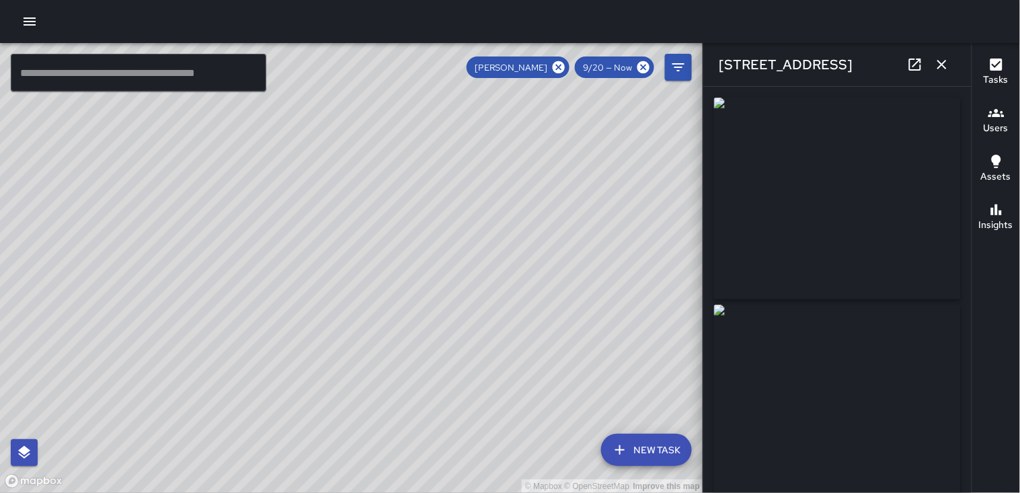
type input "**********"
drag, startPoint x: 789, startPoint y: 300, endPoint x: 989, endPoint y: 323, distance: 201.7
click at [991, 326] on div "Tasks Users Assets Insights" at bounding box center [995, 268] width 48 height 450
click at [844, 200] on img at bounding box center [837, 198] width 247 height 202
click at [941, 67] on icon "button" at bounding box center [942, 64] width 16 height 16
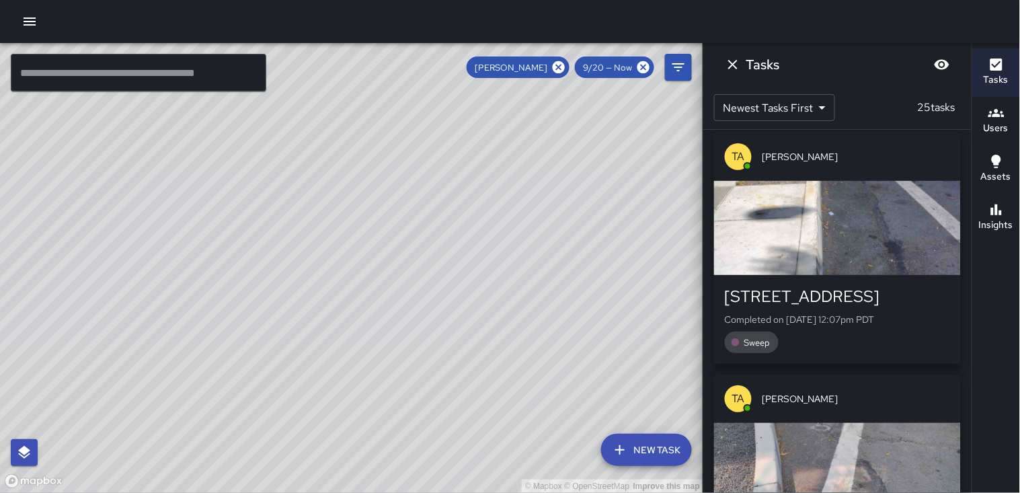
scroll to position [0, 0]
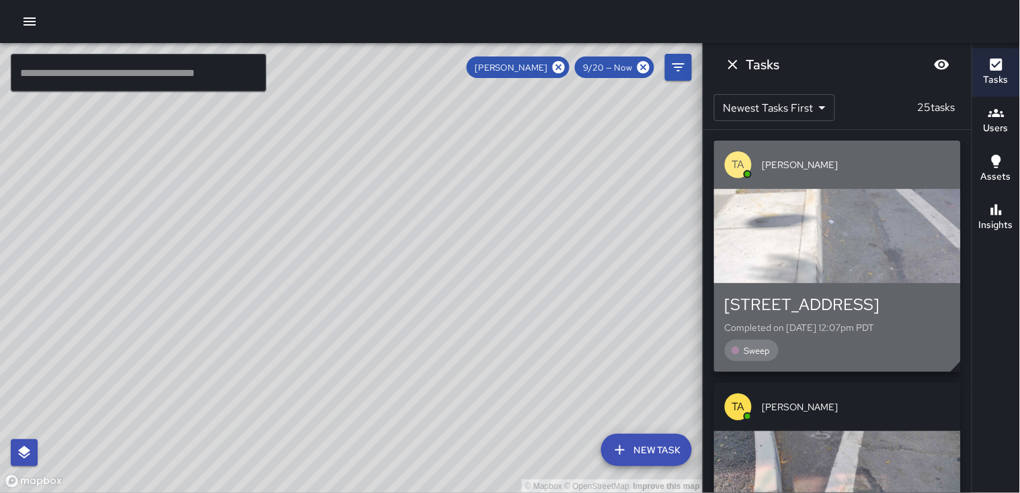
click at [800, 216] on div "button" at bounding box center [837, 236] width 247 height 94
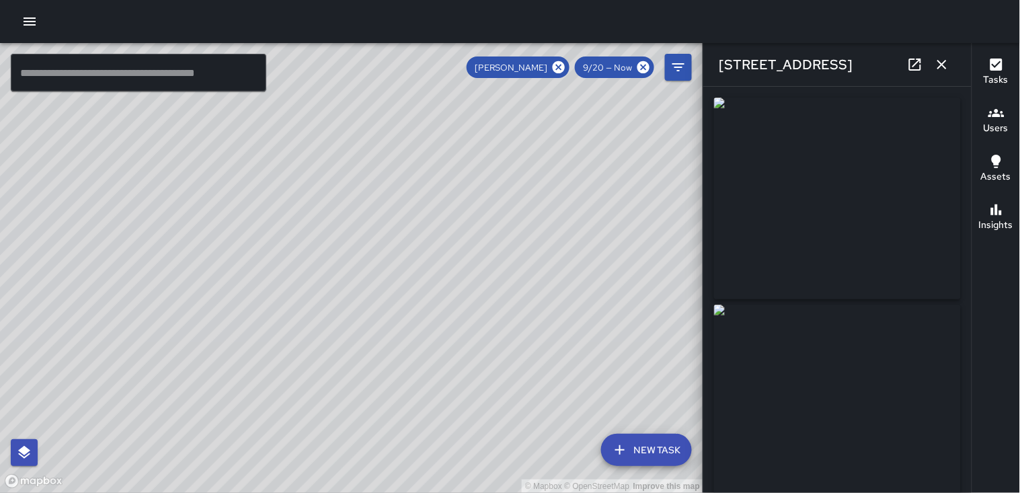
type input "**********"
drag, startPoint x: 800, startPoint y: 215, endPoint x: 867, endPoint y: 155, distance: 90.4
click at [867, 155] on img at bounding box center [837, 198] width 247 height 202
